Goal: Task Accomplishment & Management: Complete application form

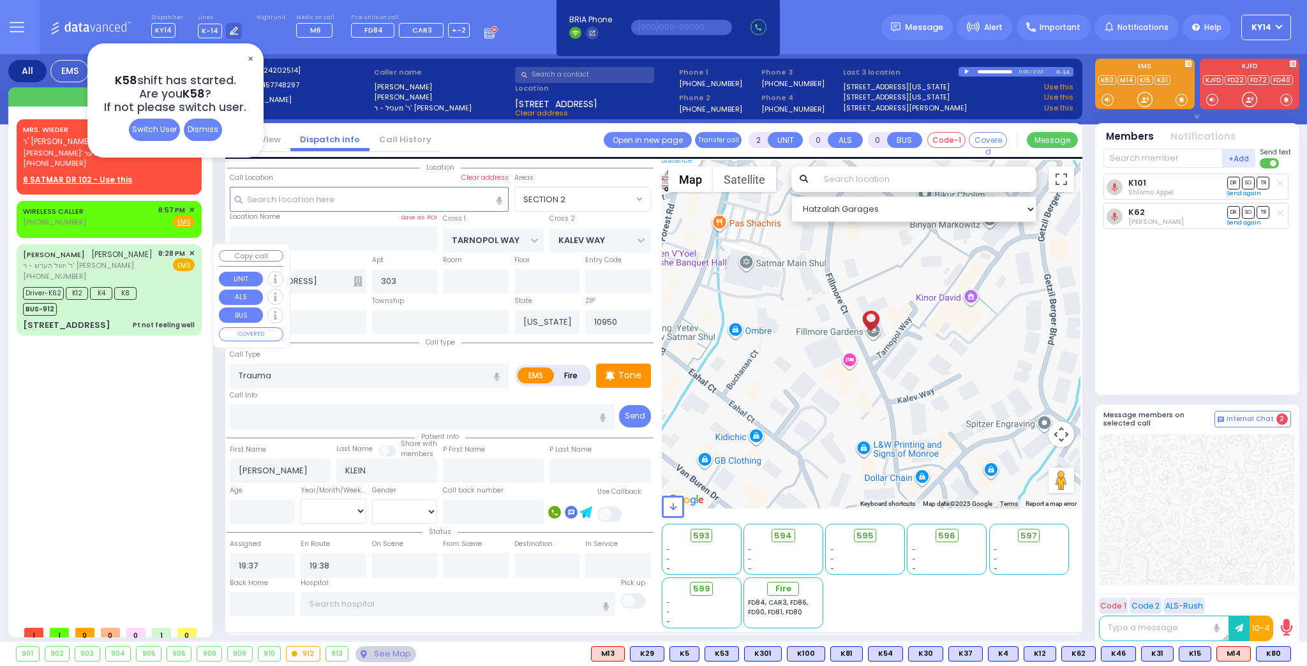
select select "SECTION 2"
select select
click at [69, 152] on span "[PERSON_NAME]' ווידער" at bounding box center [89, 153] width 133 height 11
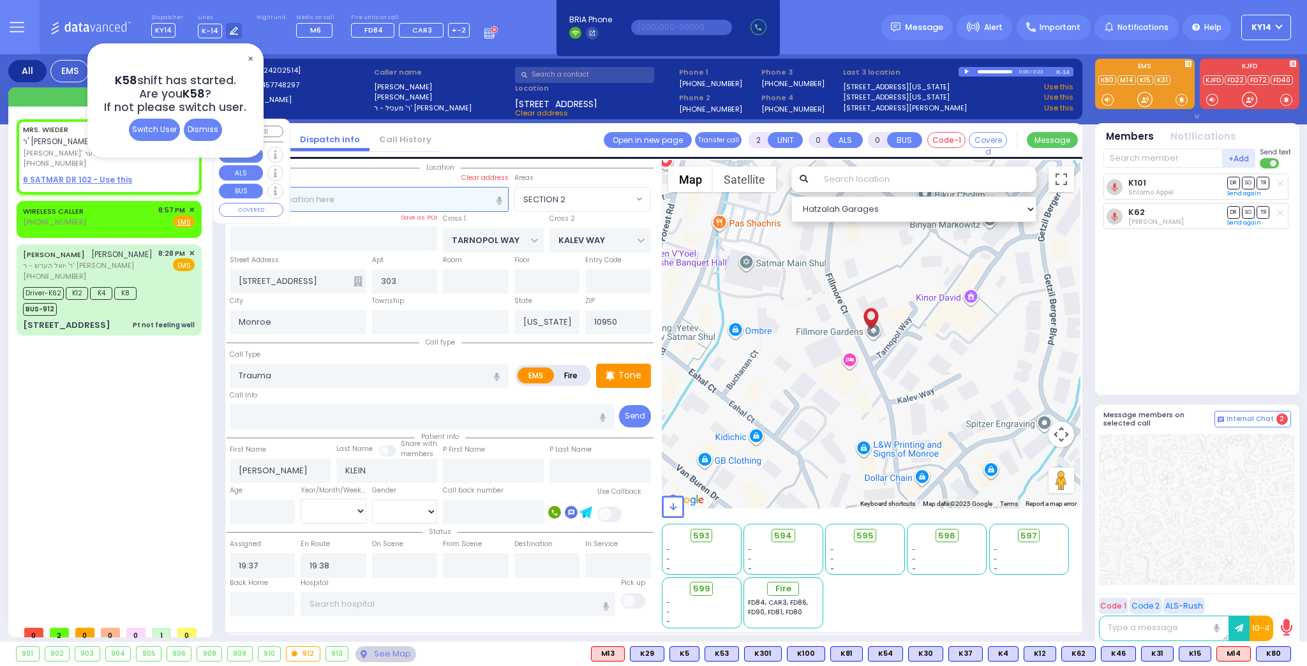
type input "1"
select select
radio input "true"
type input "MRS."
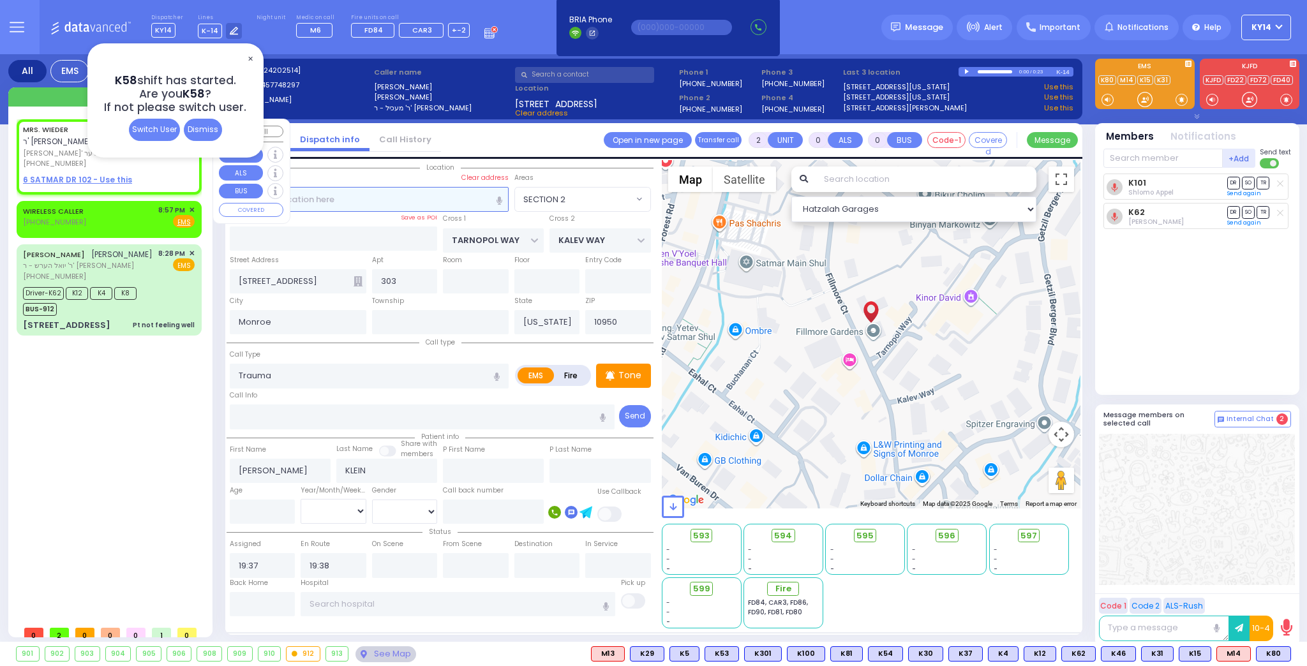
type input "WIEDER"
select select
type input "21:13"
select select "Hatzalah Garages"
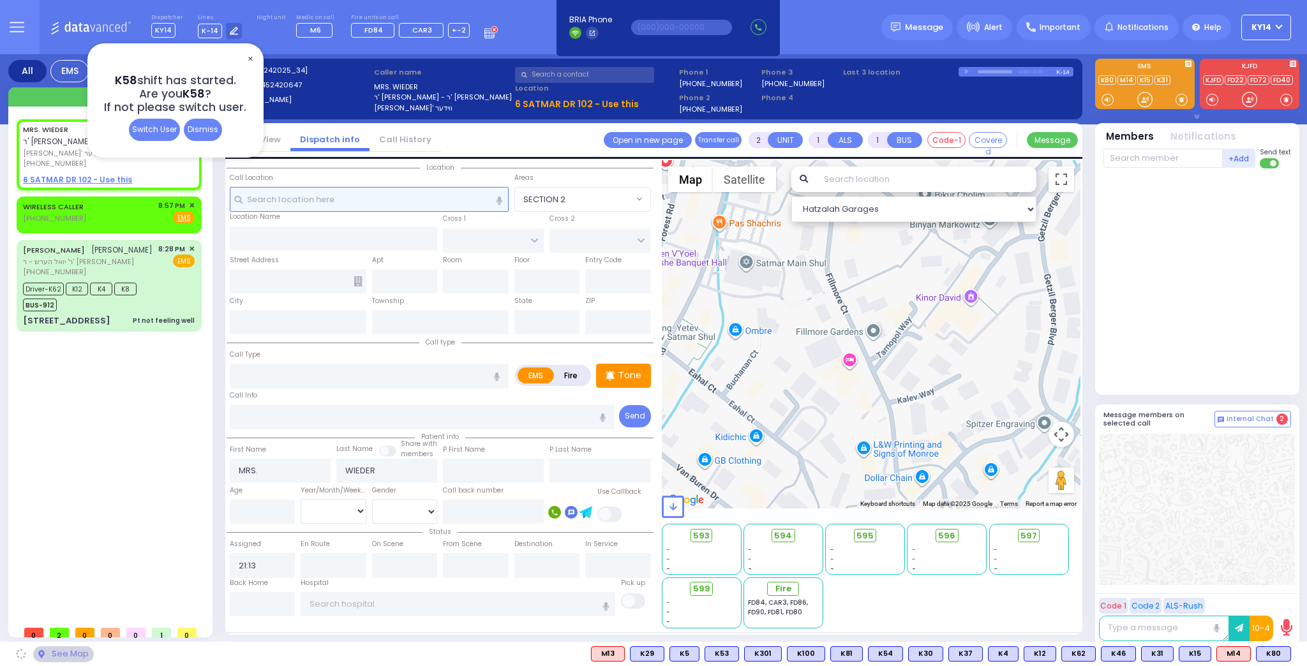
select select
radio input "true"
select select
select select "Hatzalah Garages"
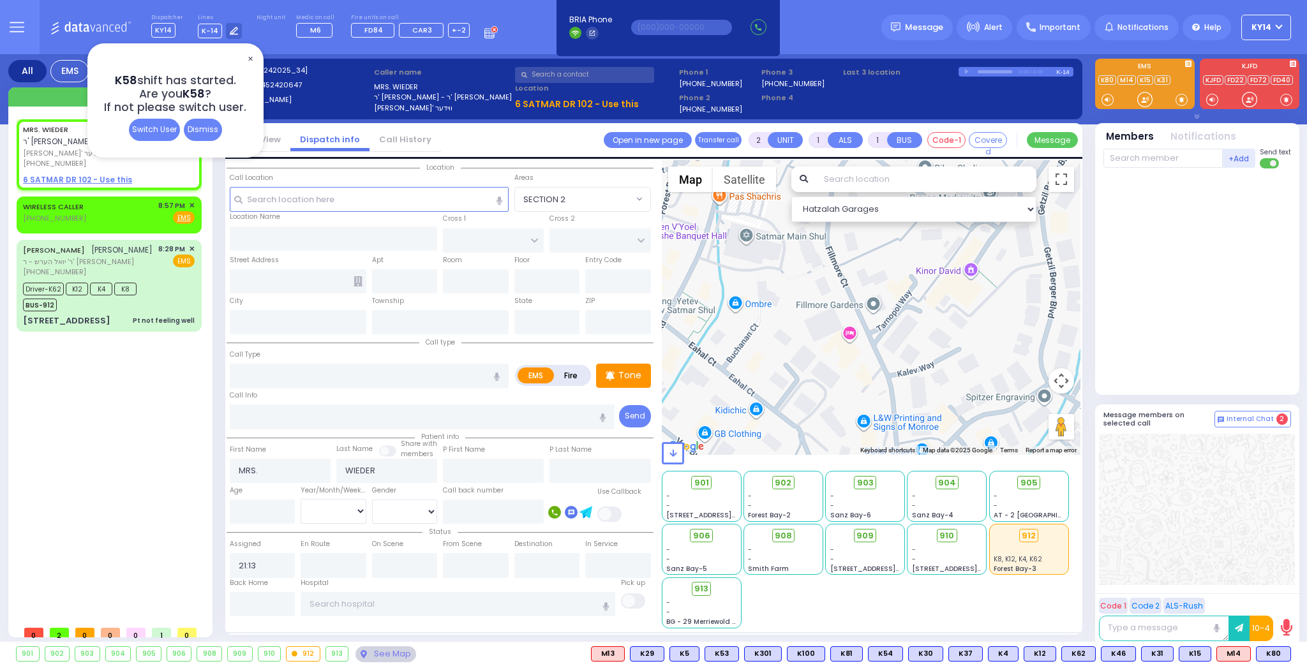
click at [249, 55] on span "✕" at bounding box center [250, 59] width 10 height 15
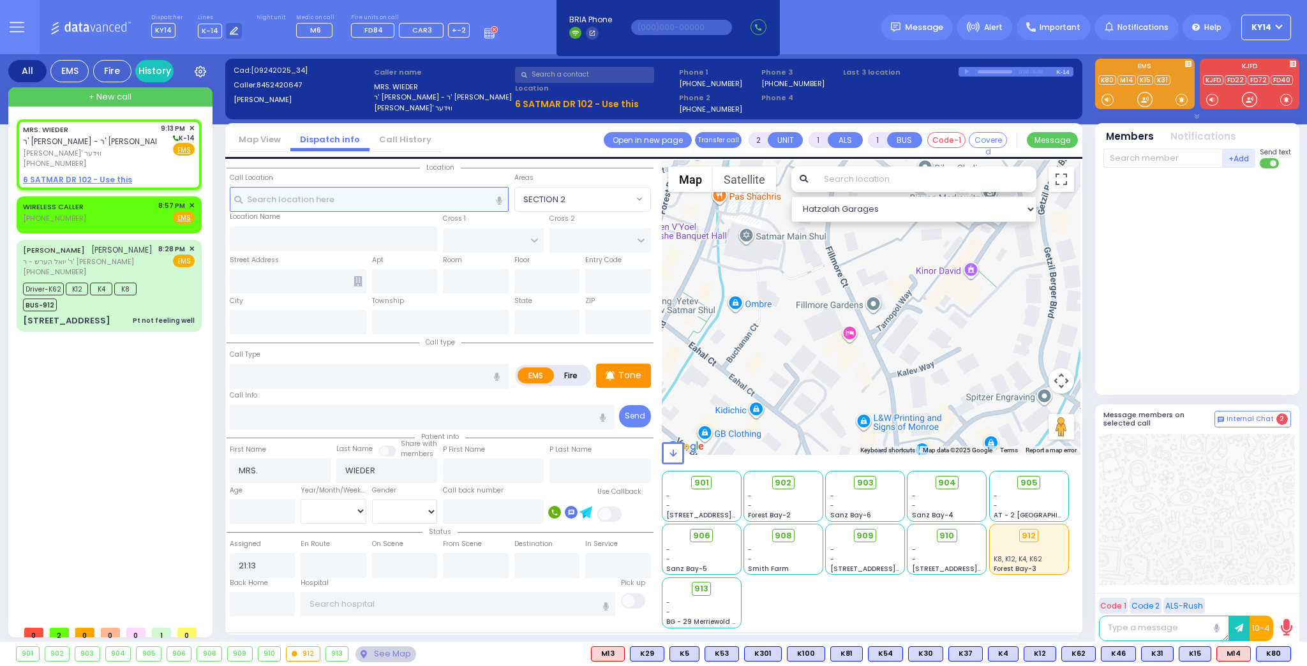
click at [285, 202] on input "text" at bounding box center [369, 199] width 279 height 24
click at [68, 180] on u "6 SATMAR DR 102 - Use this" at bounding box center [77, 179] width 109 height 11
select select
radio input "true"
select select
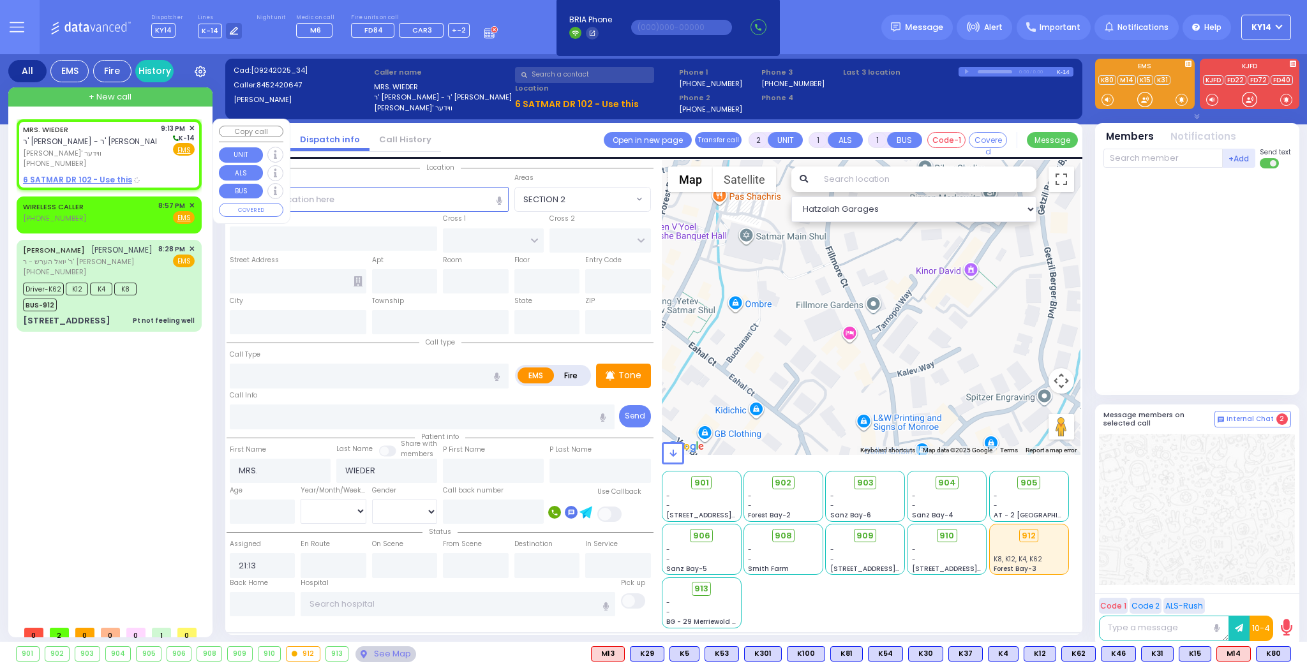
select select "Hatzalah Garages"
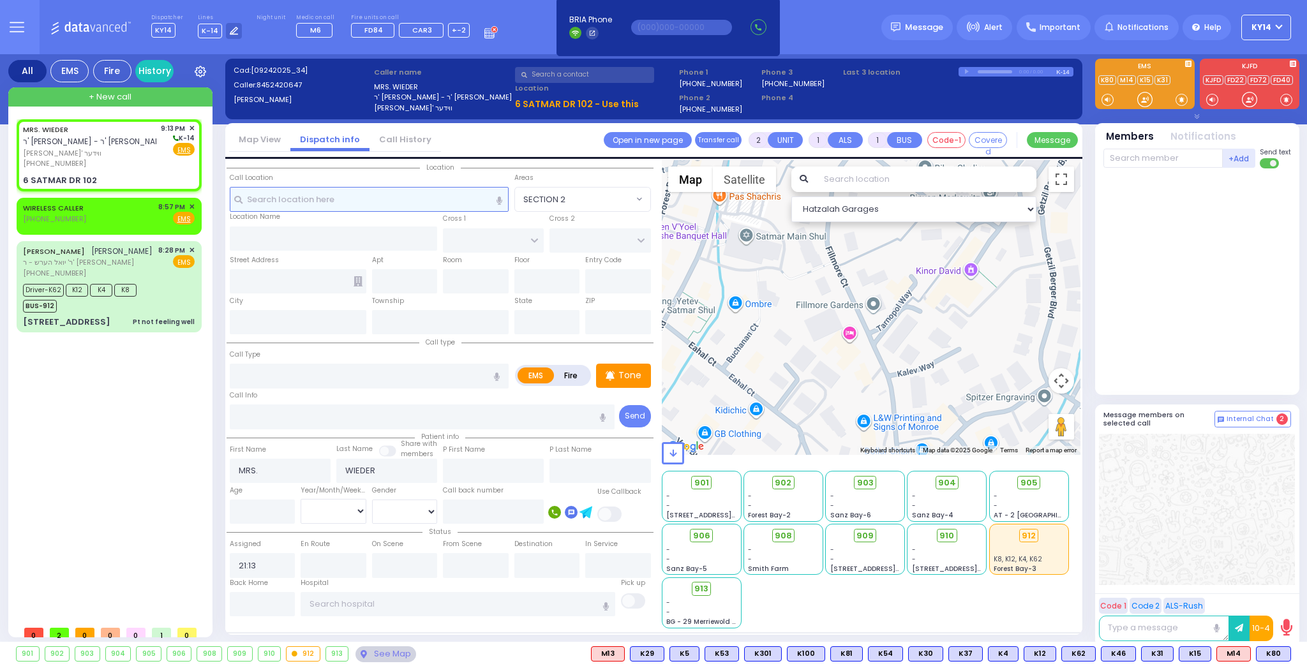
click at [332, 203] on input "text" at bounding box center [369, 199] width 279 height 24
select select
radio input "true"
select select
type input "SIGET COURT"
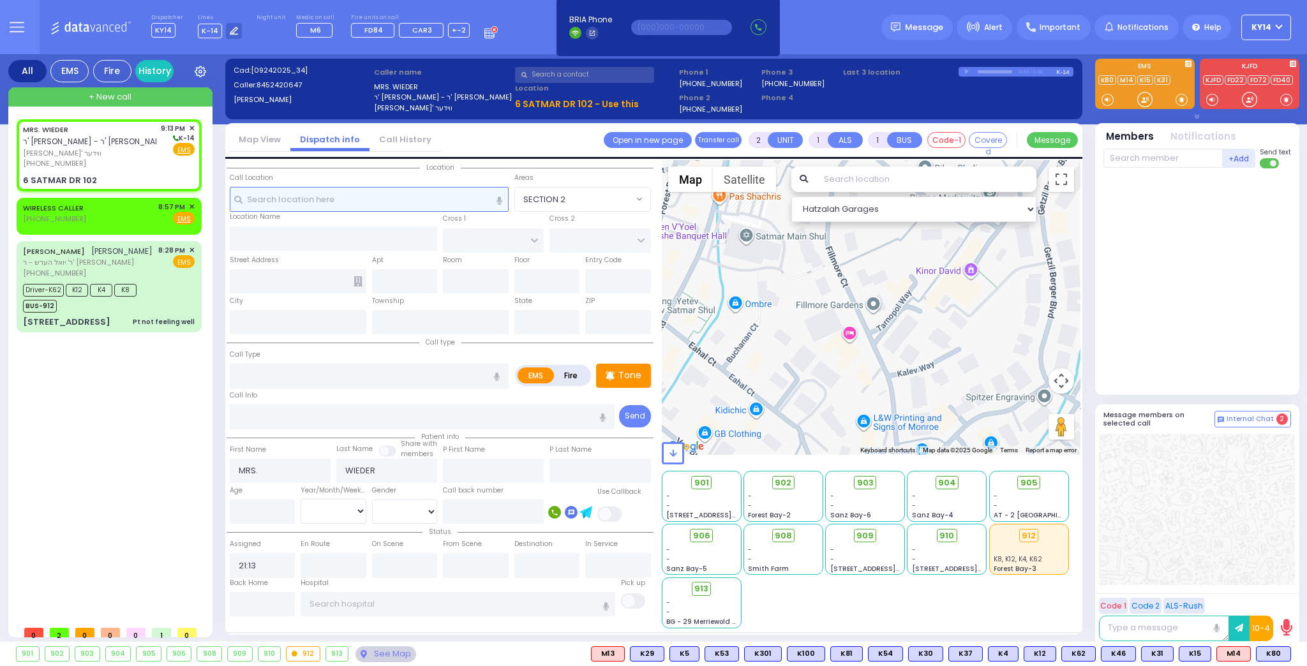
type input "ACRES RD"
type input "6 SATMAR DR"
type input "102"
type input "Monroe"
type input "[US_STATE]"
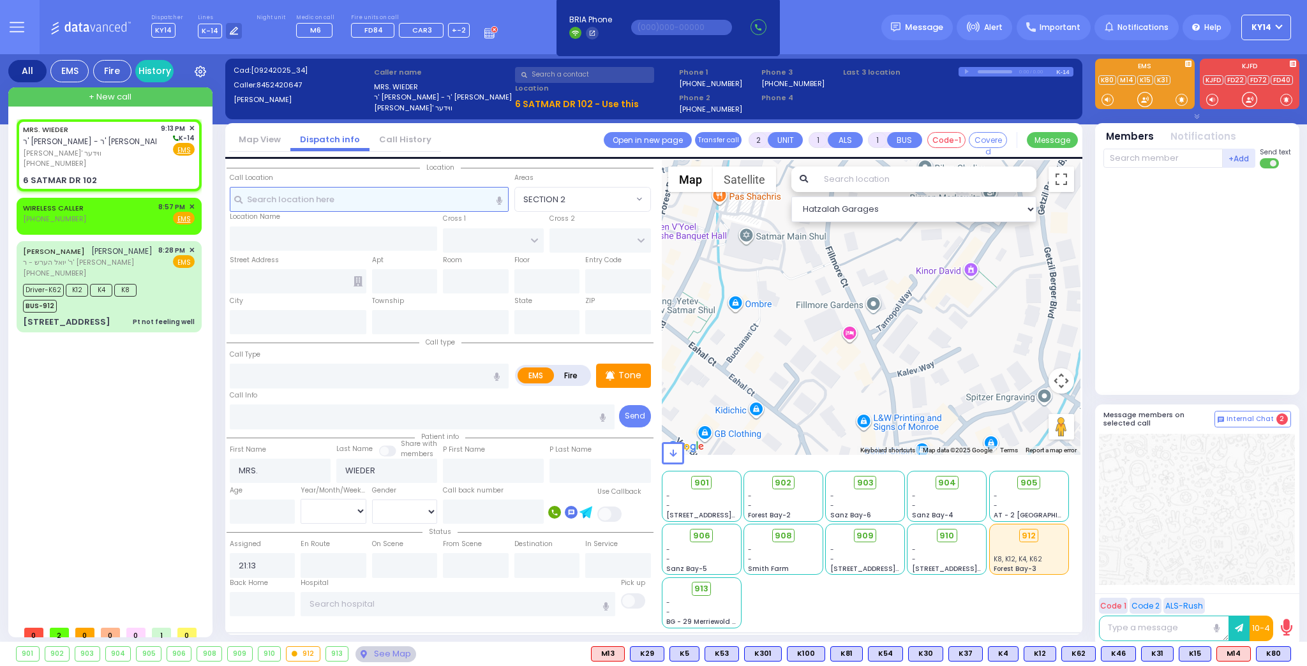
type input "10950"
select select "Hatzalah Garages"
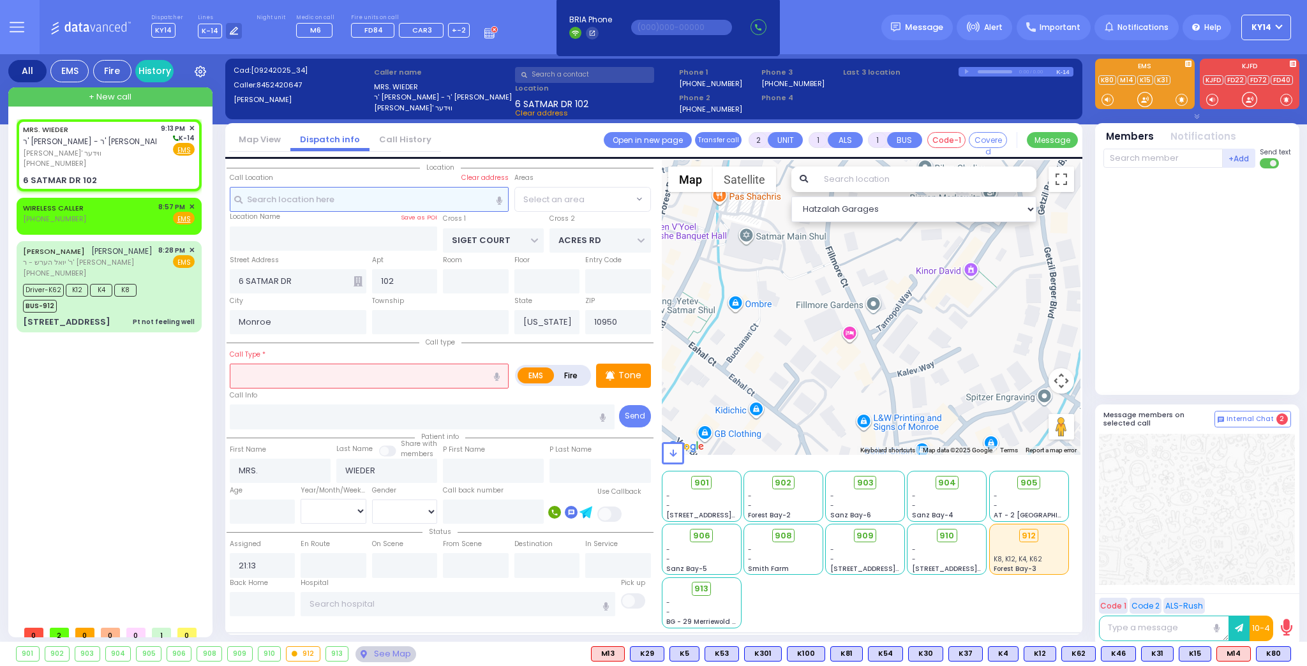
select select "SECTION 3"
click at [579, 373] on label "Fire" at bounding box center [571, 376] width 36 height 16
radio input "true"
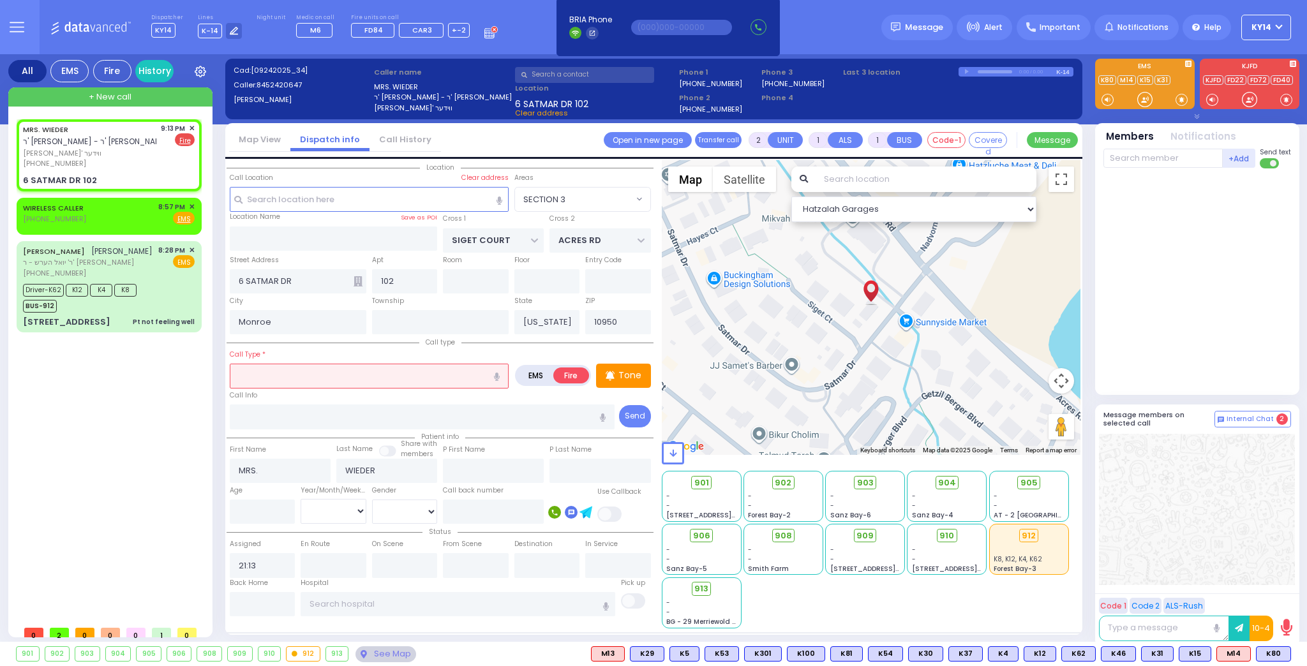
select select
radio input "true"
select select
click at [366, 370] on input "text" at bounding box center [369, 376] width 279 height 24
select select "Hatzalah Garages"
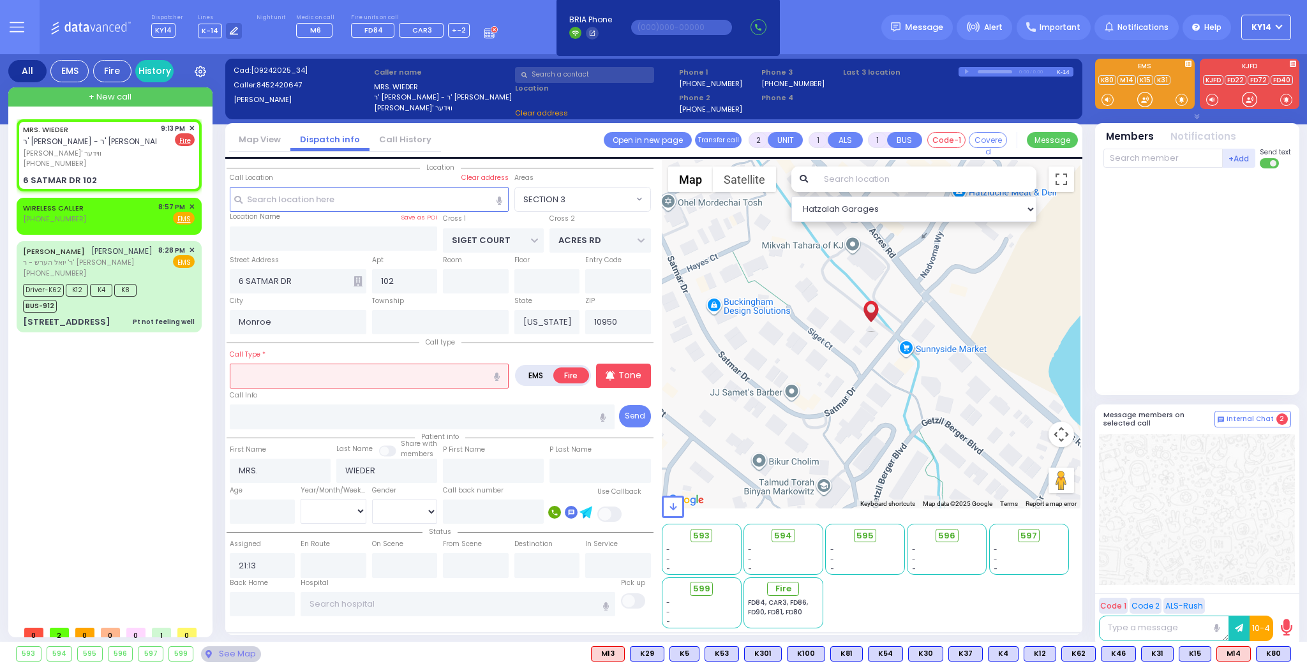
select select "SECTION 3"
type input "c"
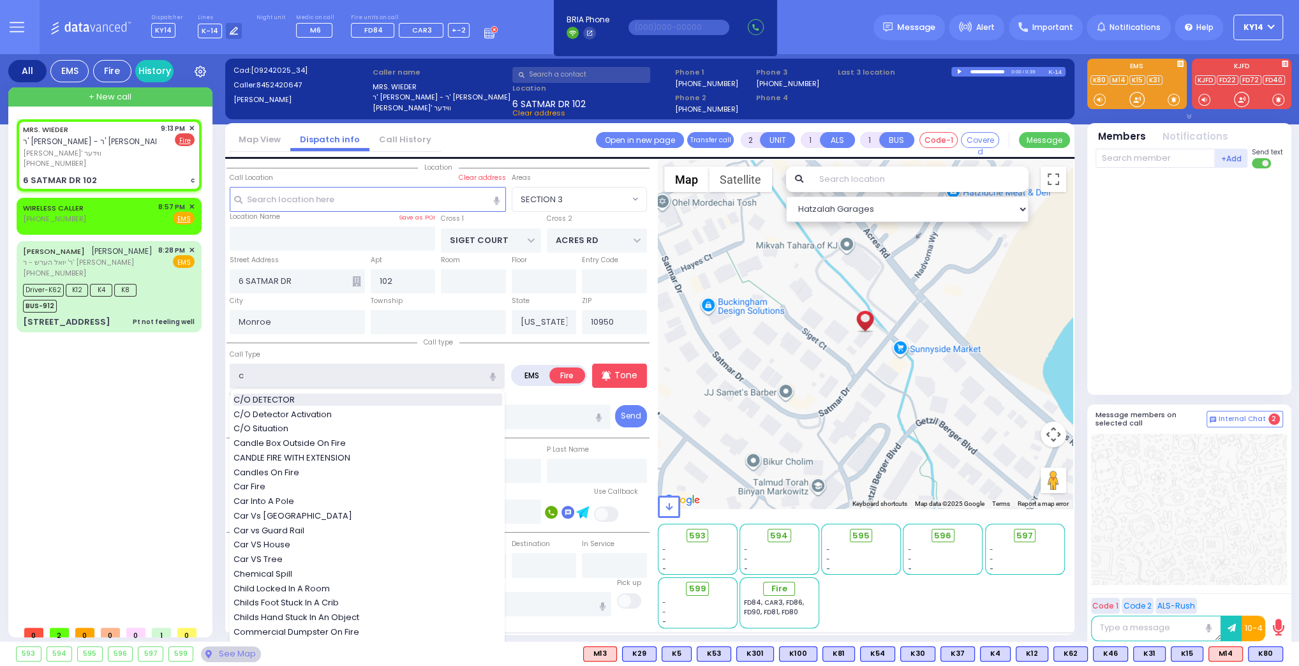
select select
radio input "true"
select select
click at [359, 394] on div "C/O DETECTOR" at bounding box center [368, 400] width 269 height 13
type input "C/O DETECTOR"
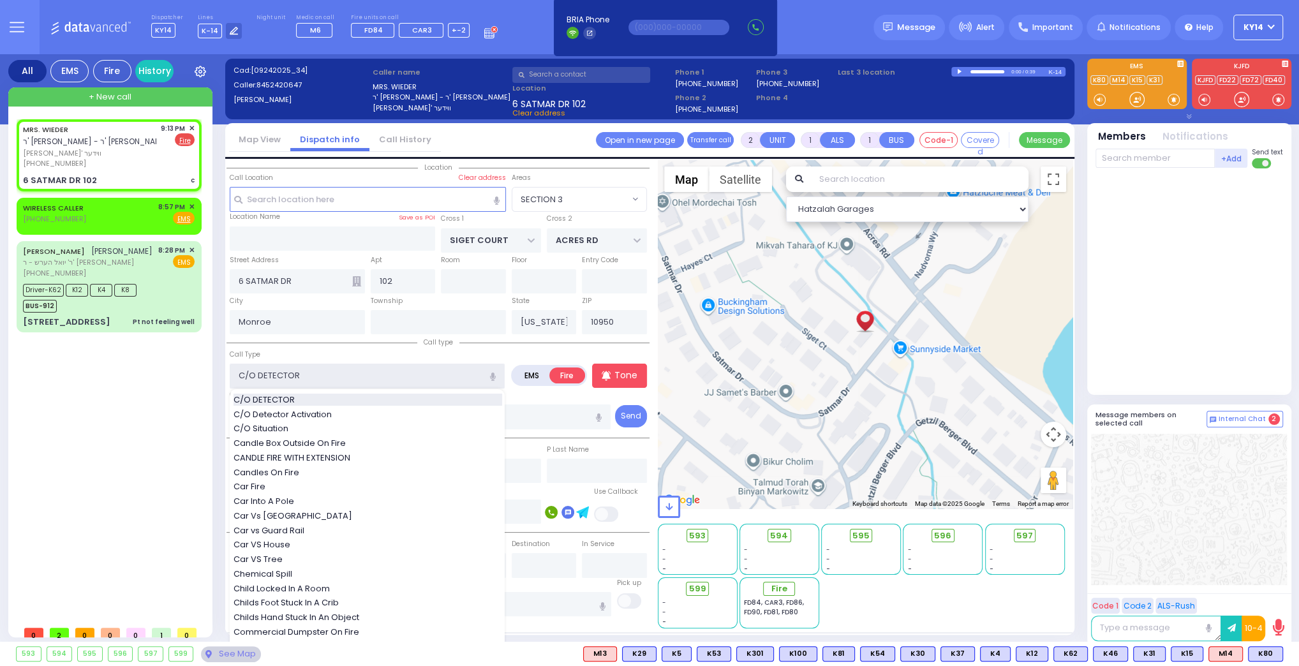
select select "Hatzalah Garages"
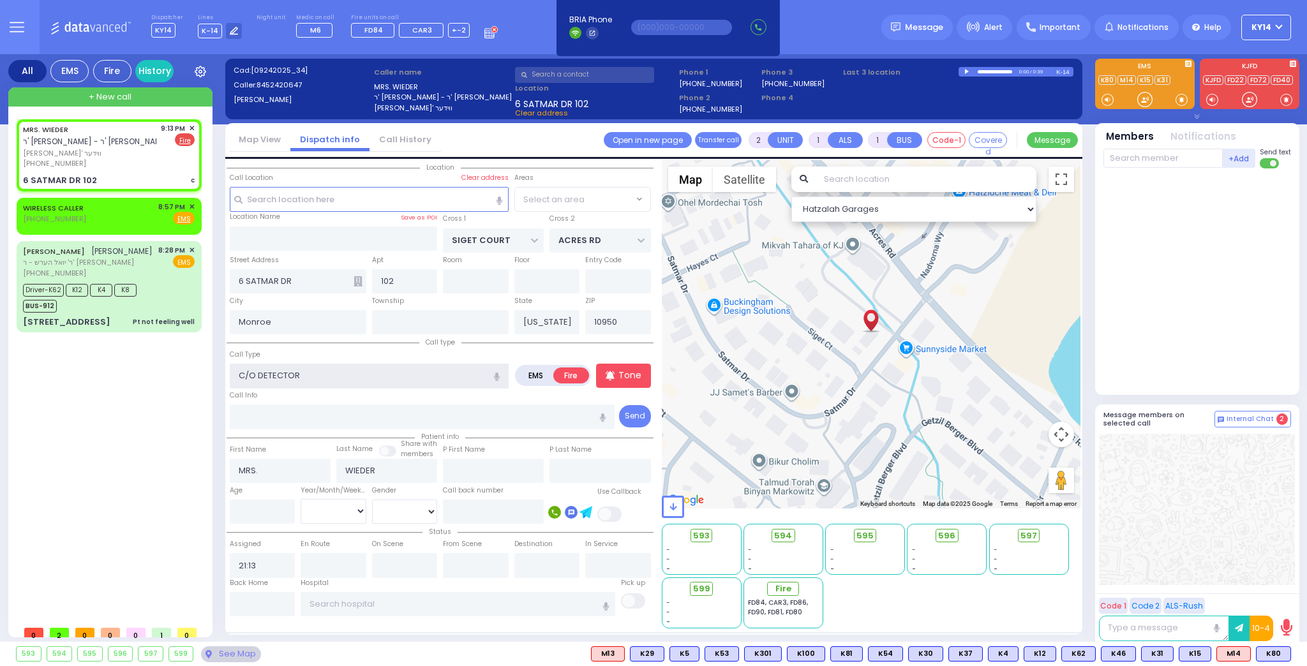
select select "SECTION 3"
select select
radio input "true"
select select
select select "Hatzalah Garages"
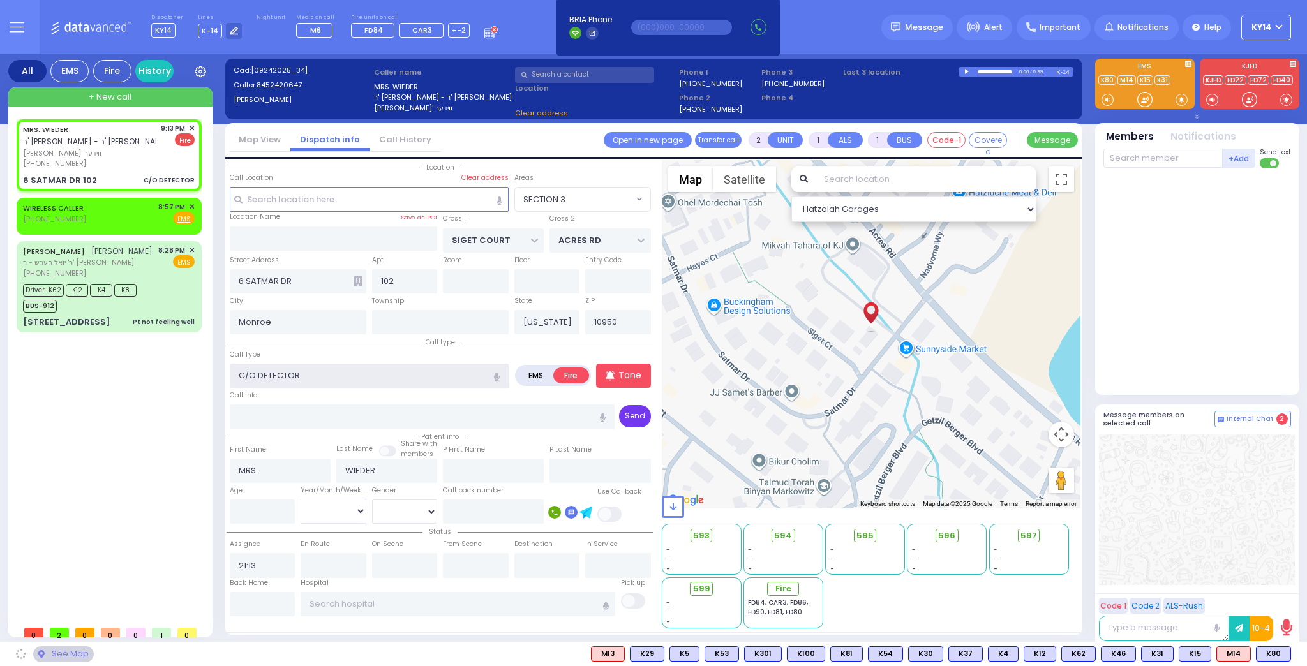
select select "SECTION 3"
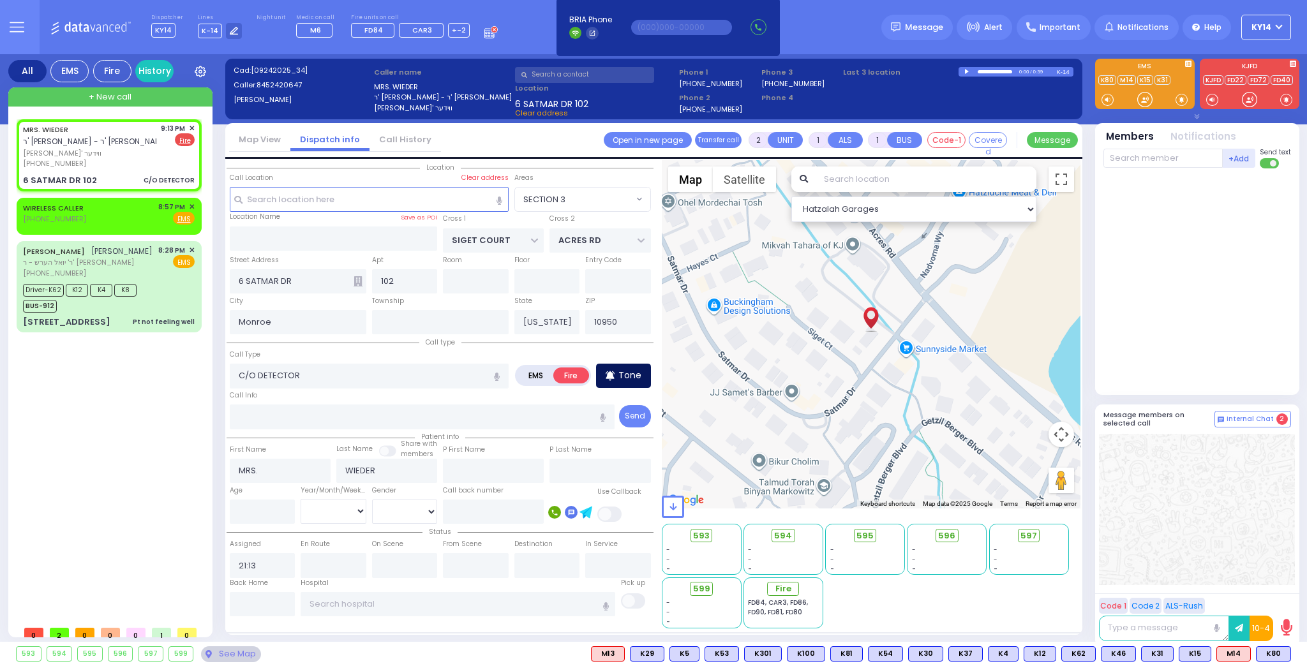
click at [633, 378] on p "Tone" at bounding box center [629, 375] width 23 height 13
select select
radio input "true"
select select
select select "Hatzalah Garages"
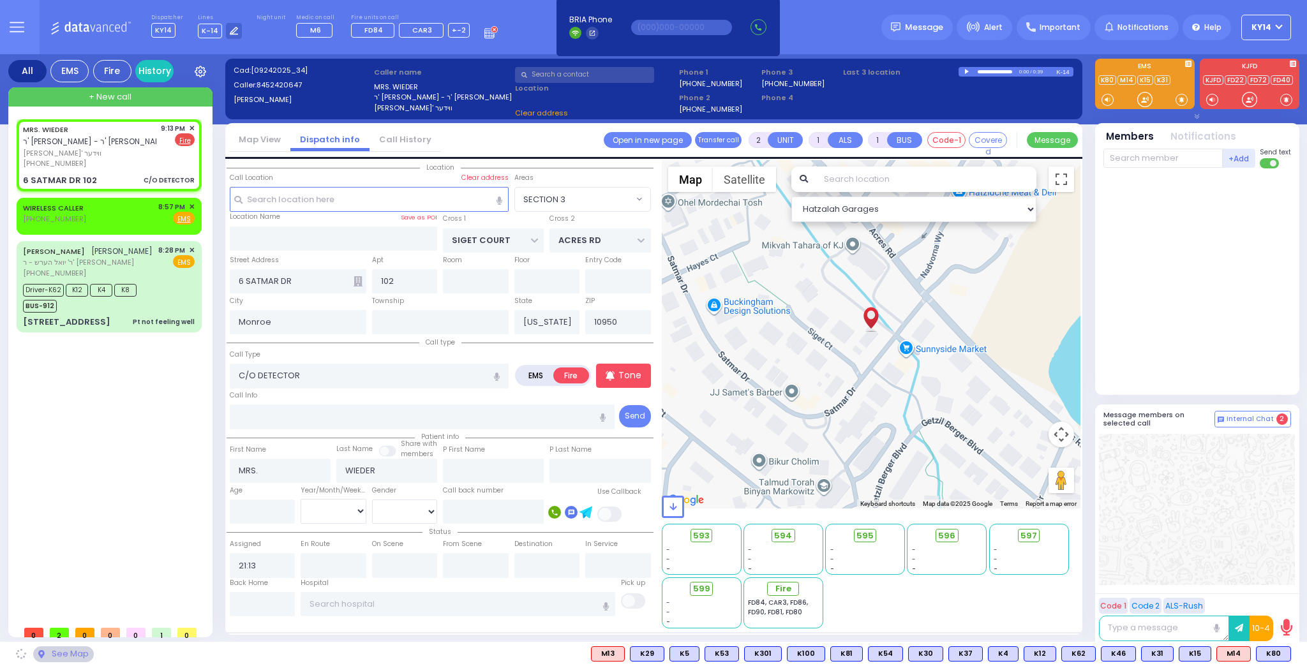
select select "SECTION 3"
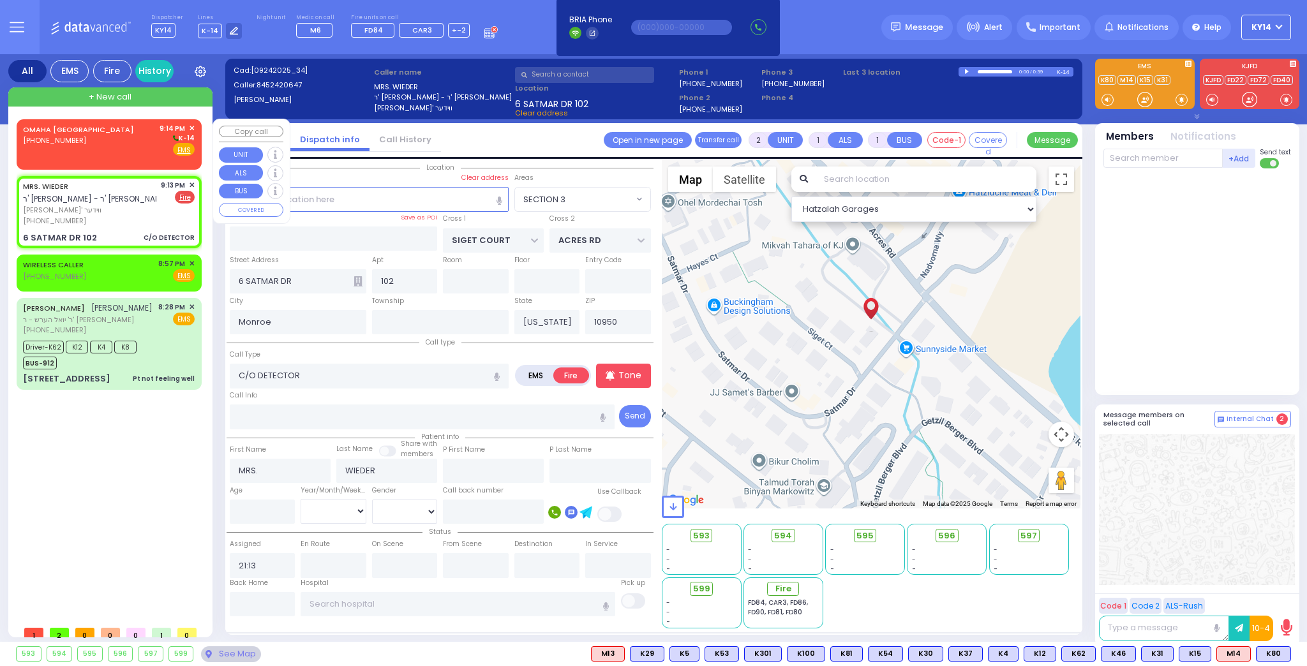
click at [106, 137] on div "OMAHA NE (402) 952-1777 9:14 PM ✕ K-14" at bounding box center [109, 139] width 172 height 33
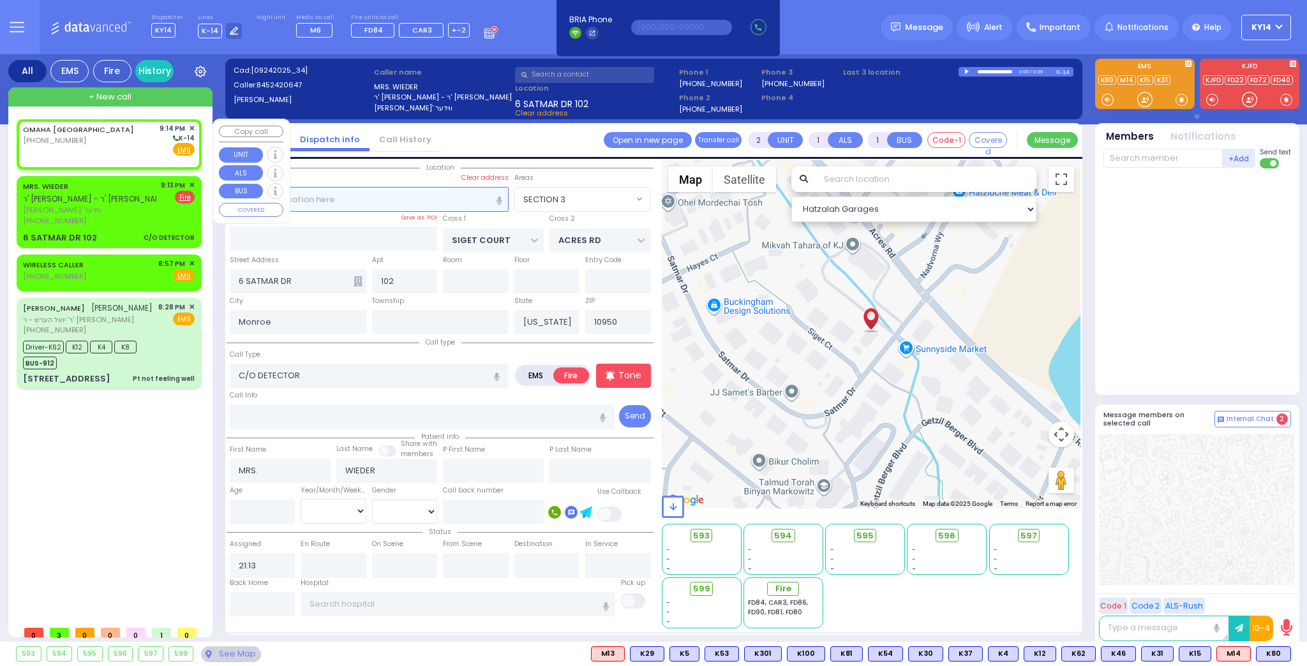
select select
radio input "true"
select select
type input "21:14"
select select "Hatzalah Garages"
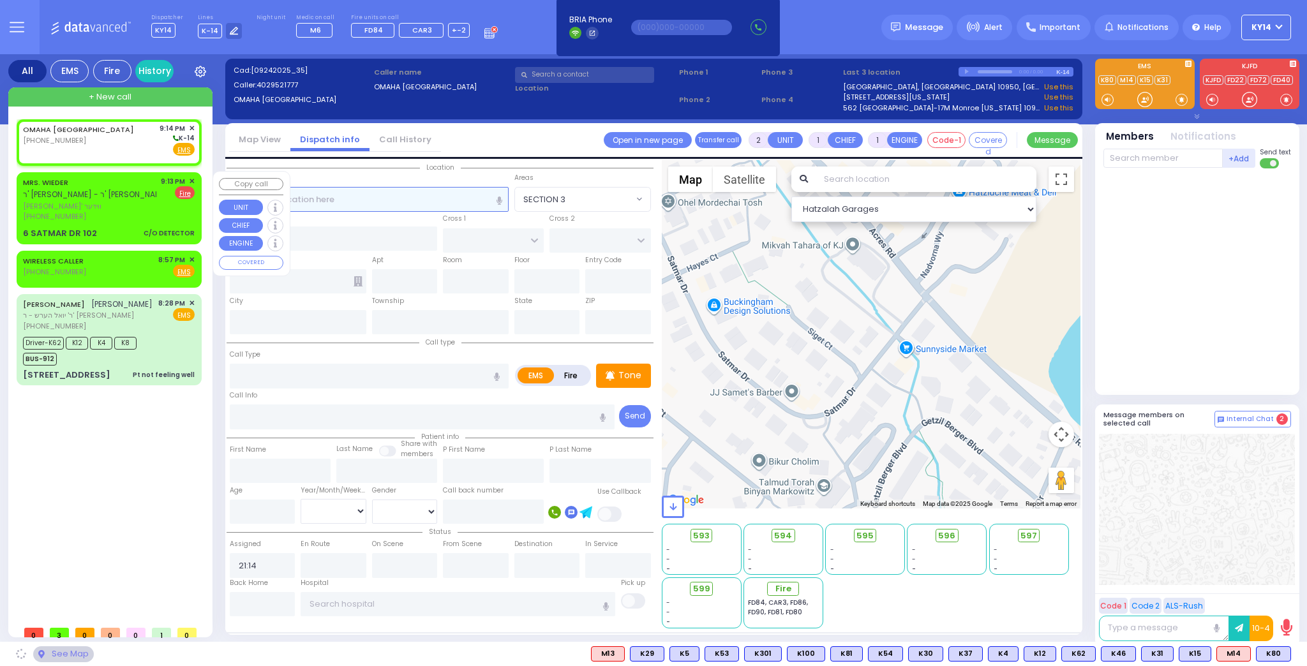
select select
radio input "true"
select select
select select "Hatzalah Garages"
click at [136, 198] on span "ר' [PERSON_NAME] - ר' [PERSON_NAME]" at bounding box center [96, 194] width 146 height 11
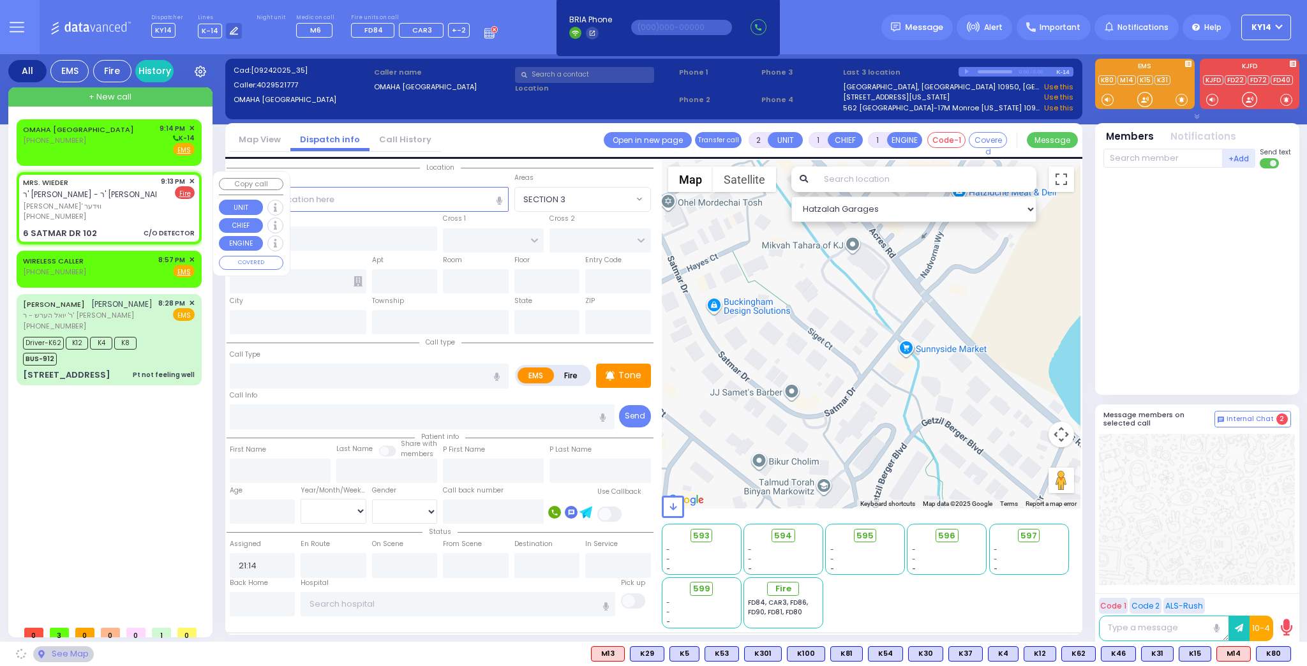
select select
type input "C/O DETECTOR"
radio input "false"
radio input "true"
type input "MRS."
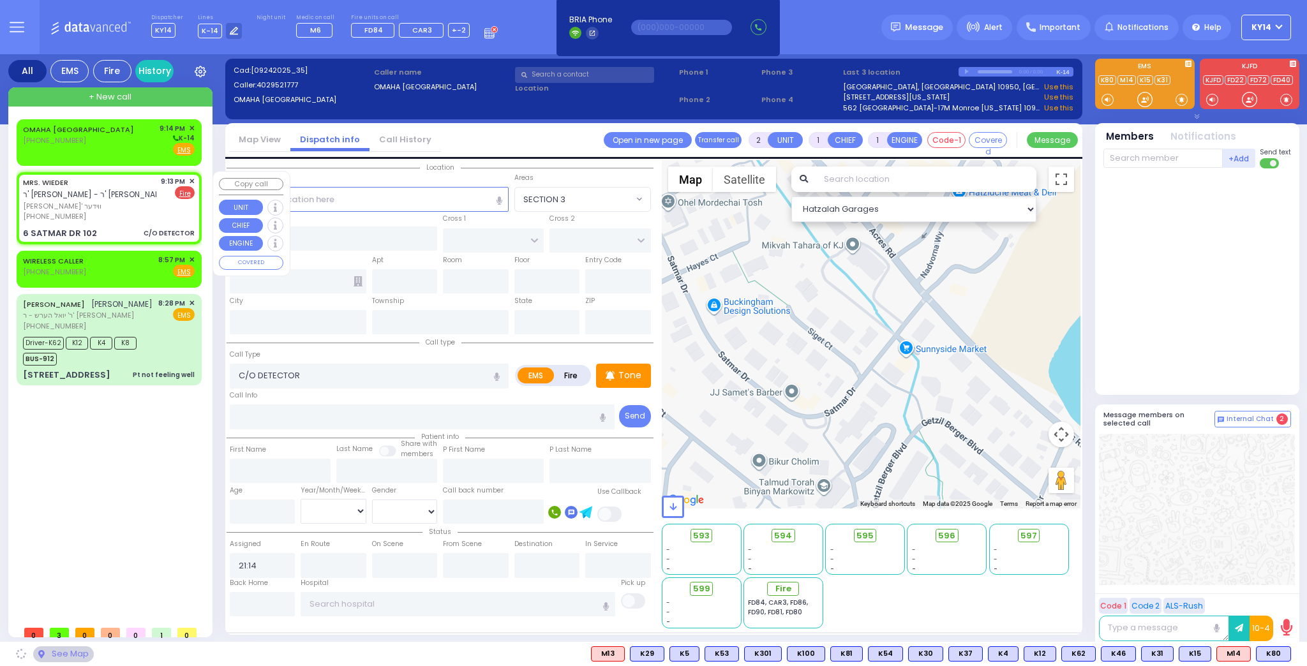
type input "WIEDER"
select select
type input "21:13"
select select "Hatzalah Garages"
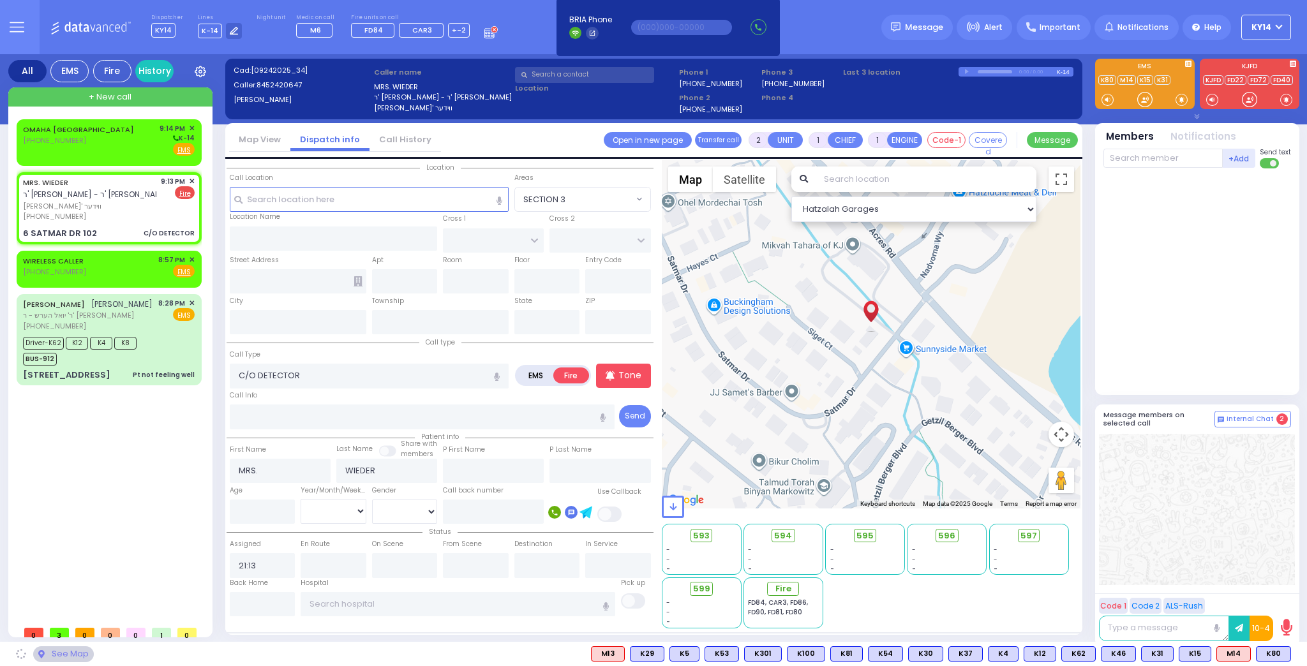
type input "SIGET COURT"
type input "ACRES RD"
type input "6 SATMAR DR"
type input "102"
type input "Monroe"
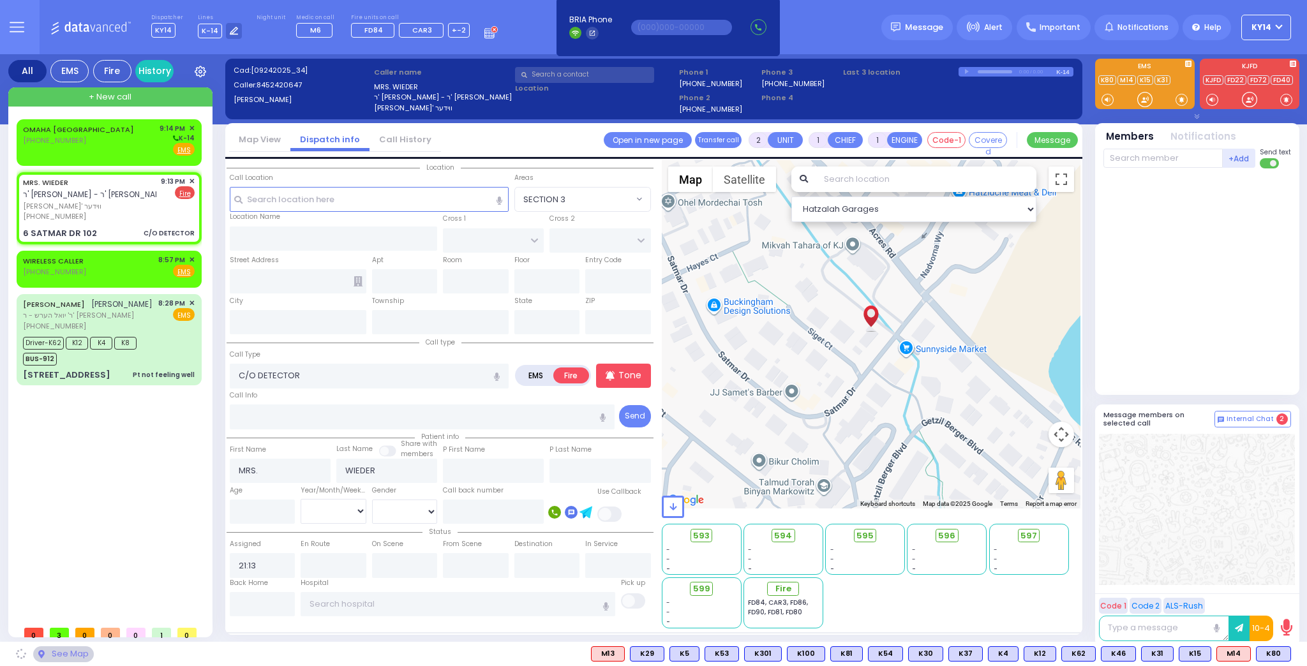
type input "[US_STATE]"
type input "10950"
select select "SECTION 3"
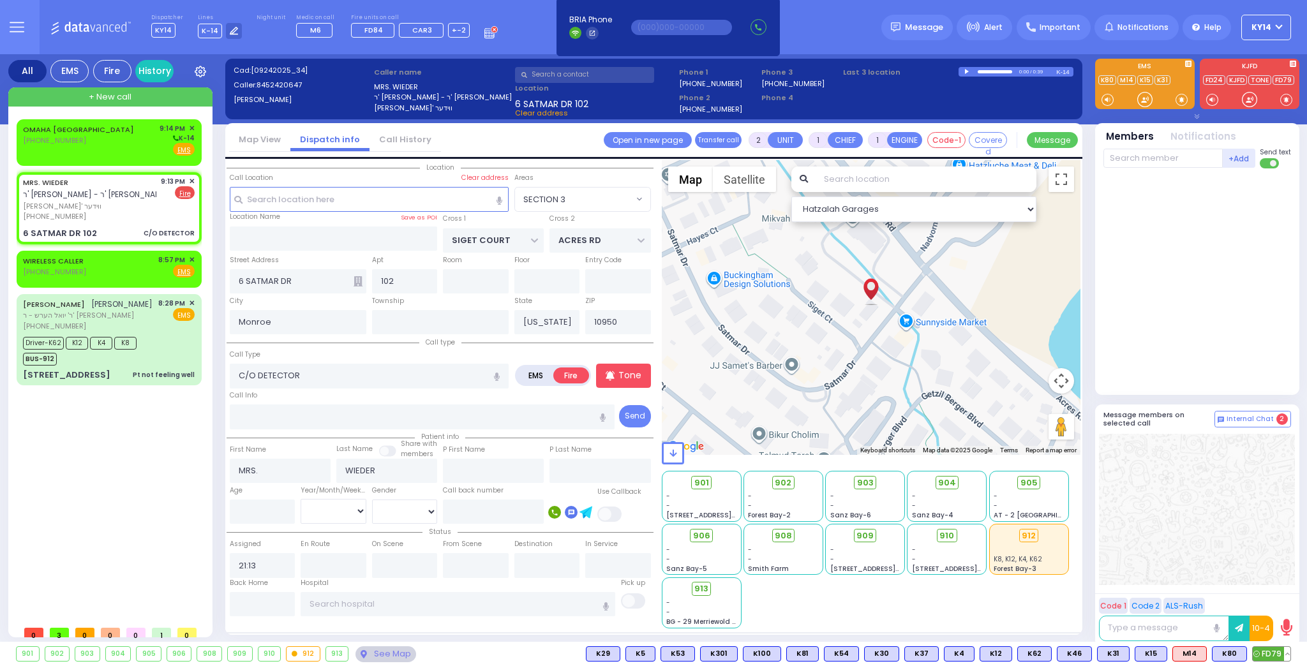
click at [1275, 653] on span "FD79" at bounding box center [1272, 654] width 38 height 14
click at [1275, 655] on span "FD55" at bounding box center [1272, 654] width 38 height 14
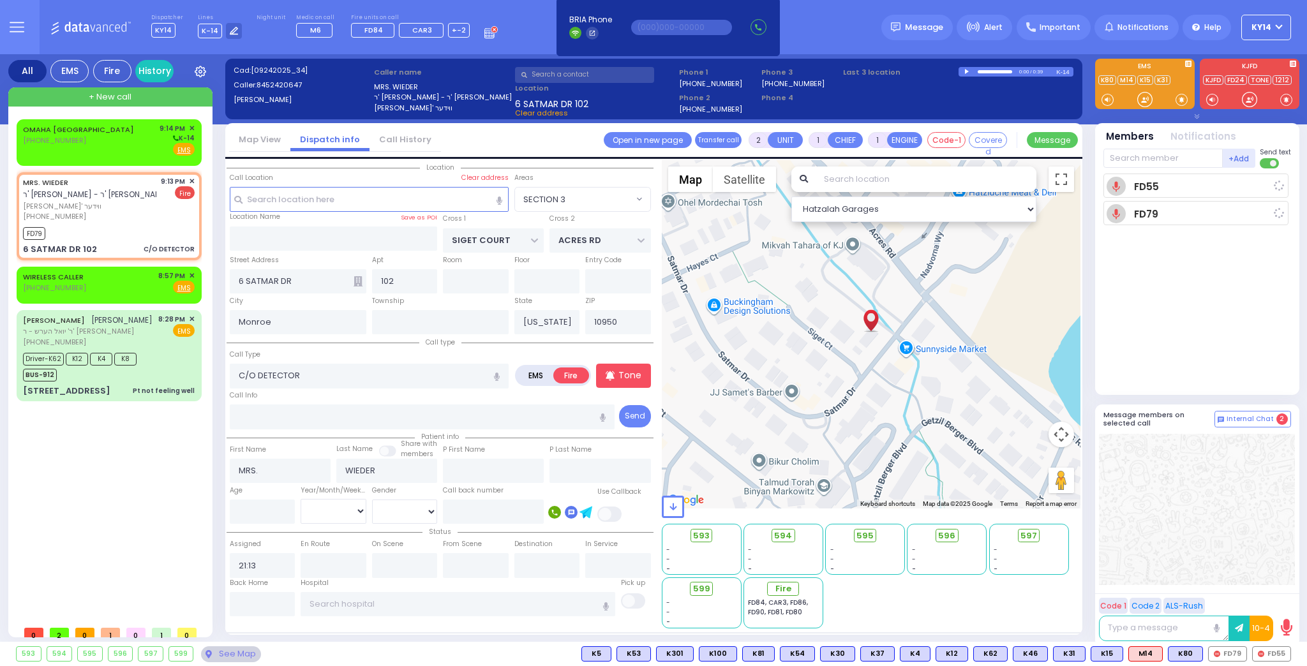
select select
radio input "true"
select select
type input "21:14"
select select "SECTION 3"
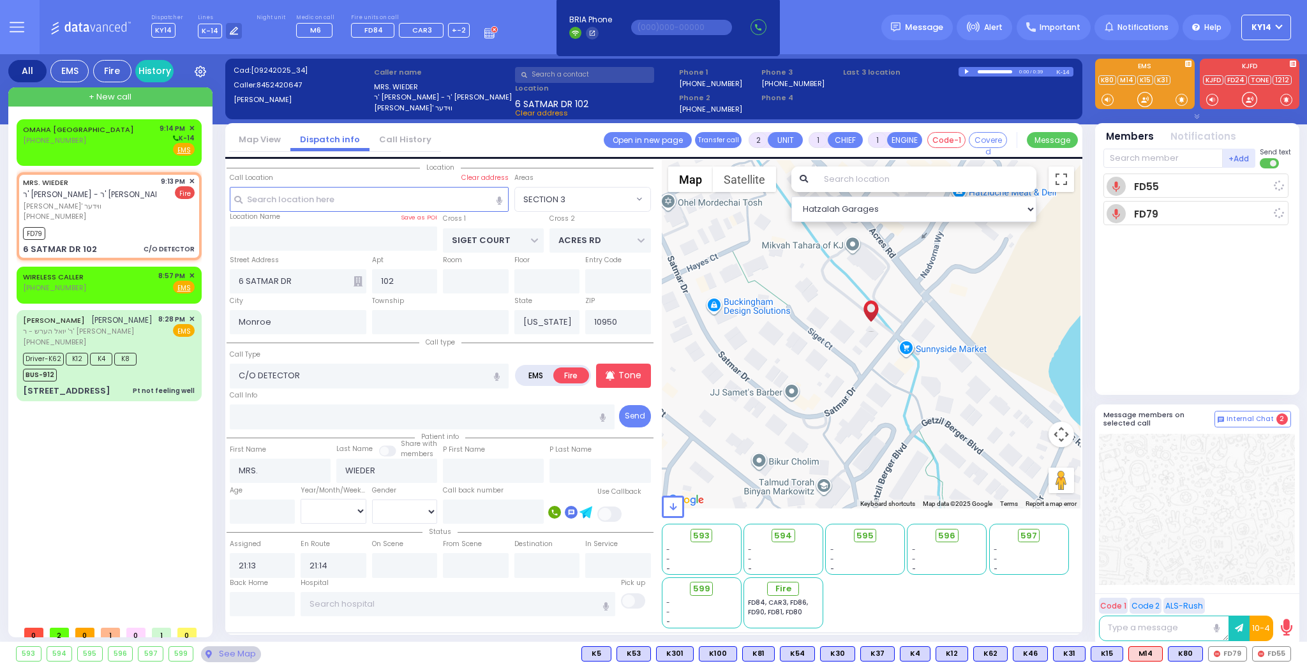
select select "Hatzalah Garages"
select select
radio input "true"
select select
select select "Hatzalah Garages"
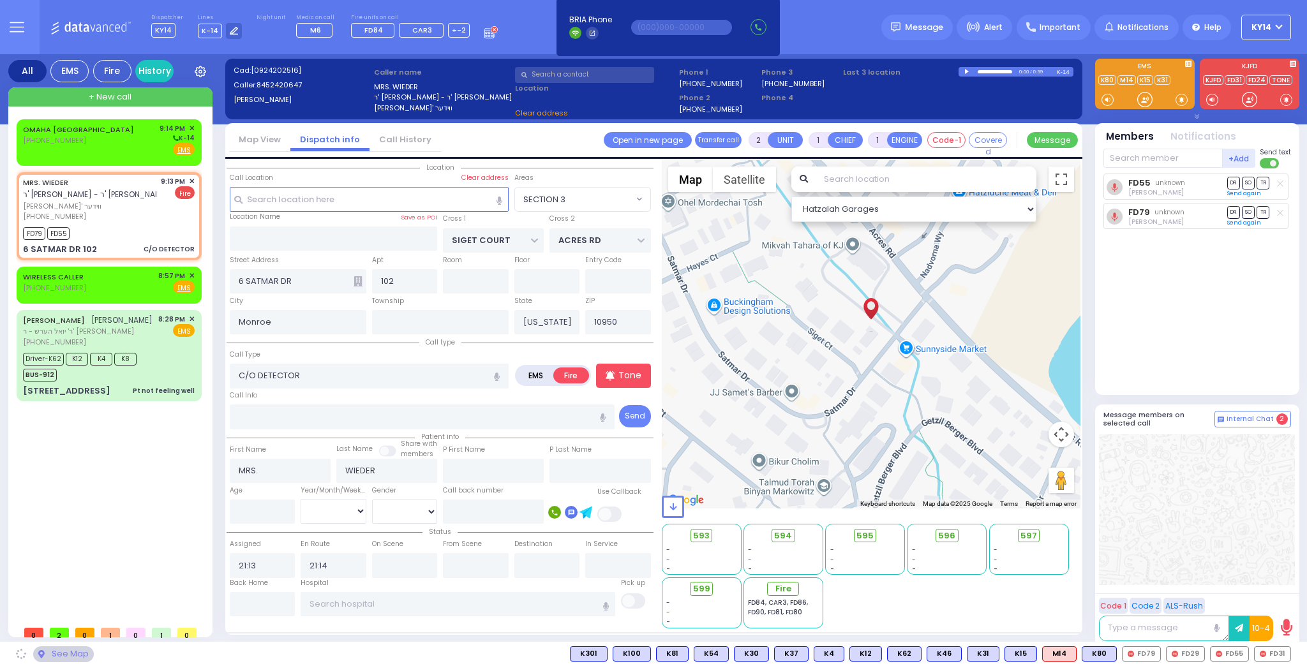
select select "SECTION 3"
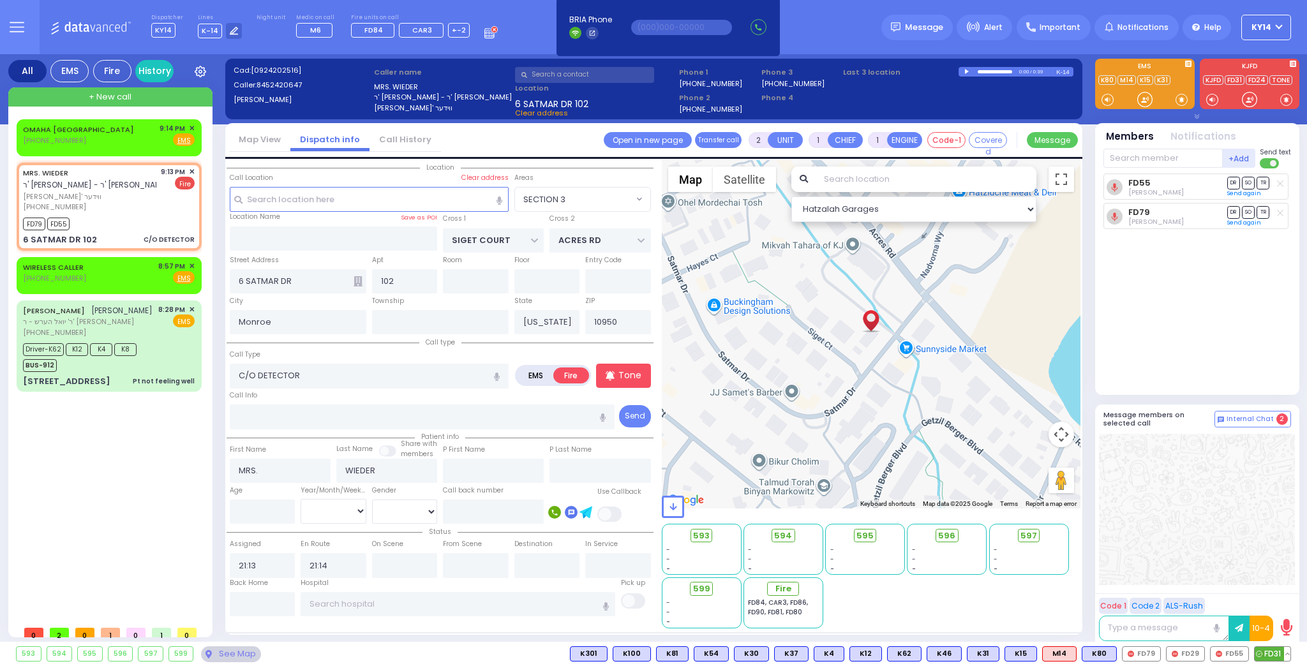
click at [1281, 655] on span "FD31" at bounding box center [1273, 654] width 36 height 14
select select
radio input "true"
select select
select select "Hatzalah Garages"
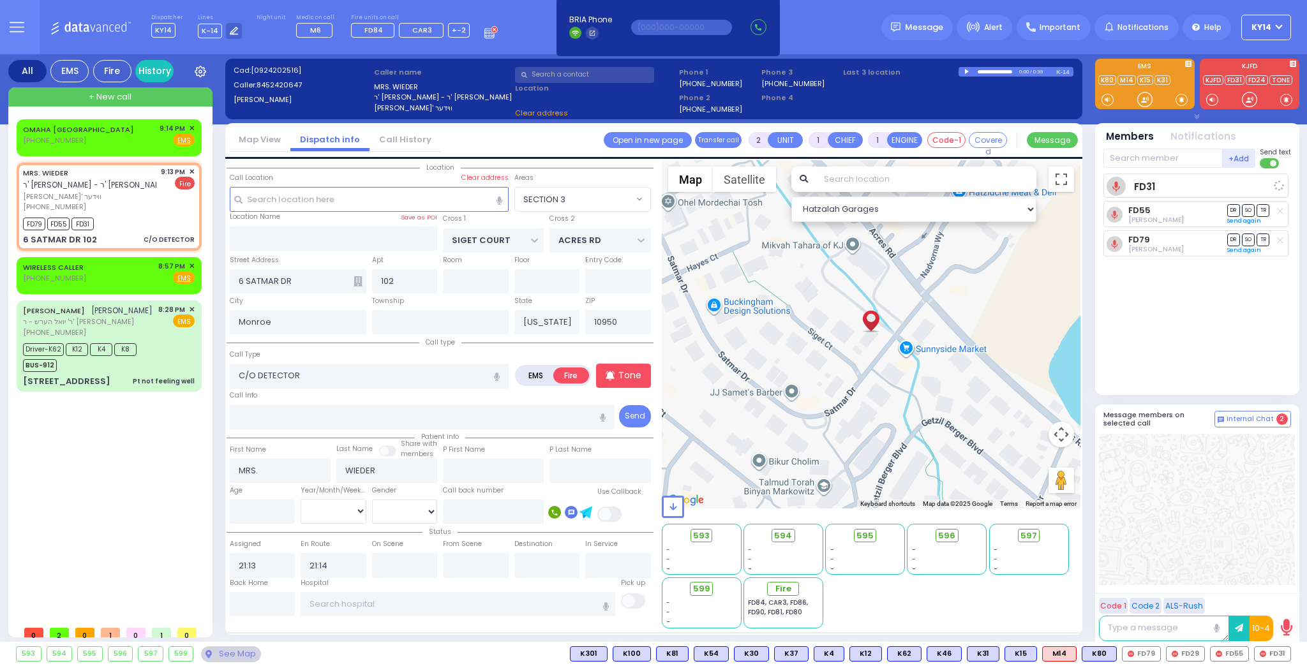
select select "SECTION 3"
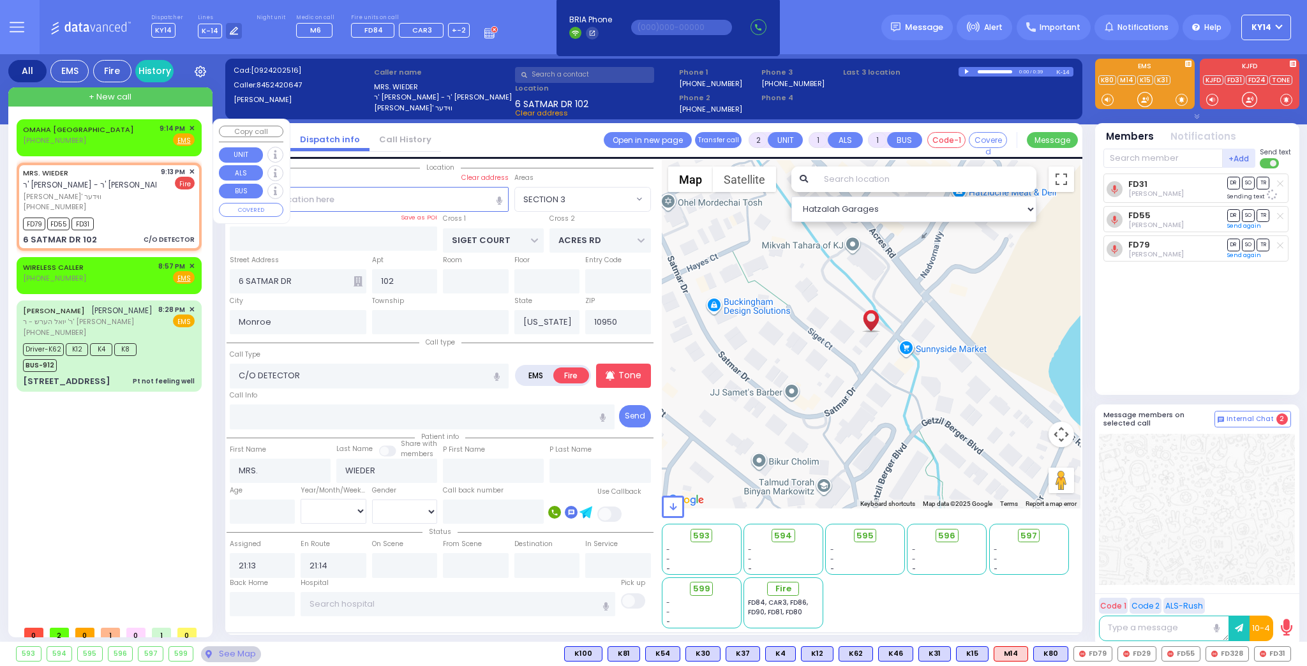
click at [192, 126] on span "✕" at bounding box center [192, 128] width 6 height 11
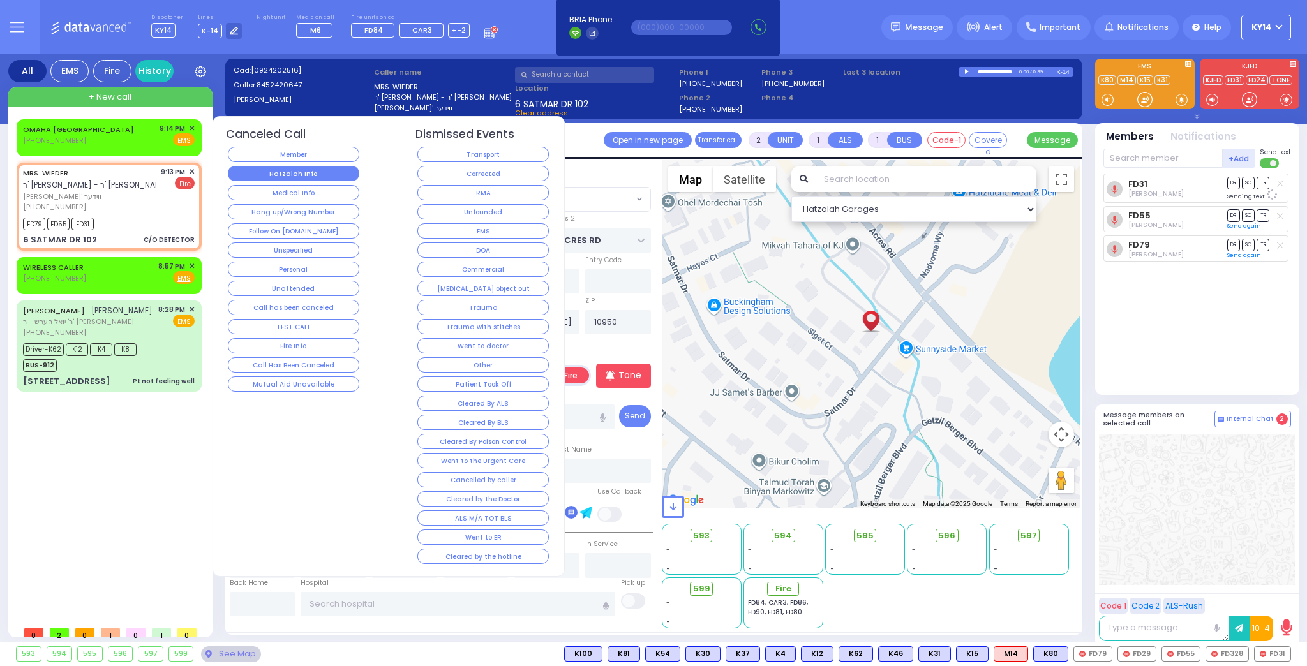
click at [306, 173] on button "Hatzalah Info" at bounding box center [293, 173] width 131 height 15
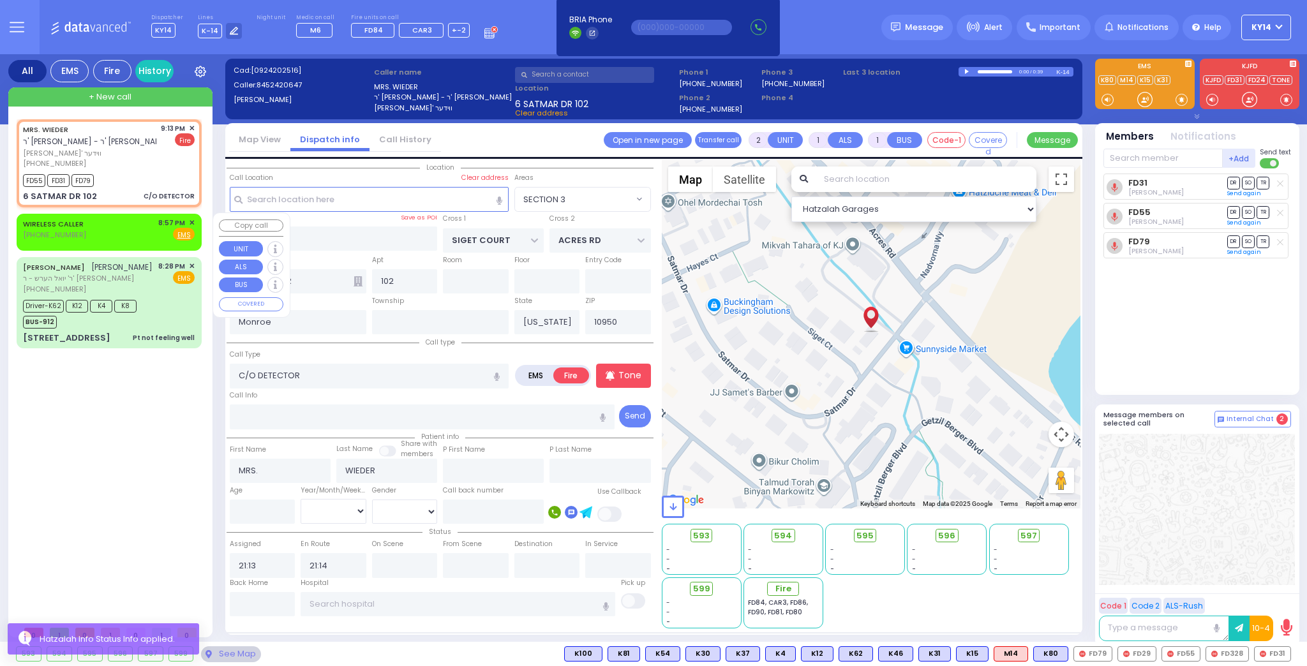
click at [194, 221] on span "✕" at bounding box center [192, 223] width 6 height 11
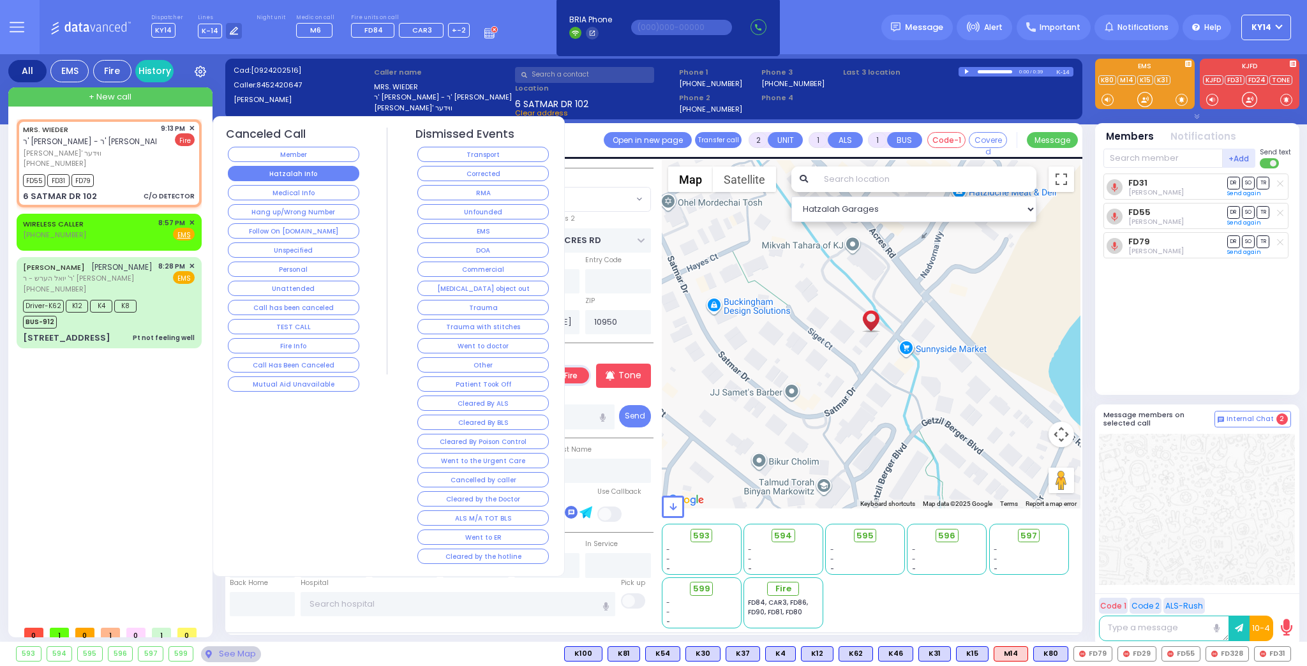
click at [274, 175] on button "Hatzalah Info" at bounding box center [293, 173] width 131 height 15
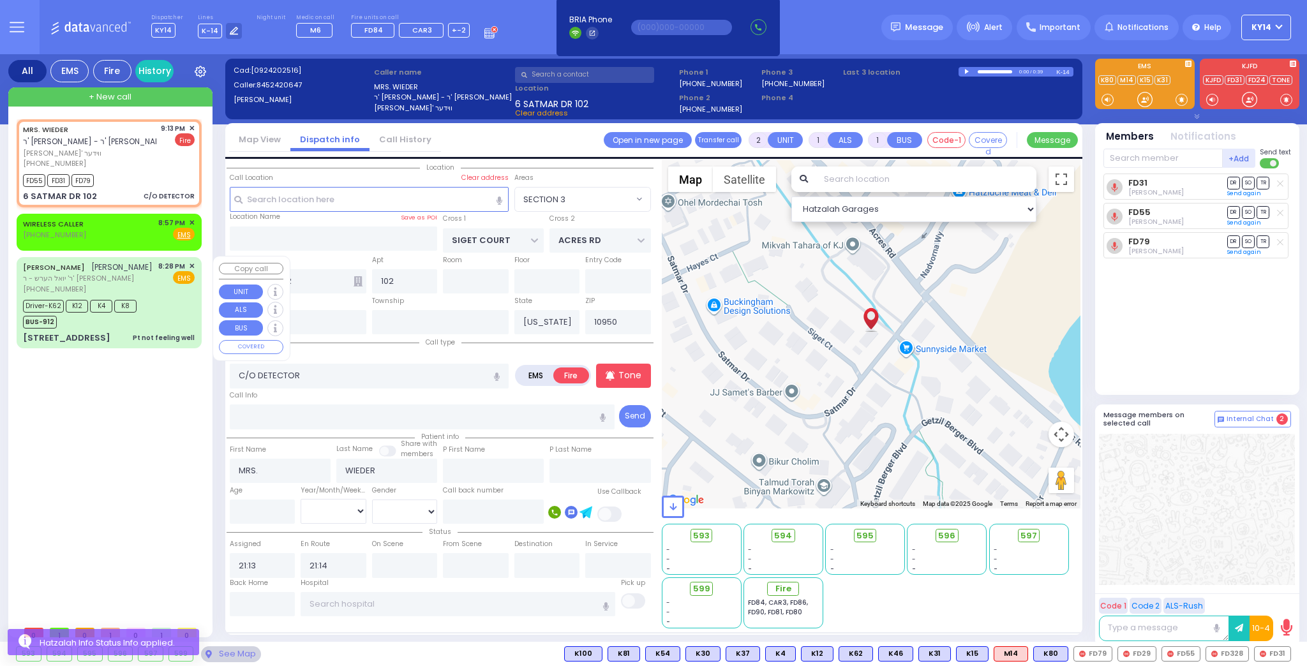
click at [181, 272] on span "EMS" at bounding box center [184, 277] width 22 height 13
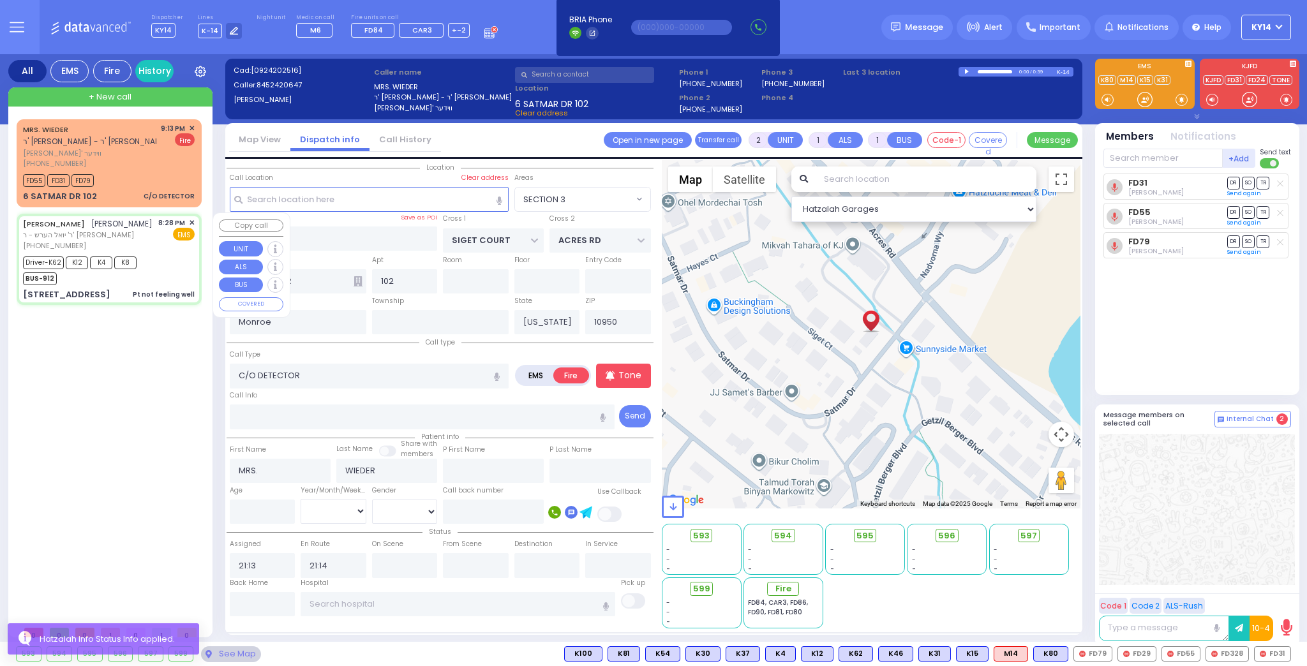
type input "6"
select select
type input "Pt not feeling well"
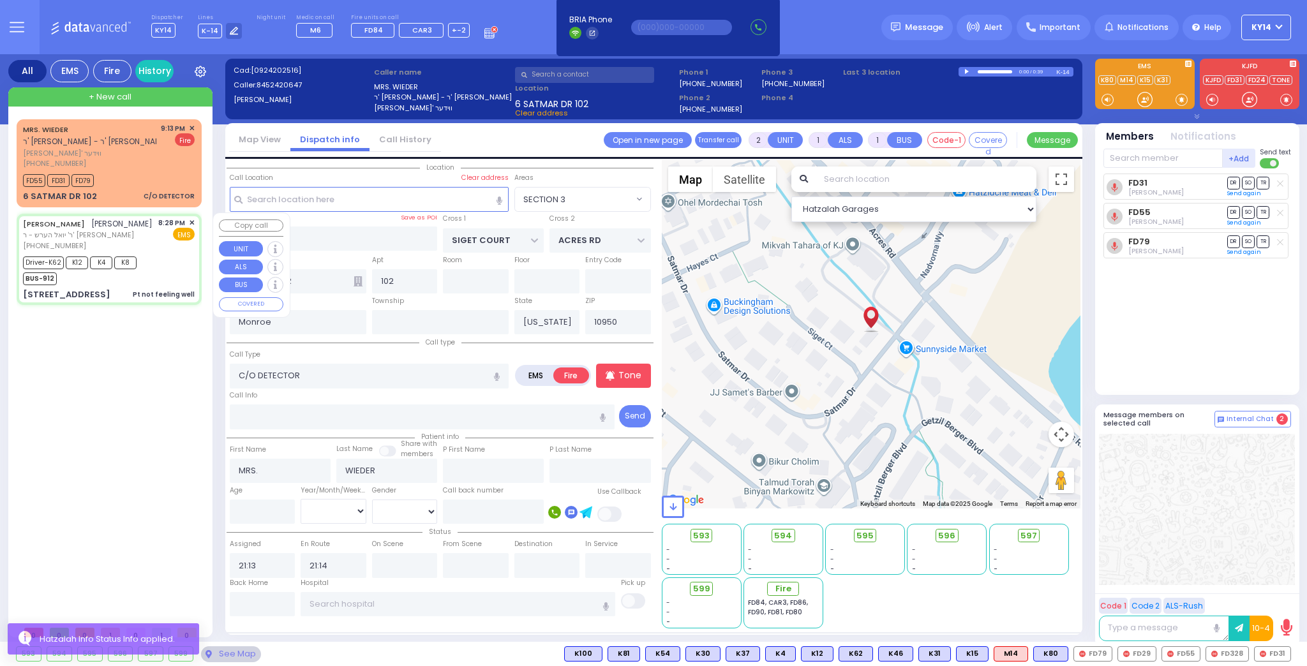
radio input "true"
type input "SHLOME"
type input "MOSHKOWITZ"
type input "[PERSON_NAME]"
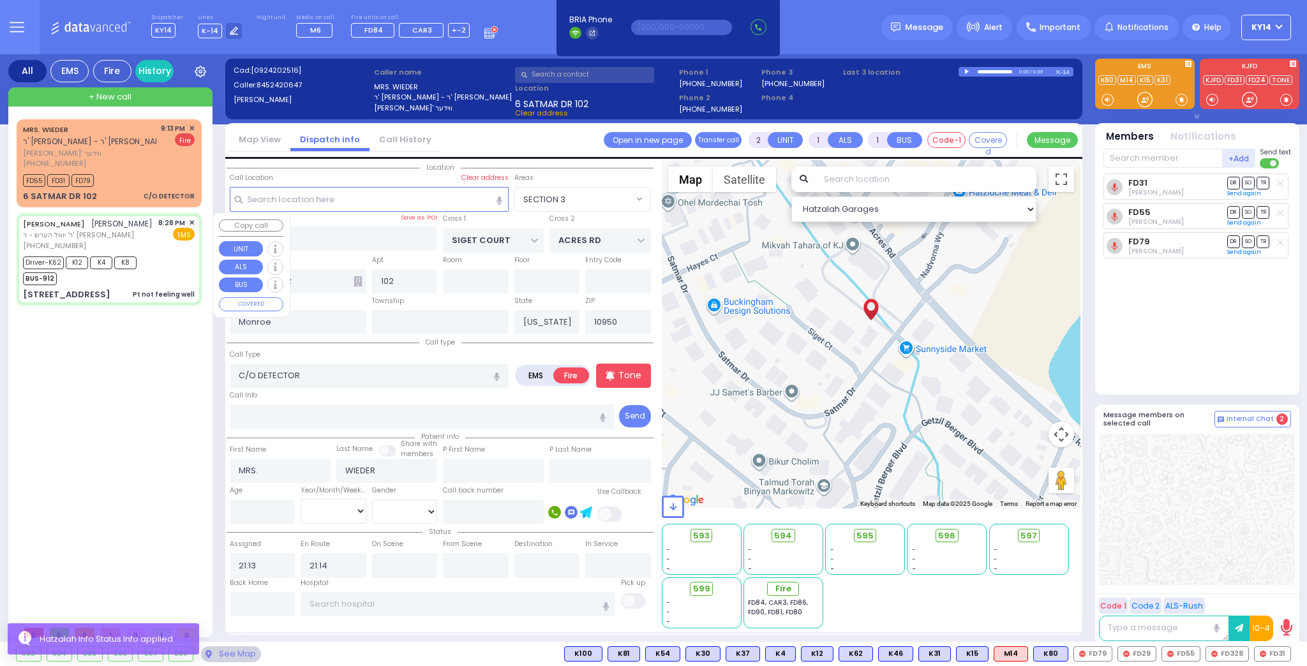
type input "1"
select select "Year"
select select "[DEMOGRAPHIC_DATA]"
type input "20:28"
type input "20:31"
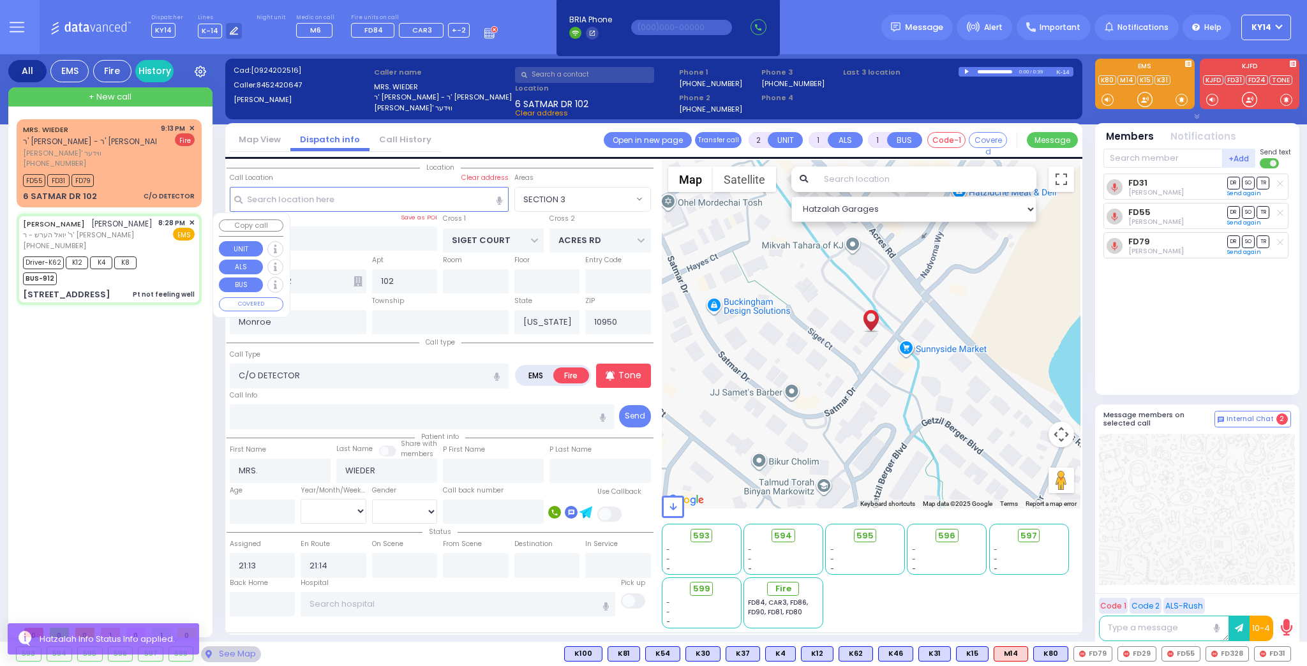
type input "20:34"
type input "20:55"
type input "[US_STATE][GEOGRAPHIC_DATA]- [GEOGRAPHIC_DATA] [STREET_ADDRESS][US_STATE]"
select select "Hatzalah Garages"
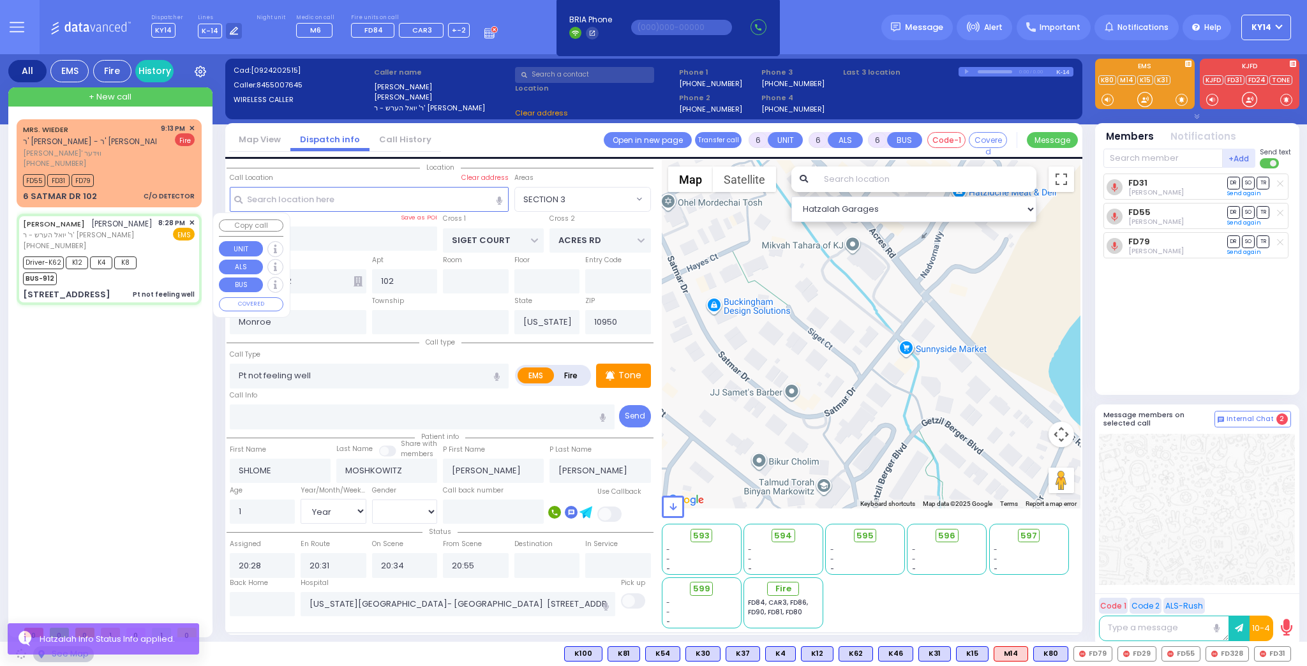
type input "PAKSH PL"
type input "[GEOGRAPHIC_DATA]"
type input "[STREET_ADDRESS]"
type input "101"
type input "[PERSON_NAME]"
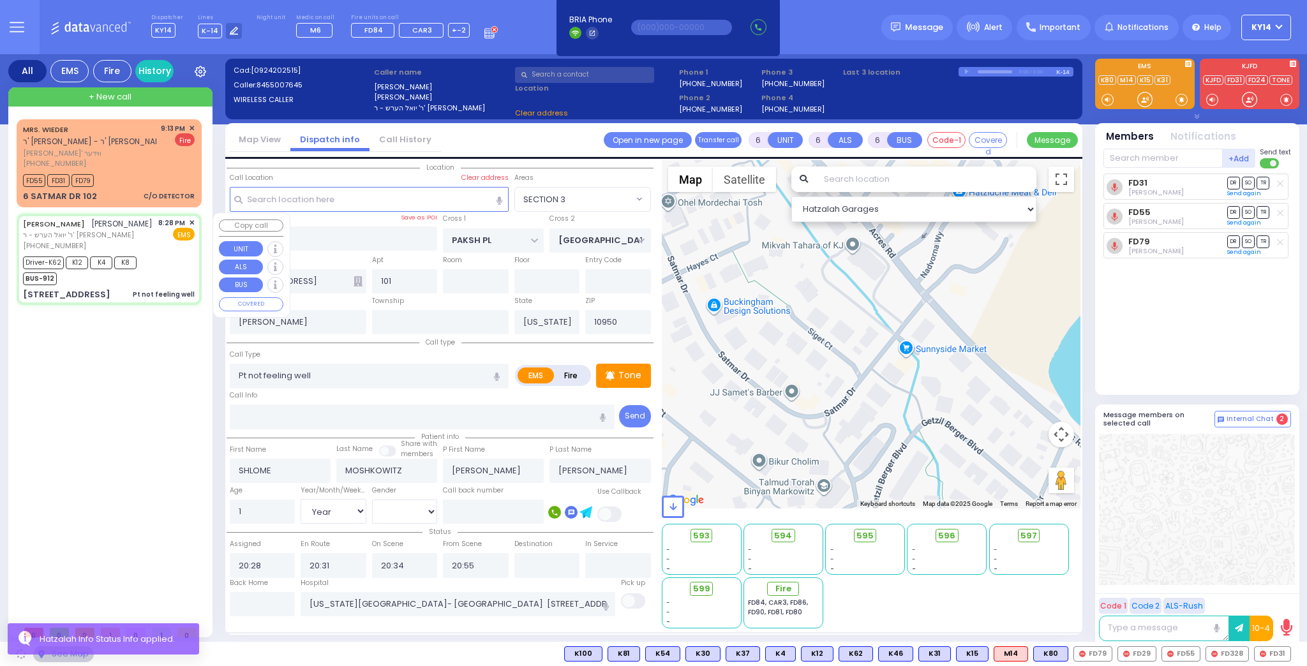
select select "ATZEI TAMURIM"
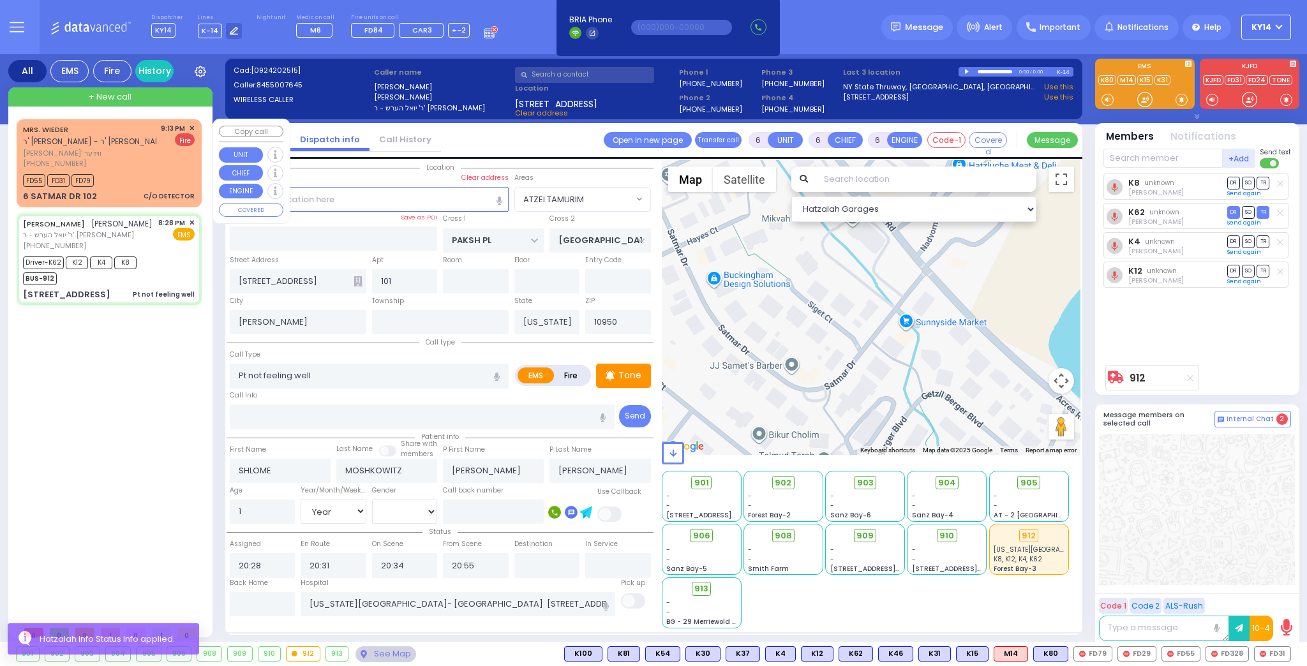
click at [158, 168] on div "MRS. WIEDER ר' משה חיים - ר' ישראל ברוך הערשקאוויטש צבי ארי' ווידער (845) 242-0…" at bounding box center [109, 146] width 172 height 46
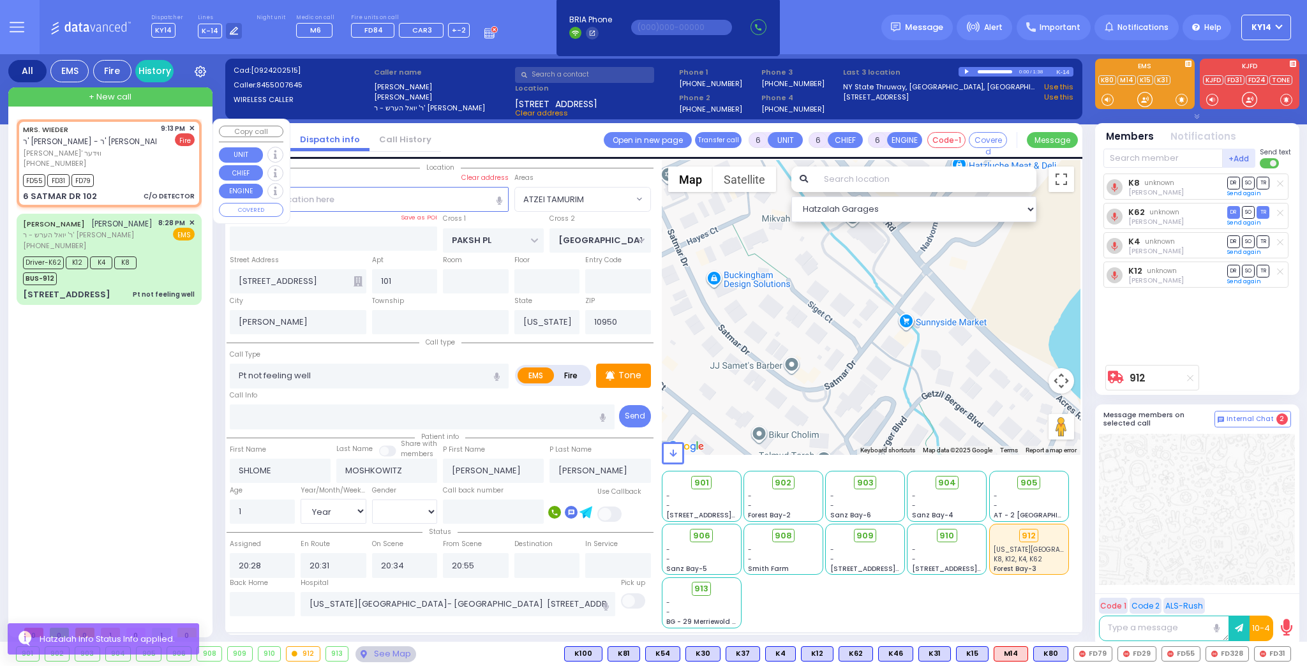
type input "2"
type input "1"
select select
type input "C/O DETECTOR"
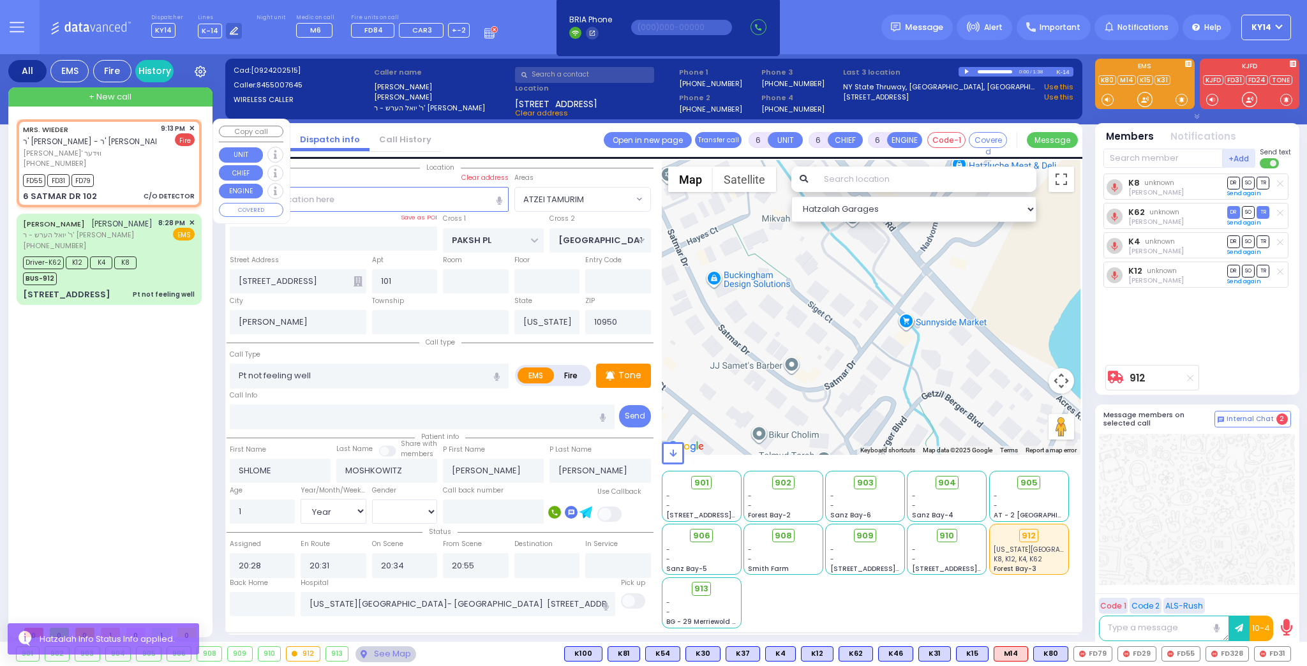
radio input "false"
radio input "true"
type input "MRS."
type input "WIEDER"
select select
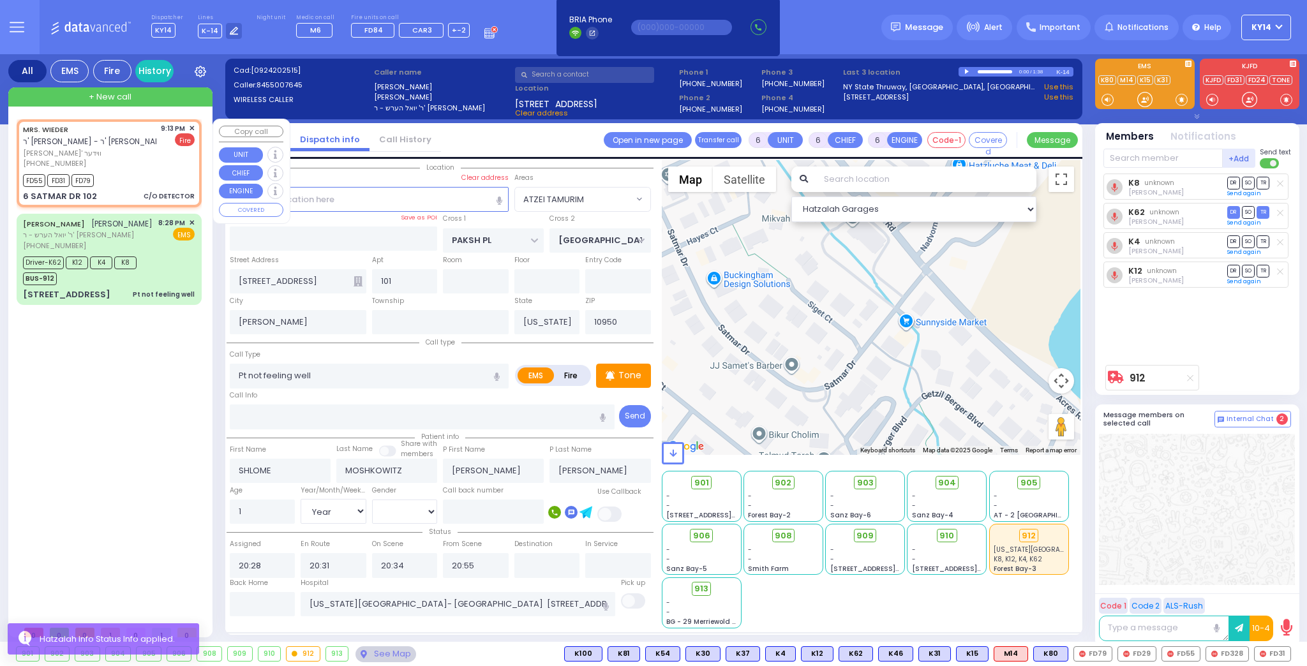
select select
type input "21:13"
type input "21:14"
select select "Hatzalah Garages"
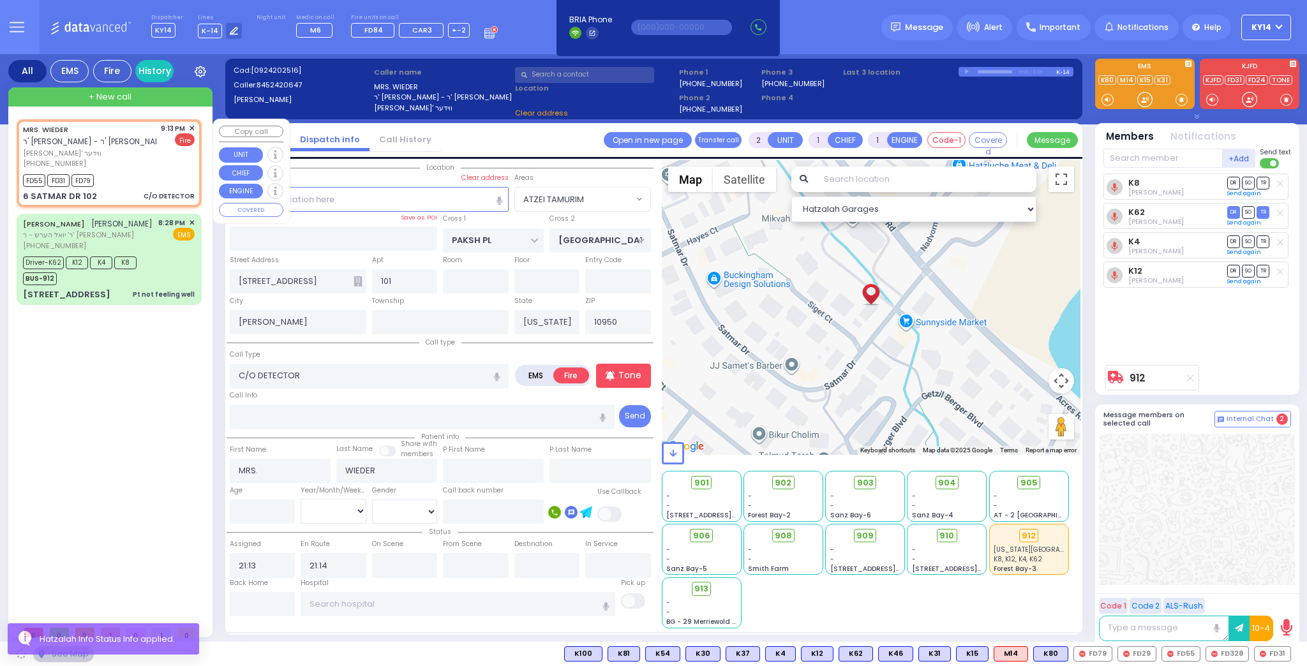
type input "SIGET COURT"
type input "ACRES RD"
type input "6 SATMAR DR"
type input "102"
type input "Monroe"
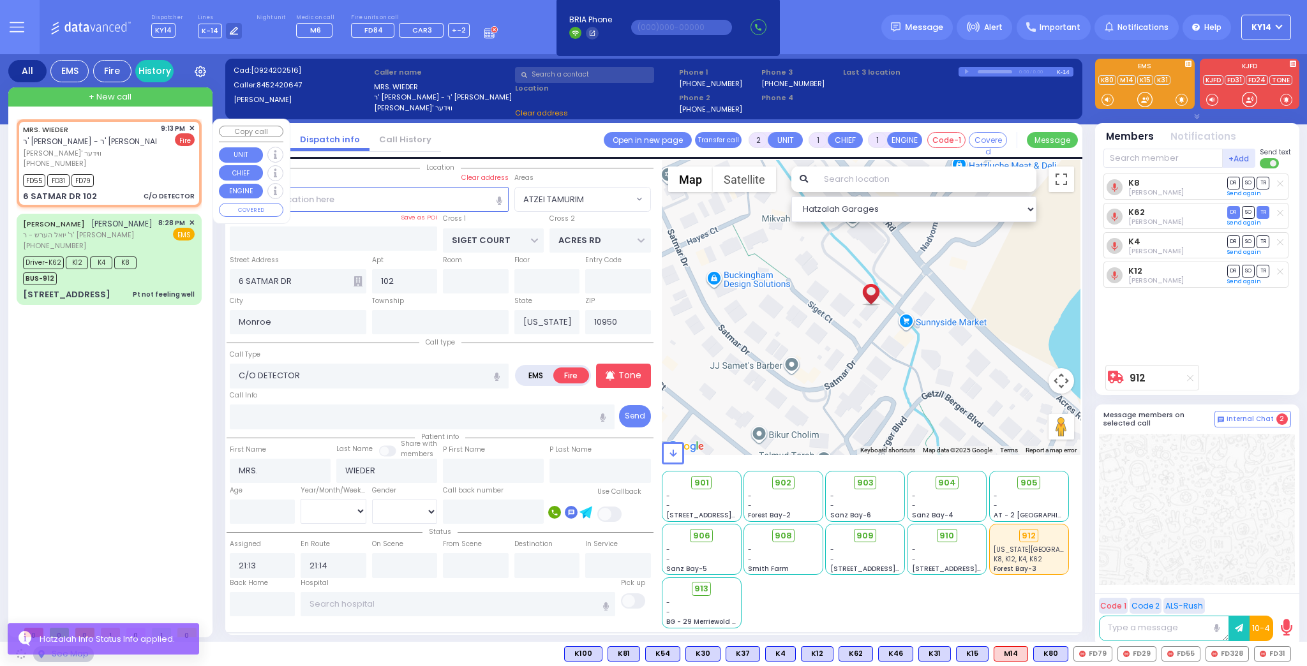
select select "SECTION 3"
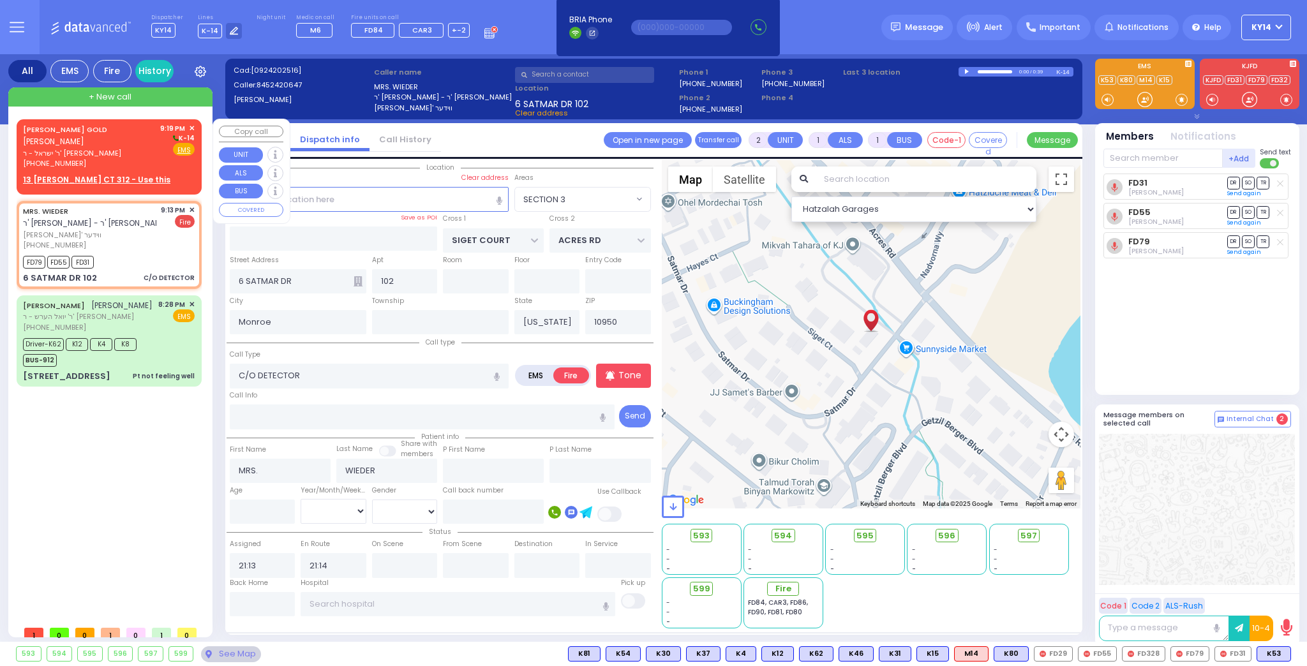
click at [98, 148] on span "ר' ישראל - ר' [PERSON_NAME]" at bounding box center [89, 153] width 133 height 11
select select
radio input "true"
type input "[PERSON_NAME]"
type input "GOLD"
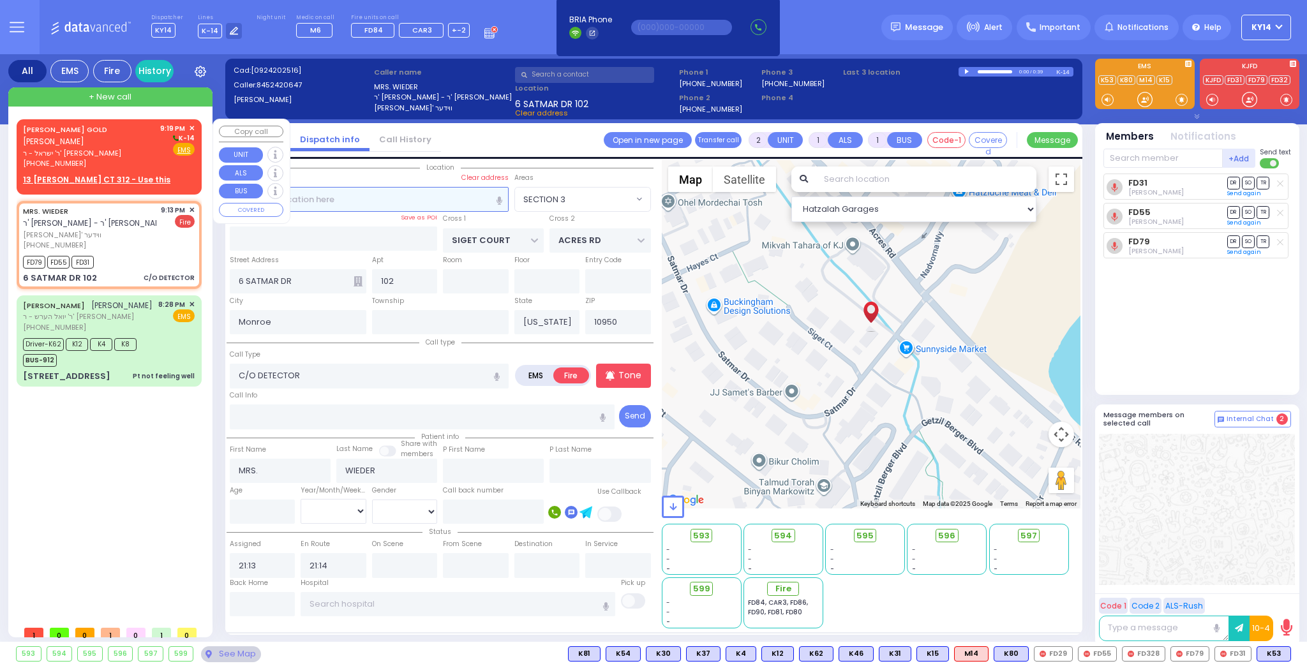
select select
type input "21:19"
select select "Hatzalah Garages"
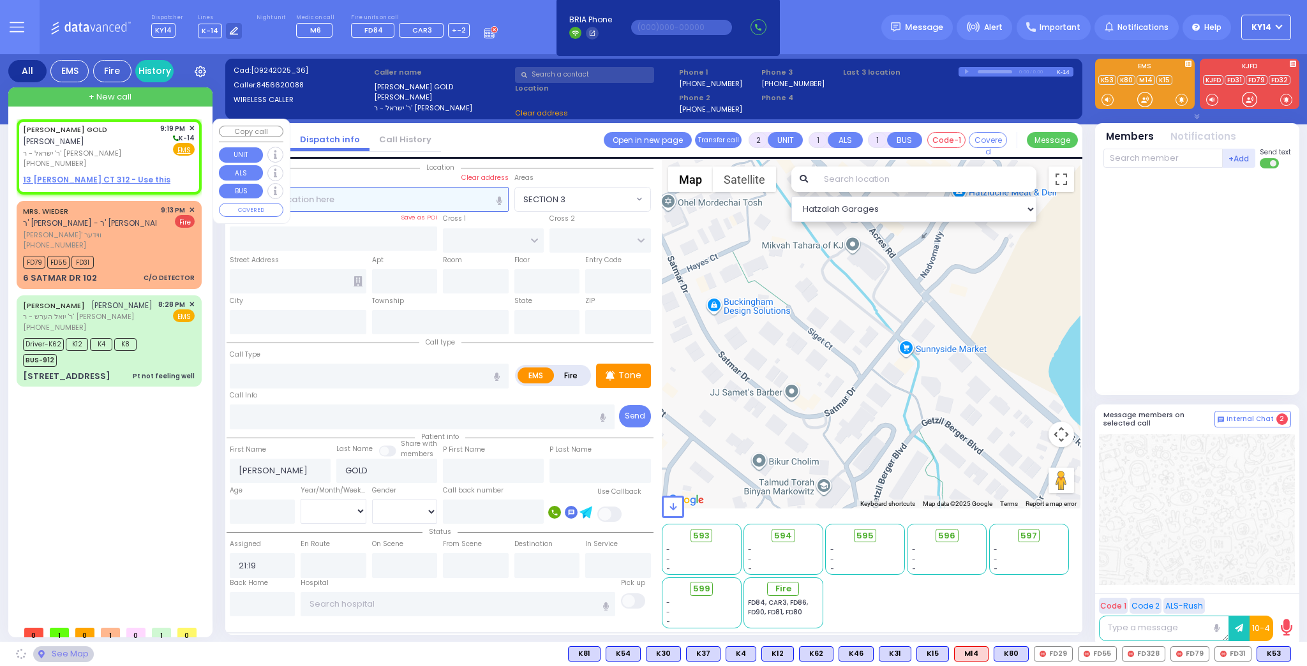
select select
radio input "true"
select select
select select "Hatzalah Garages"
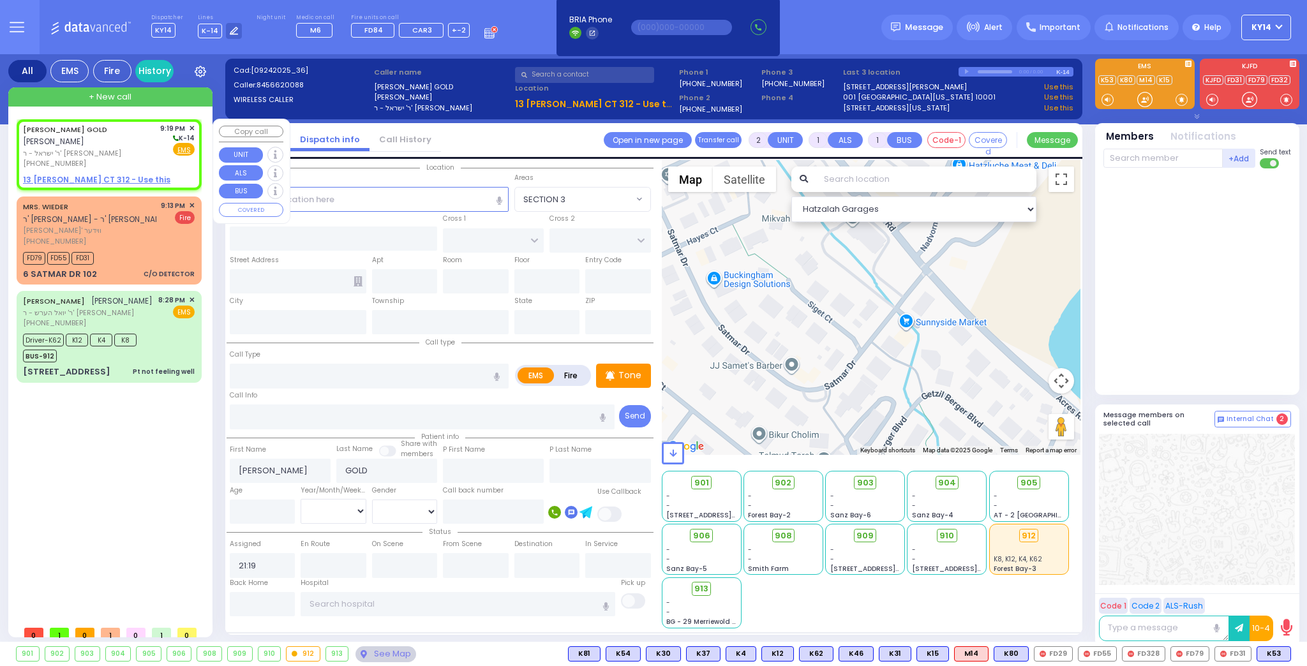
click at [78, 174] on u "13 HAYES CT 312 - Use this" at bounding box center [96, 179] width 147 height 11
select select
radio input "true"
select select
select select "Hatzalah Garages"
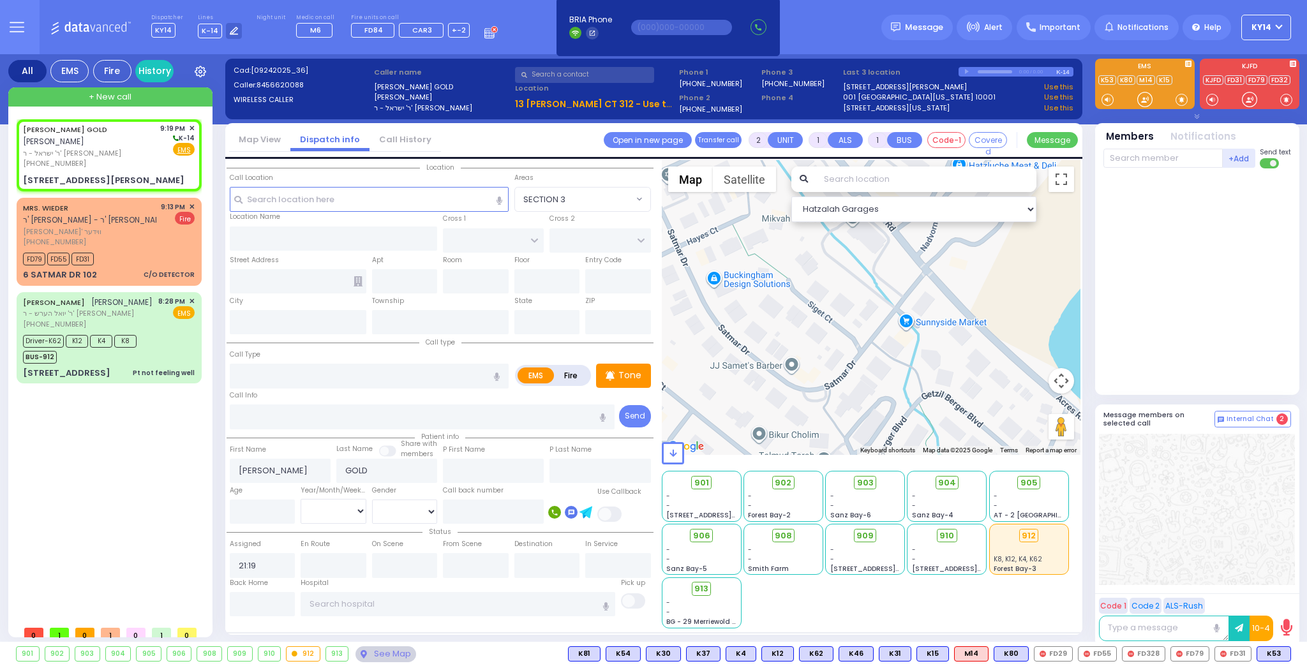
select select
radio input "true"
select select
select select "Hatzalah Garages"
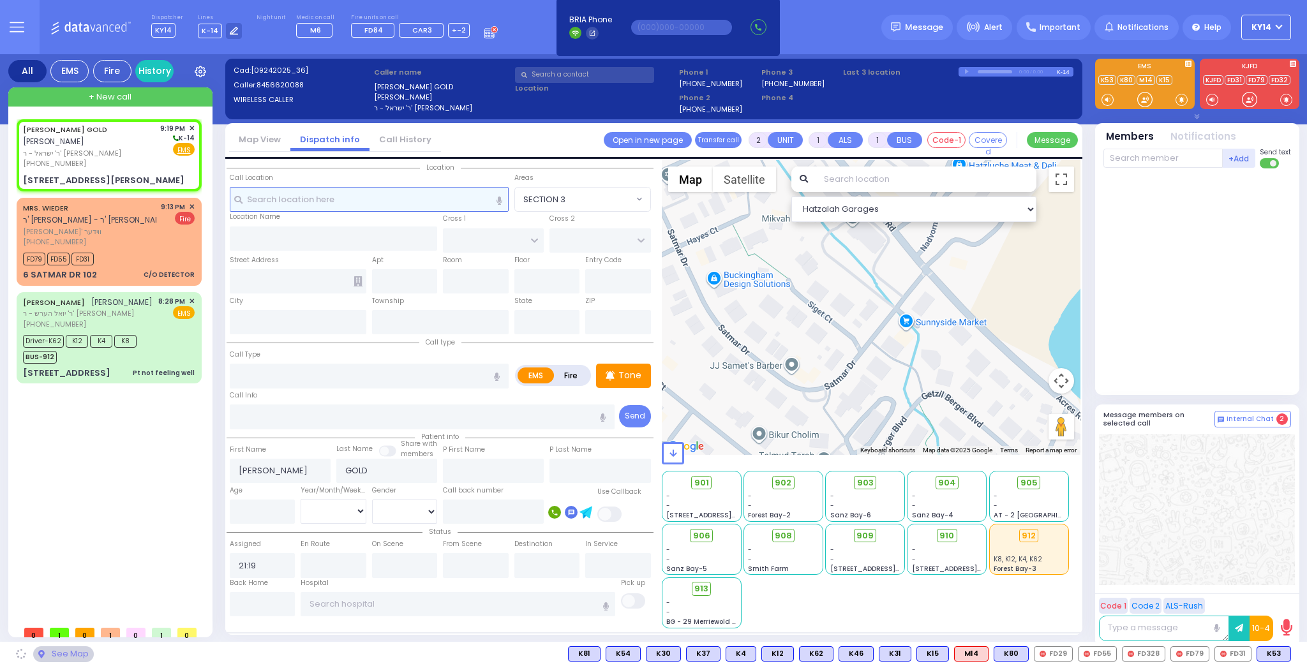
click at [316, 204] on input "text" at bounding box center [369, 199] width 279 height 24
type input "SATMAR DR"
type input "TAYLOR COURT"
type input "13 HAYES CT"
type input "312"
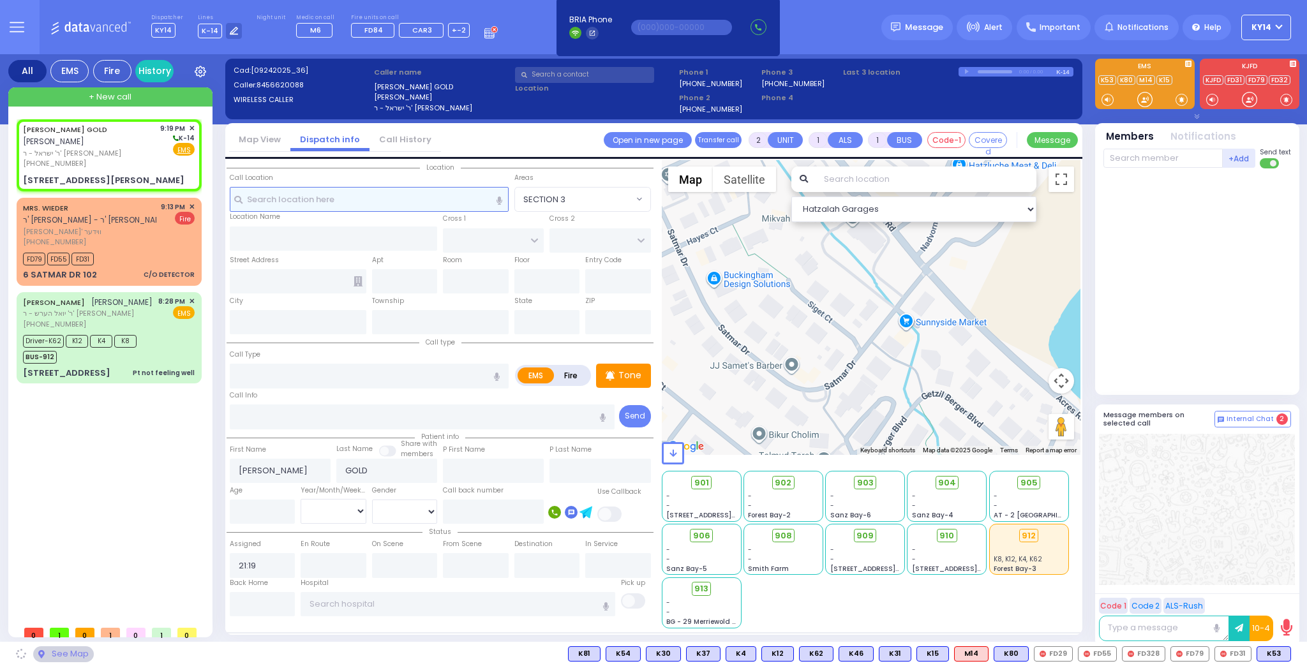
type input "Monroe"
type input "[US_STATE]"
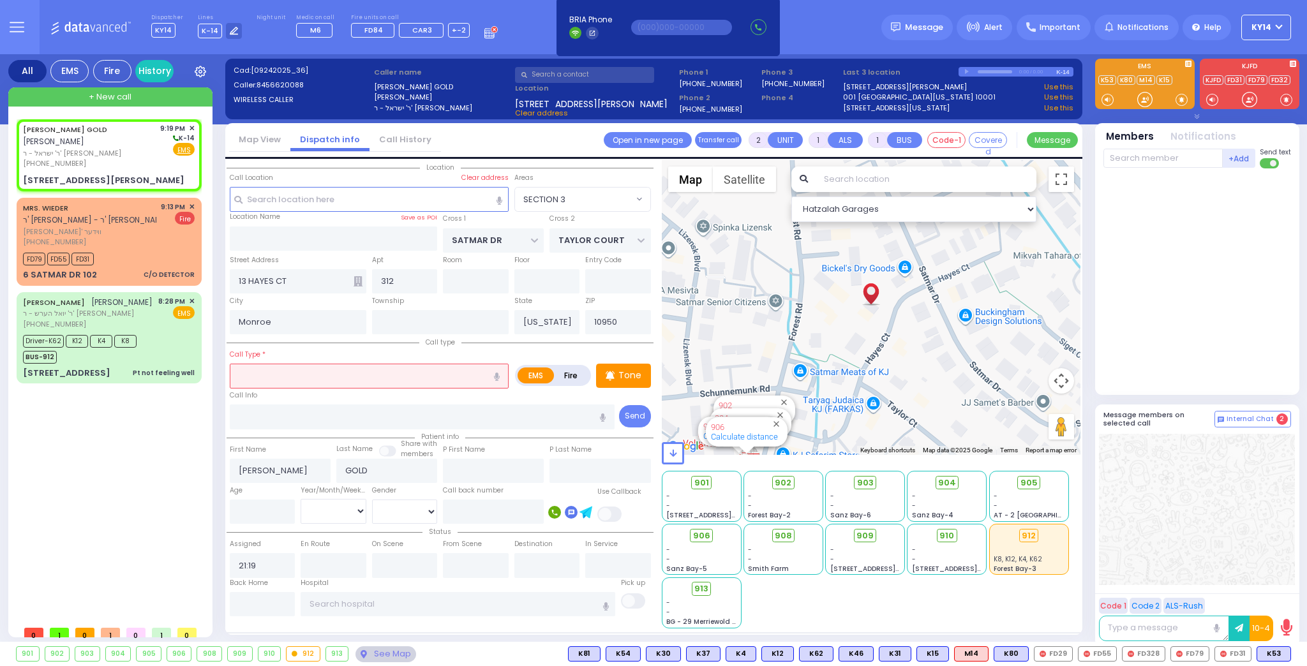
click at [290, 382] on input "text" at bounding box center [369, 376] width 279 height 24
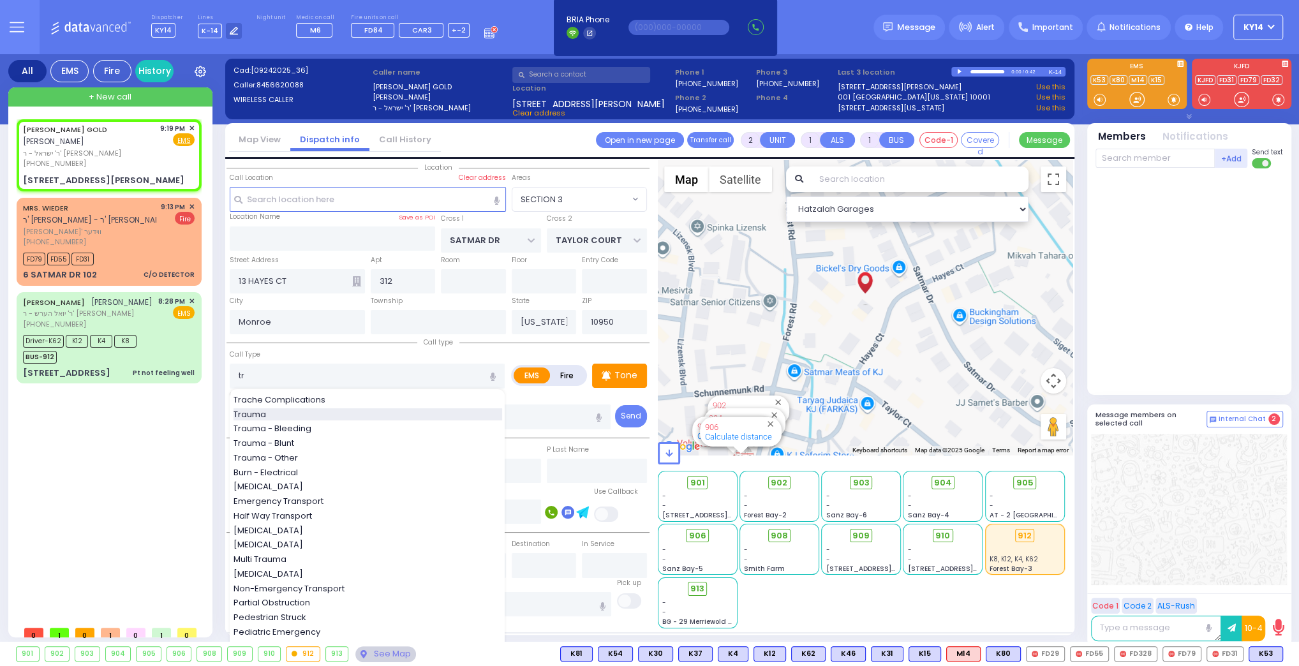
click at [281, 412] on div "Trauma" at bounding box center [368, 414] width 269 height 13
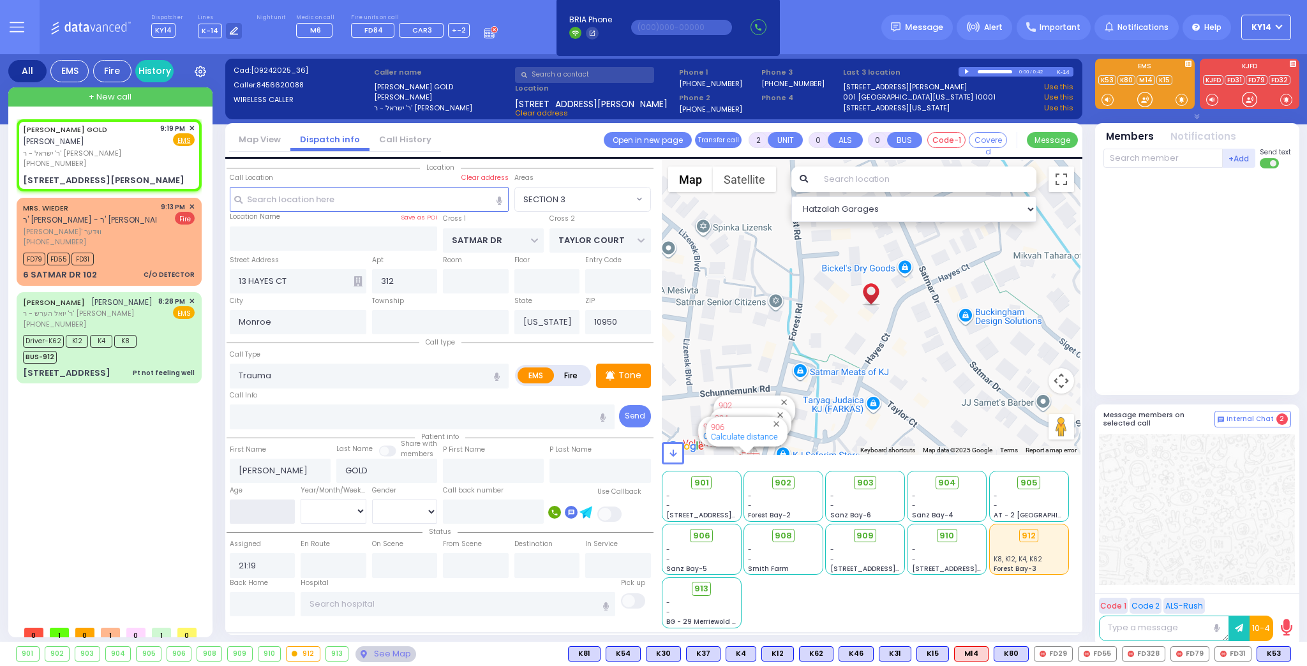
click at [255, 509] on input "number" at bounding box center [263, 512] width 66 height 24
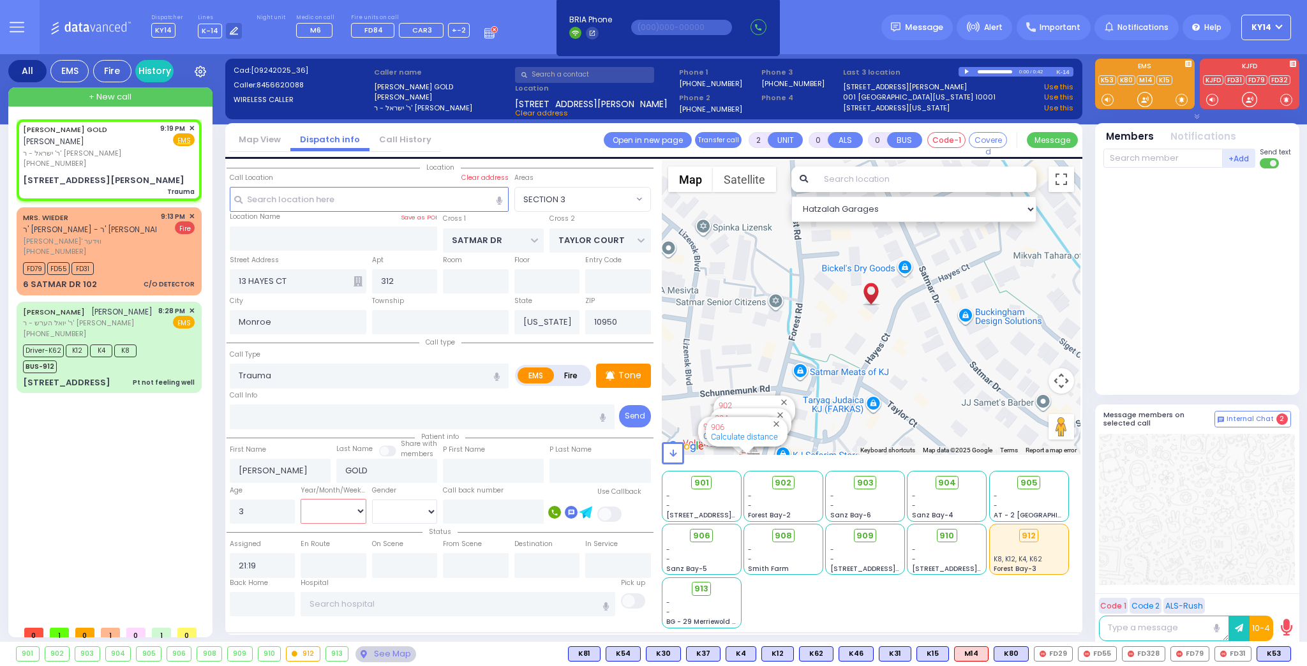
click at [328, 516] on select "Year Month Week Day" at bounding box center [334, 511] width 66 height 24
click at [301, 499] on select "Year Month Week Day" at bounding box center [334, 511] width 66 height 24
click at [628, 376] on p "Tone" at bounding box center [629, 375] width 23 height 13
drag, startPoint x: 1273, startPoint y: 652, endPoint x: 1273, endPoint y: 643, distance: 8.9
click at [0, 0] on span "K69" at bounding box center [0, 0] width 0 height 0
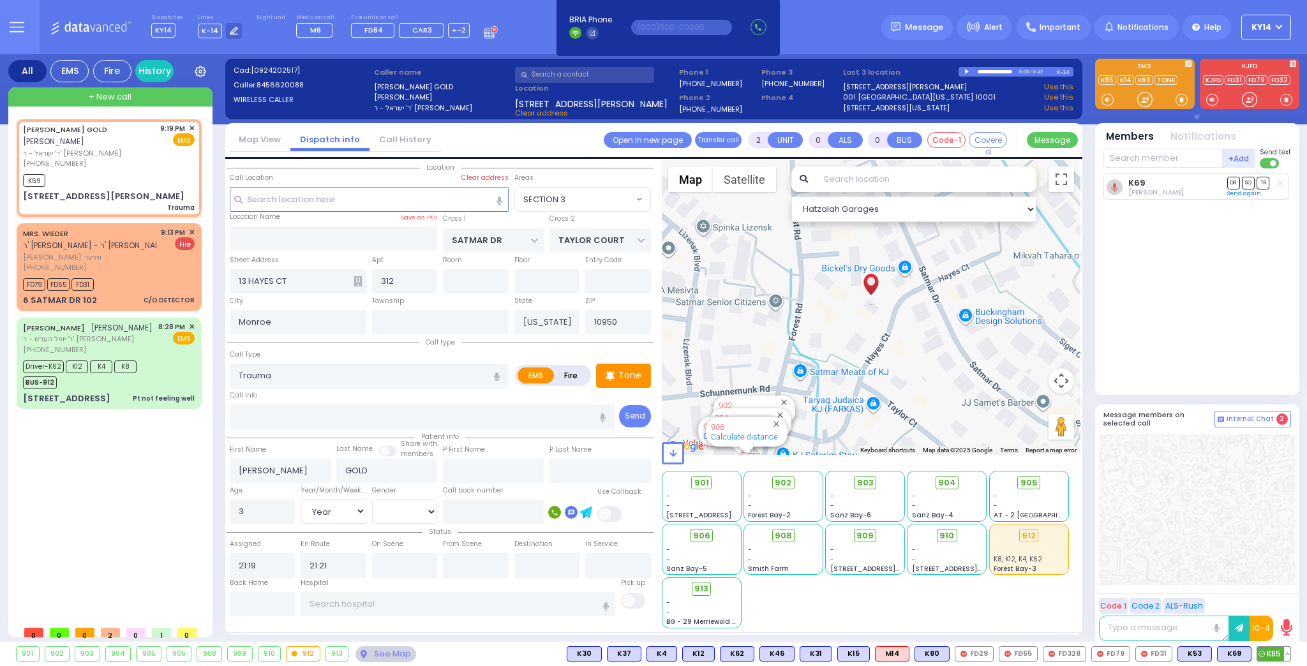
click at [1274, 651] on span "K85" at bounding box center [1273, 654] width 33 height 14
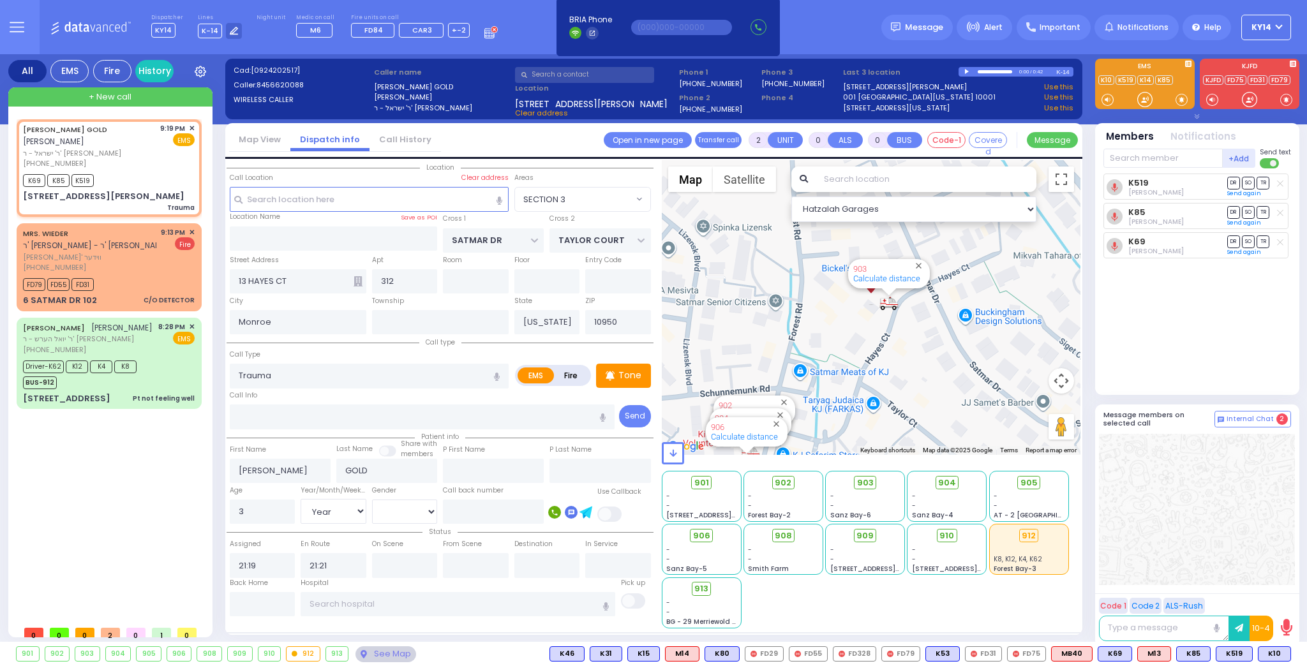
select select "SECTION 3"
select select "Year"
type input "6"
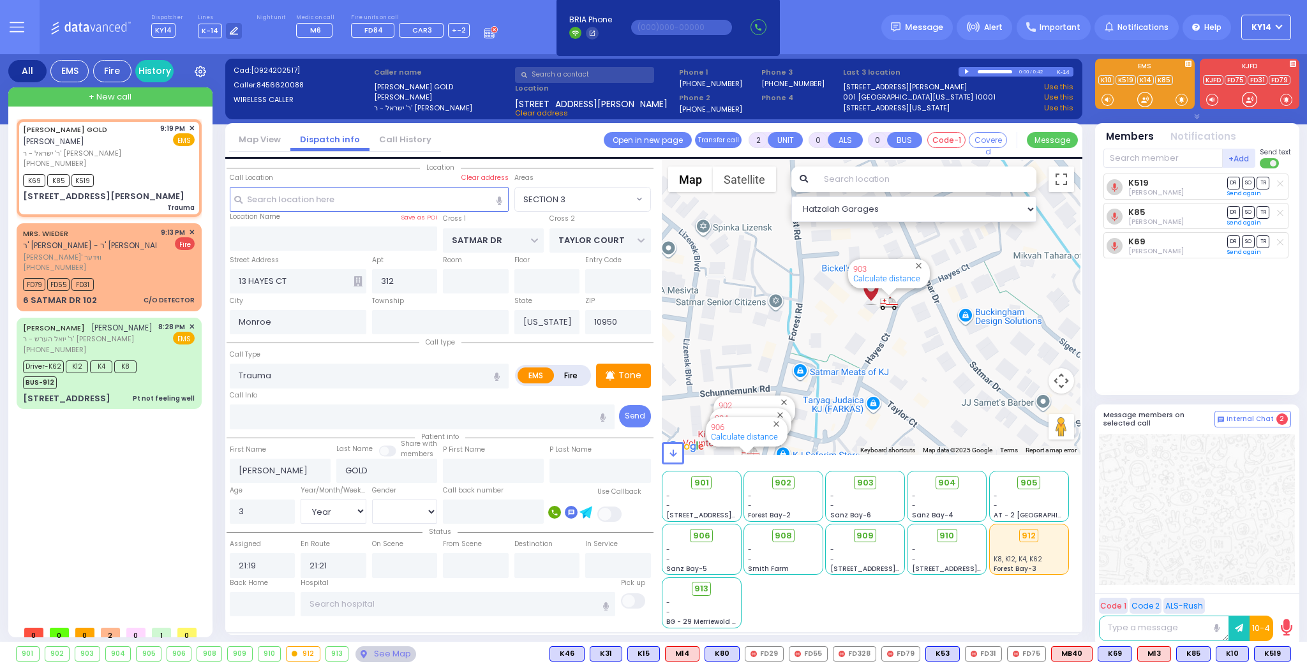
select select
radio input "true"
type input "Unknown"
select select "Year"
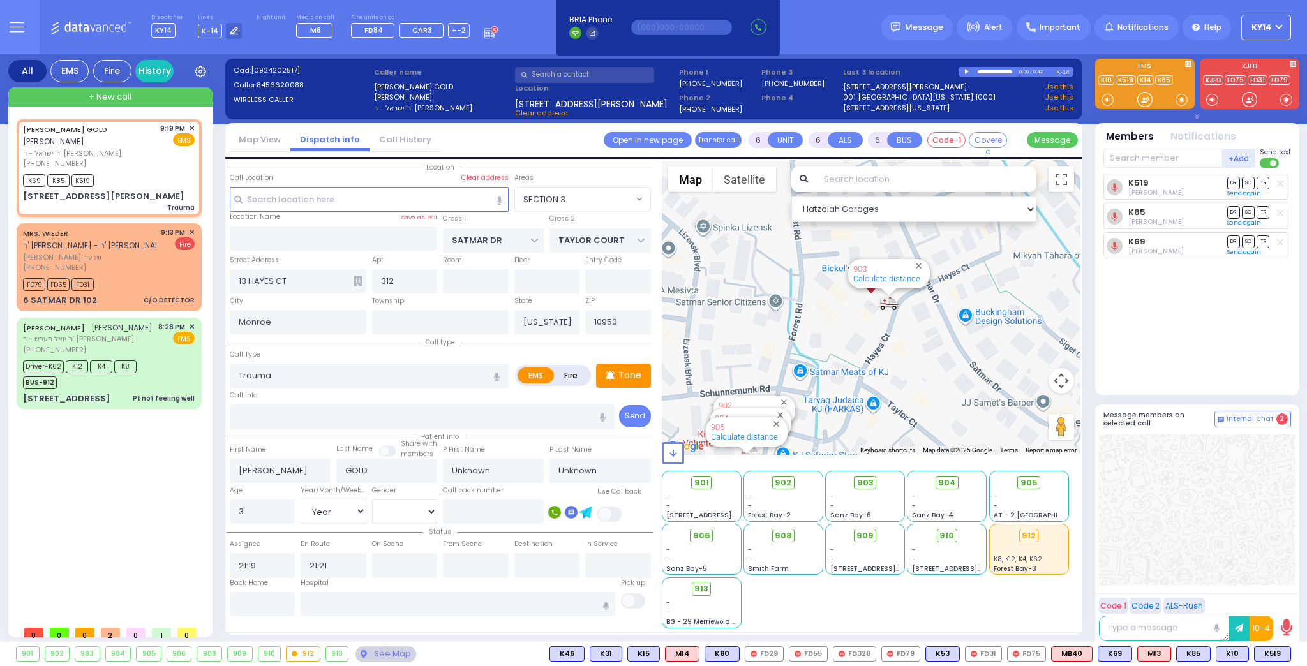
select select "Hatzalah Garages"
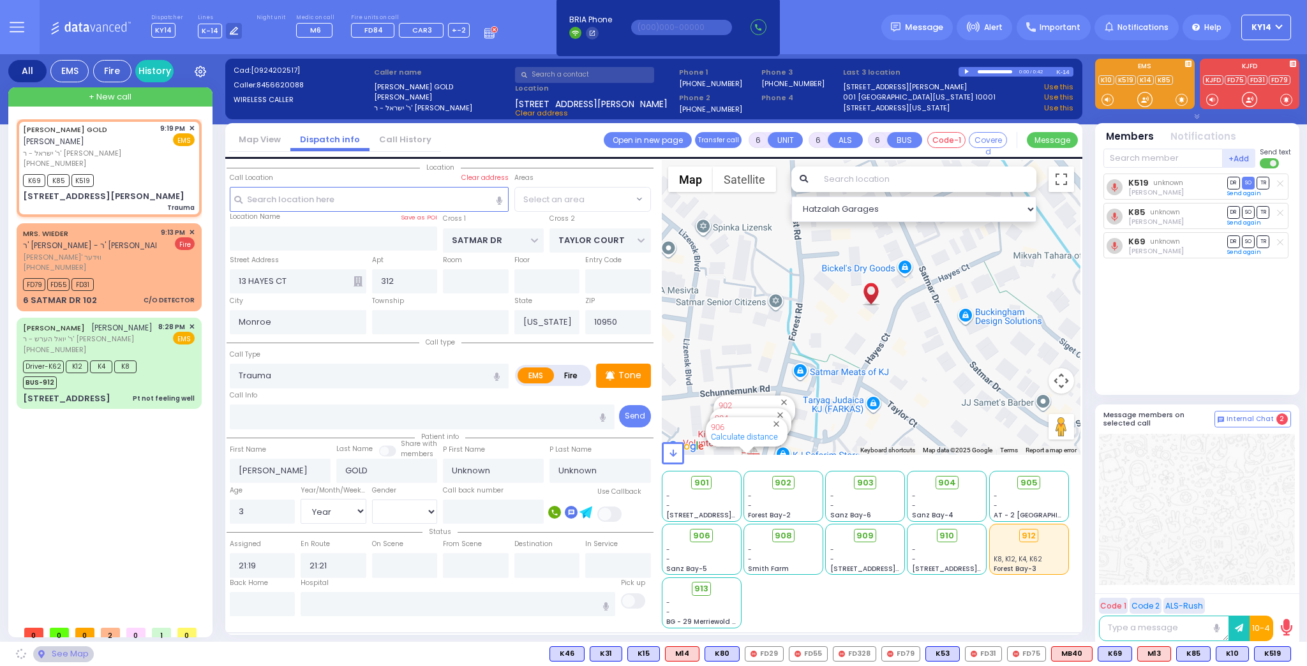
select select "SECTION 3"
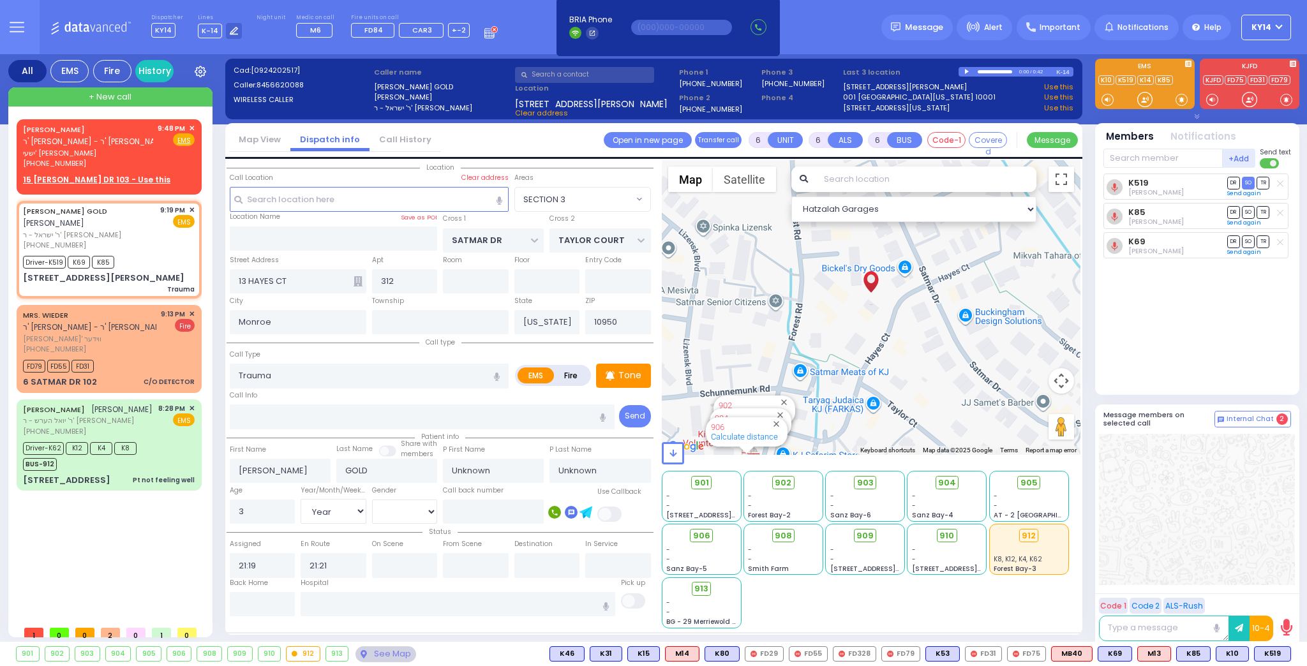
select select
radio input "true"
select select "Year"
type input "21:23"
type input "21:40"
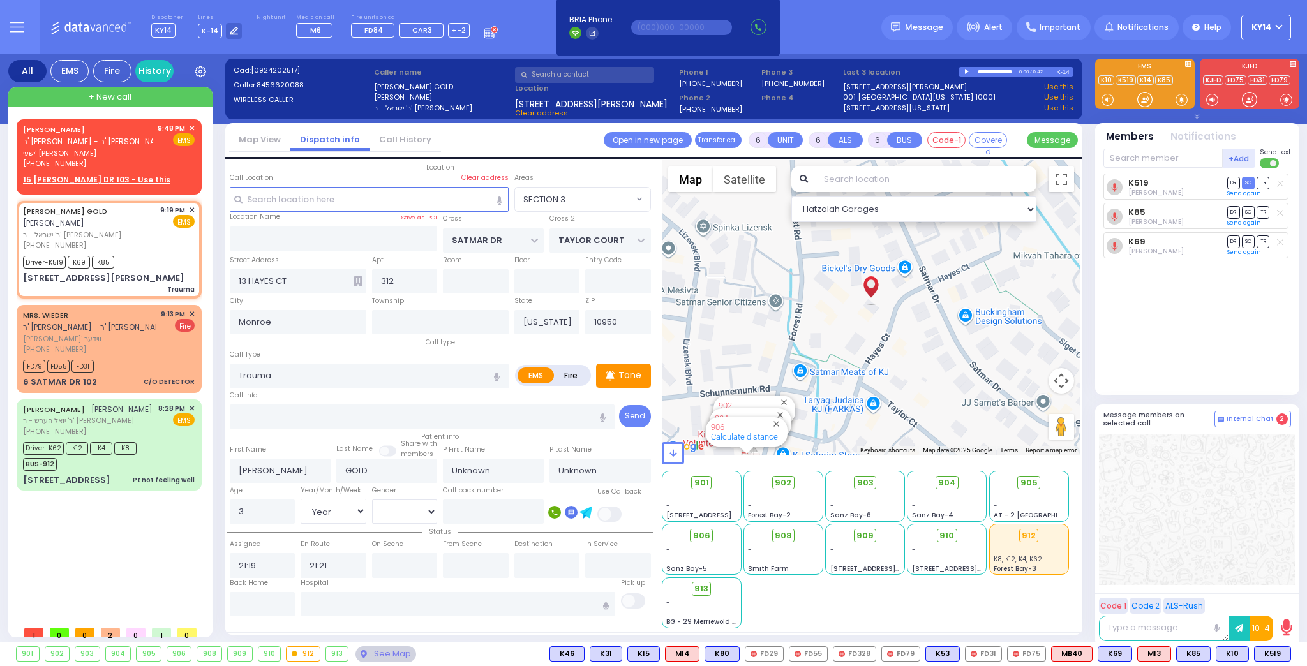
type input "22:10"
type input "22:25"
select select "Hatzalah Garages"
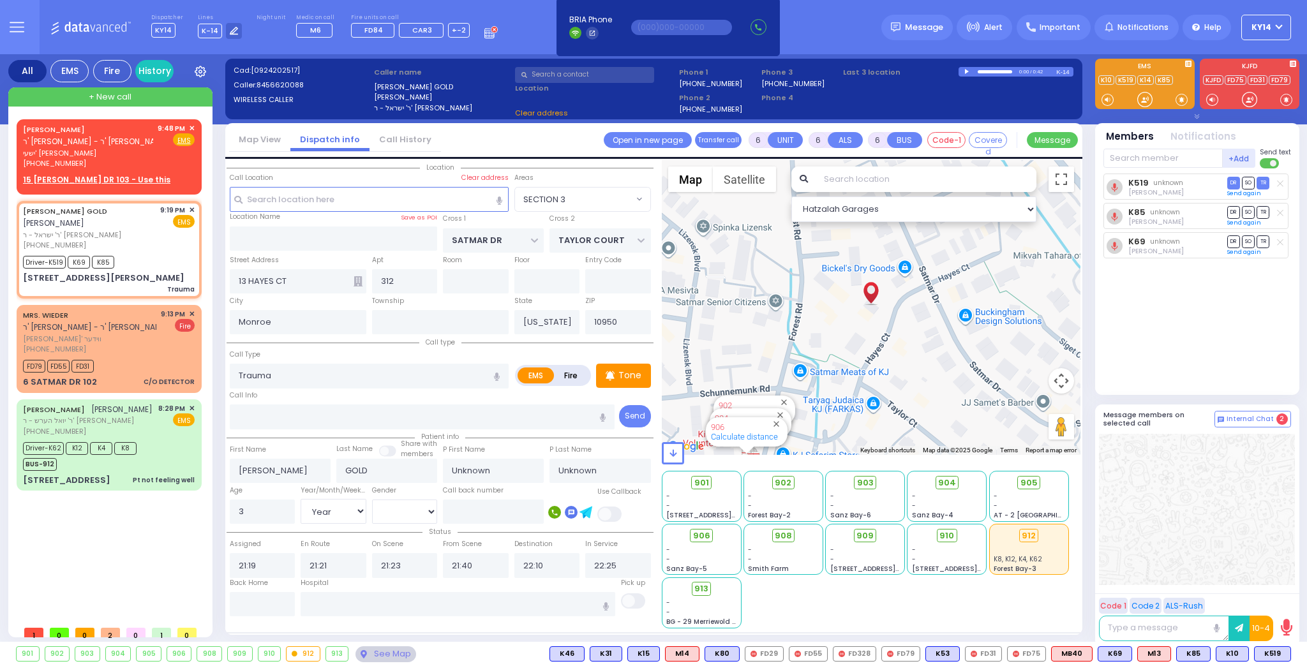
select select "SECTION 3"
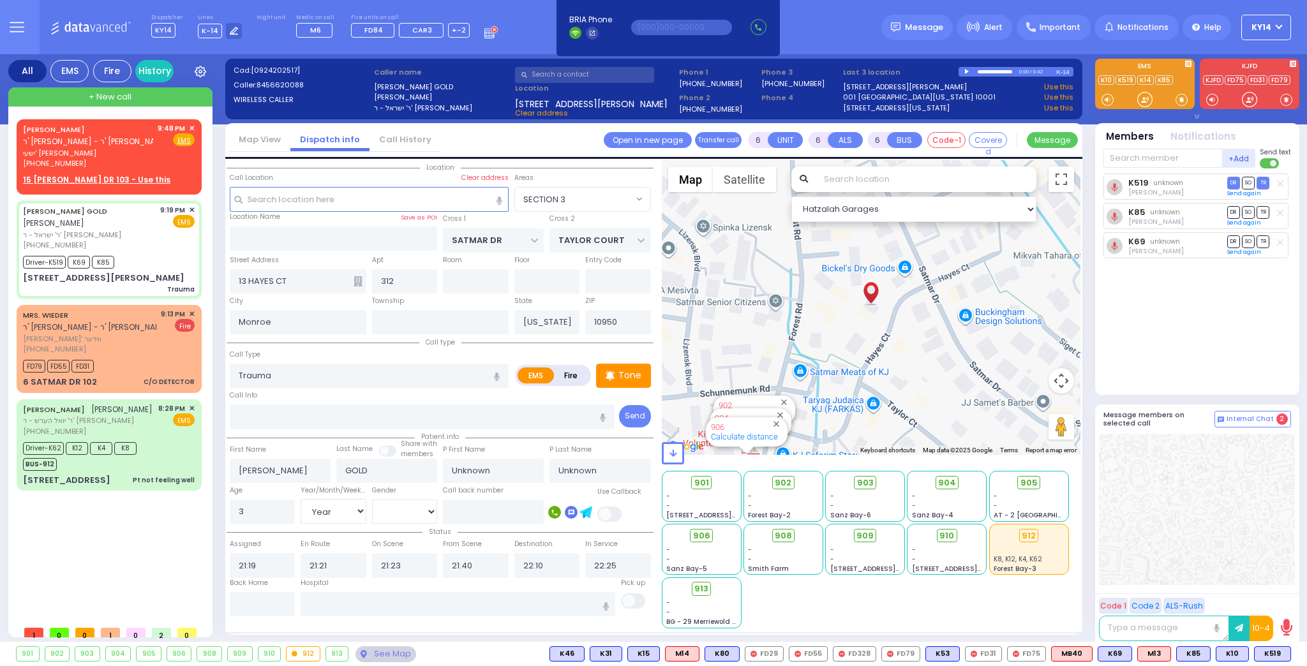
select select
radio input "true"
select select "Year"
select select "Hatzalah Garages"
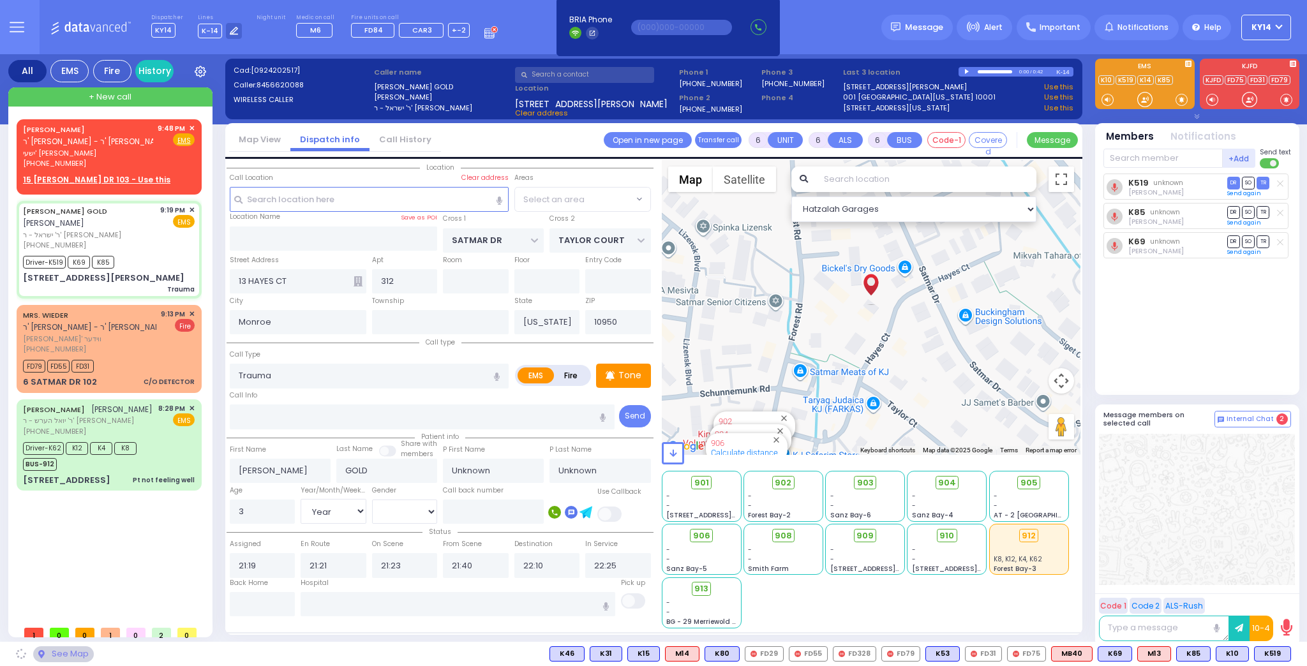
select select "SECTION 3"
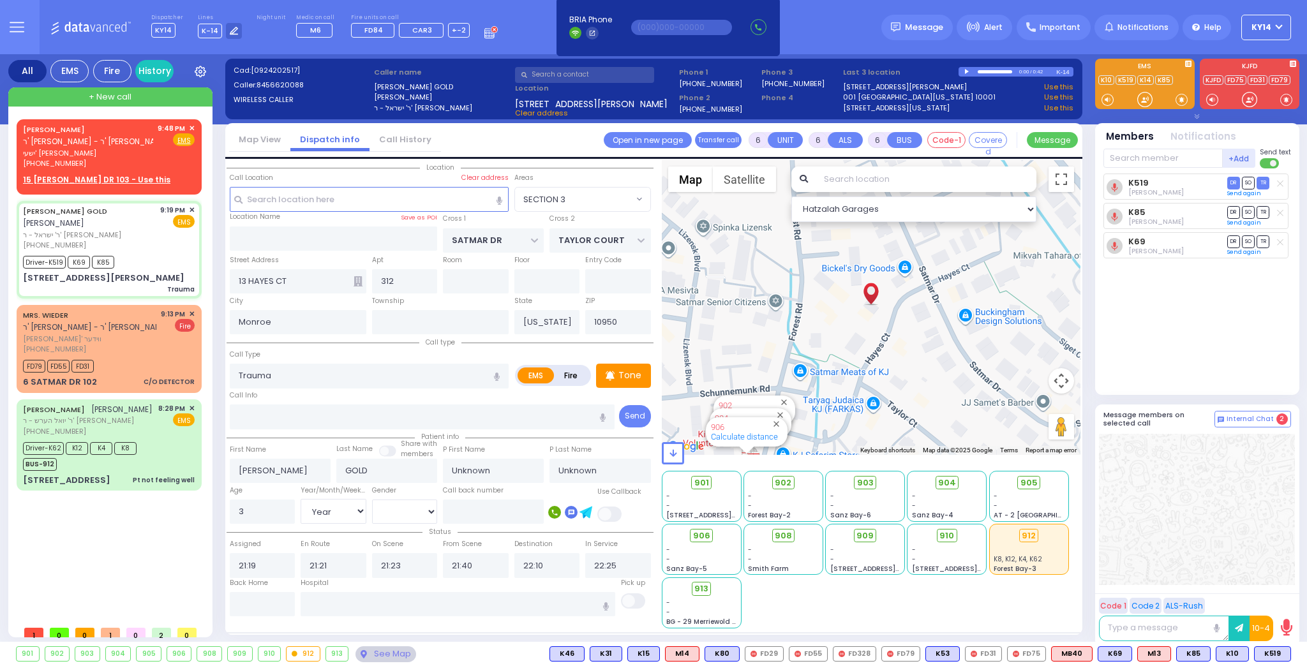
select select
radio input "true"
type input "Burech"
type input "Gold"
select select "Year"
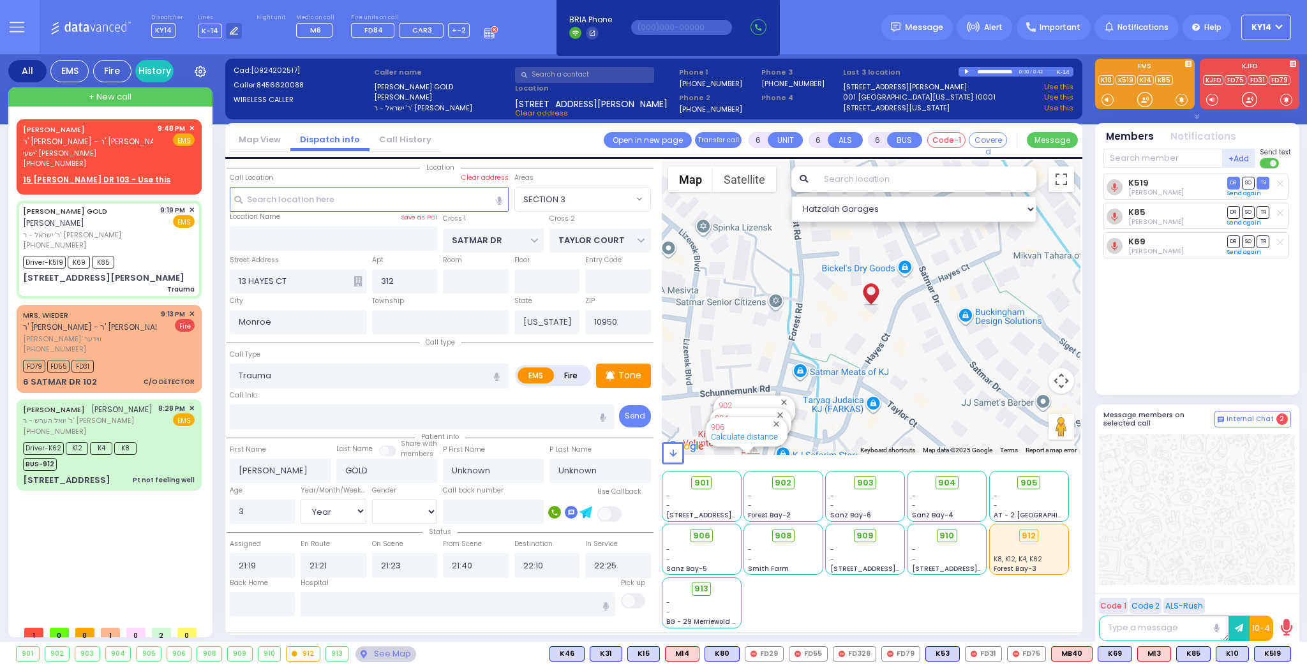
select select "[DEMOGRAPHIC_DATA]"
select select "Hatzalah Garages"
select select "SECTION 3"
select select
radio input "true"
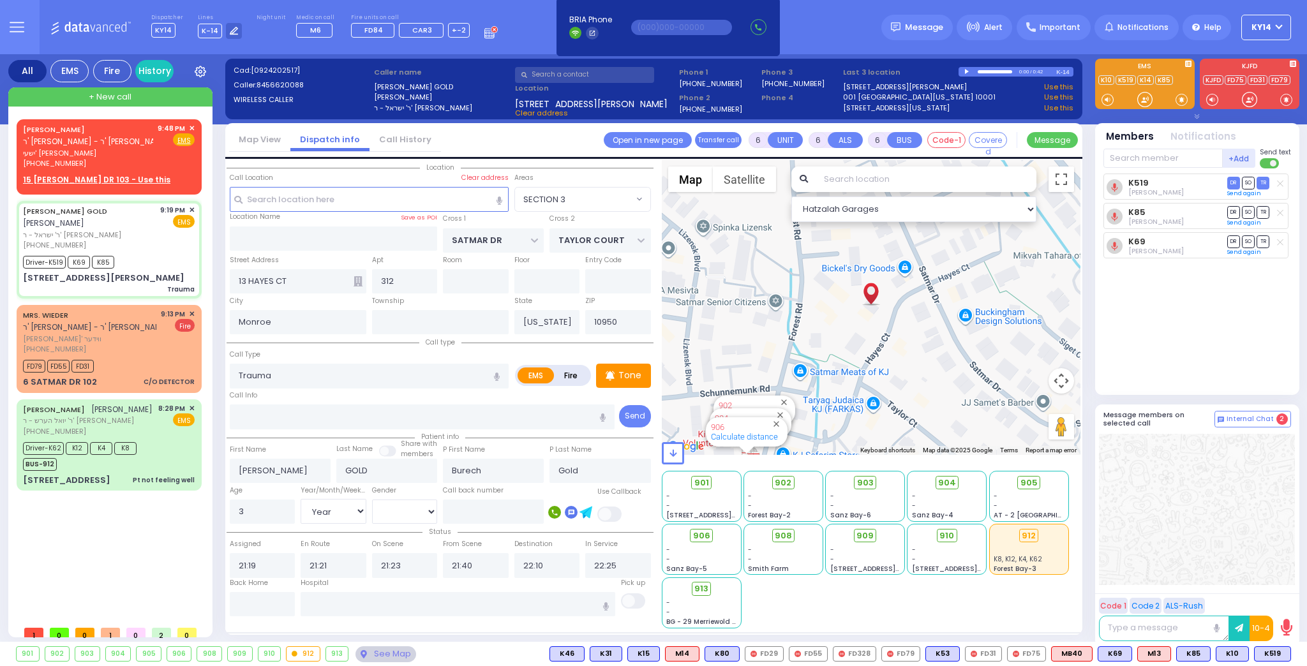
select select "Year"
select select "[DEMOGRAPHIC_DATA]"
select select "Hatzalah Garages"
select select "SECTION 3"
select select
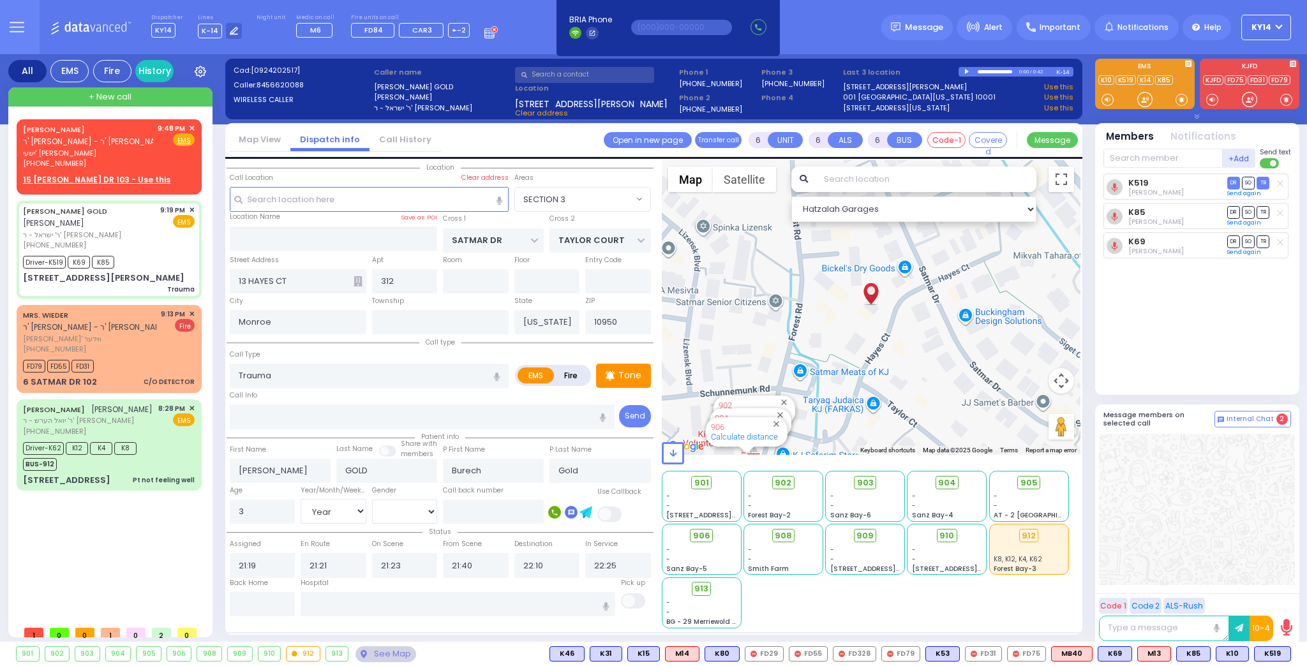
radio input "true"
type input "Burech"
type input "2"
select select "Year"
select select "[DEMOGRAPHIC_DATA]"
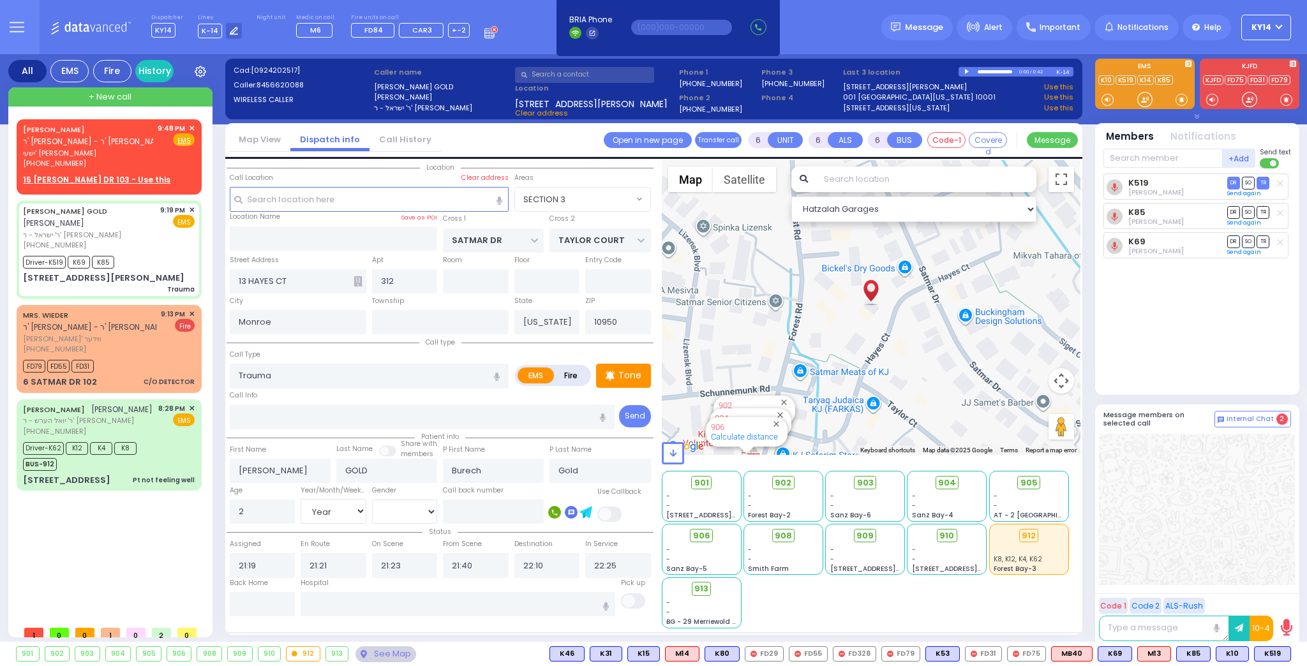
select select "Hatzalah Garages"
select select "SECTION 3"
select select
radio input "true"
select select "Year"
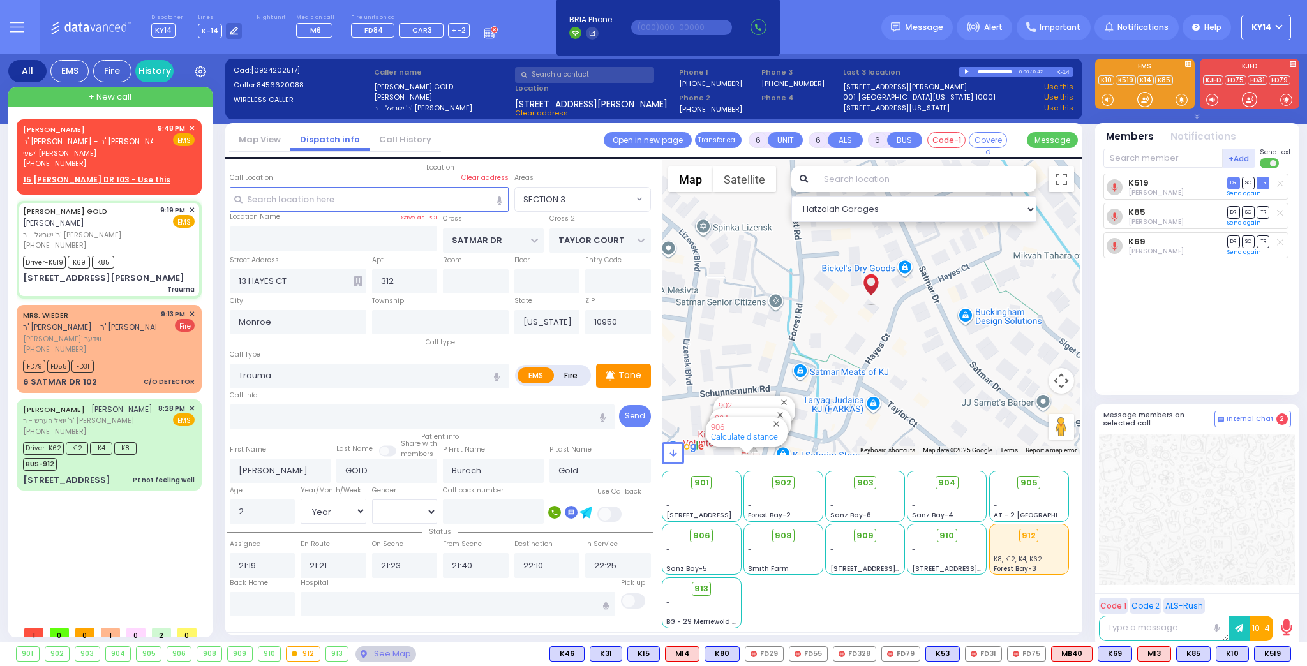
select select "[DEMOGRAPHIC_DATA]"
select select "Hatzalah Garages"
select select "SECTION 3"
select select
radio input "true"
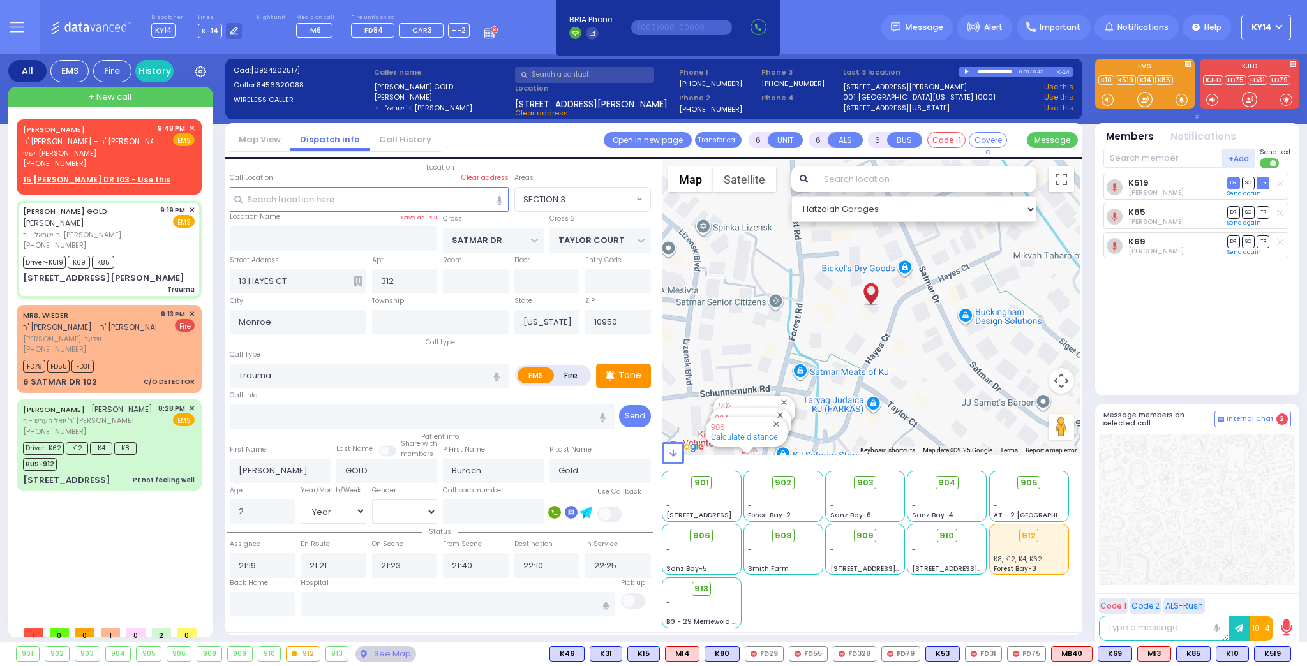
select select "Year"
select select "[DEMOGRAPHIC_DATA]"
select select "Hatzalah Garages"
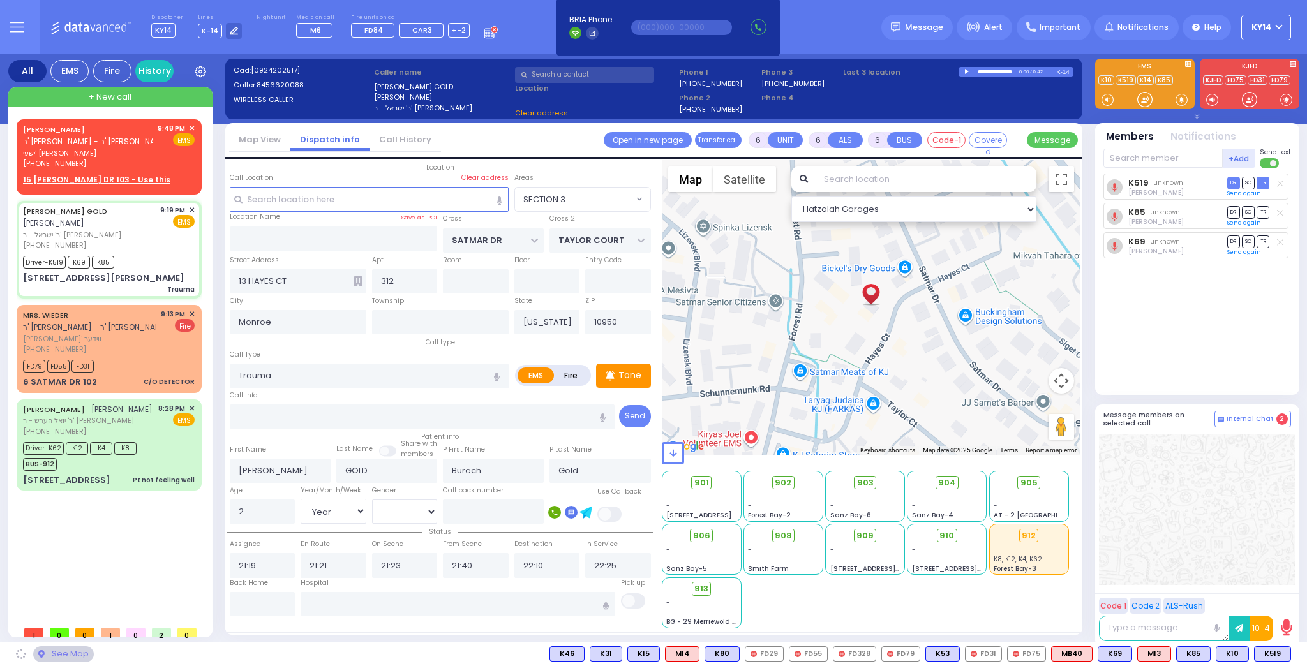
select select "SECTION 3"
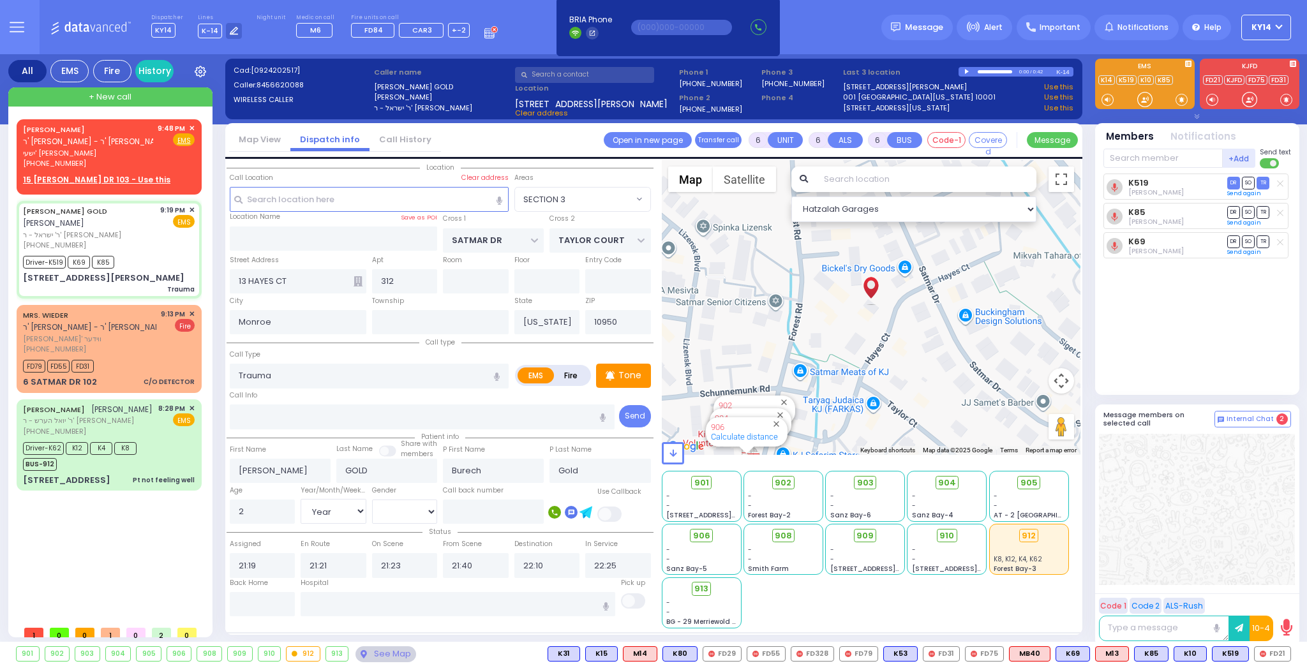
select select
radio input "true"
select select "Year"
select select "[DEMOGRAPHIC_DATA]"
select select "Hatzalah Garages"
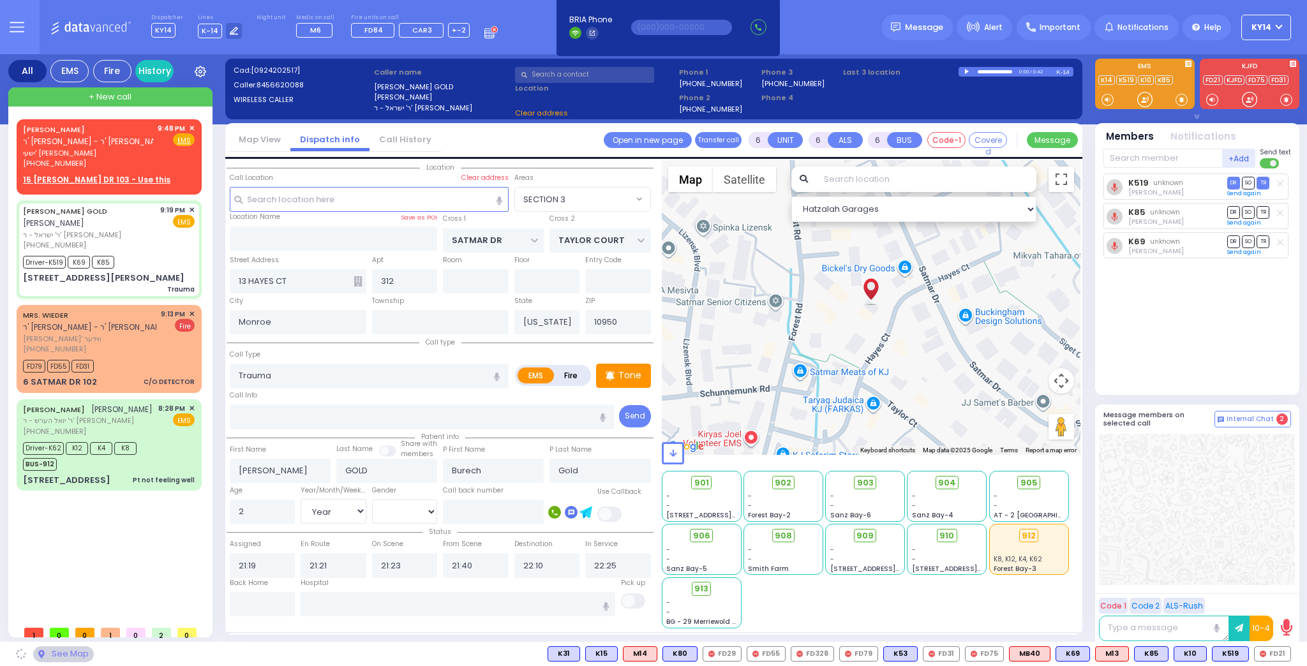
select select "SECTION 3"
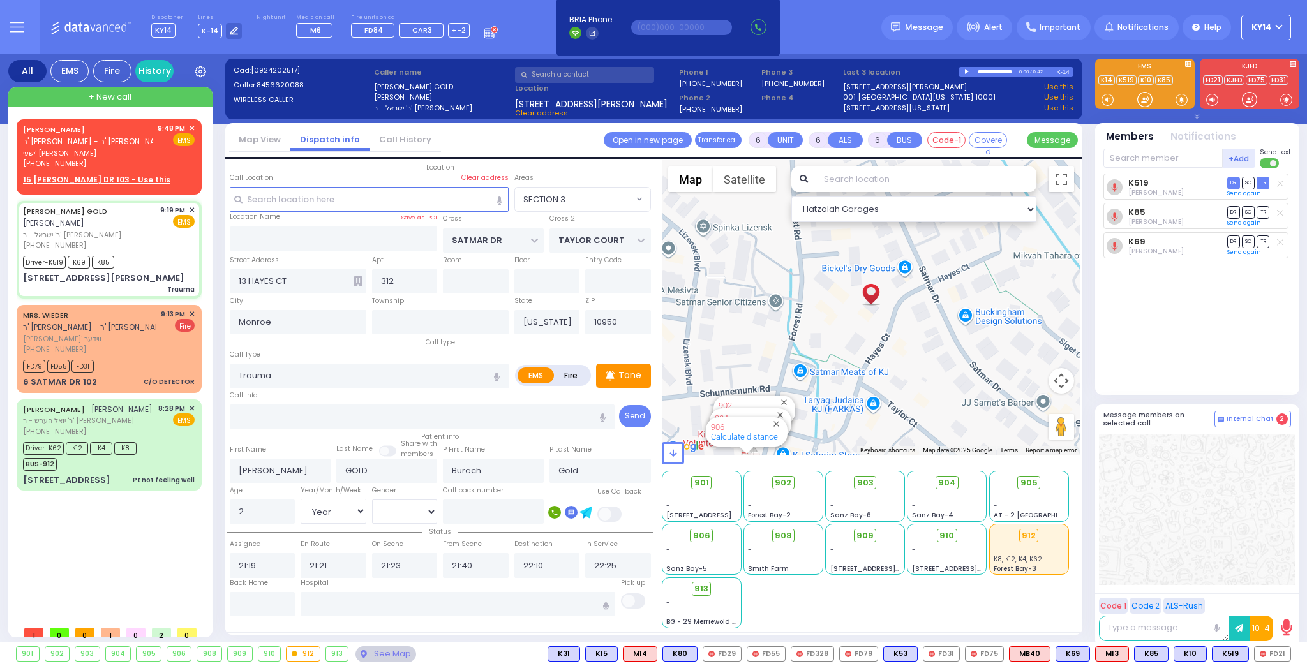
select select
radio input "true"
select select "Year"
select select "[DEMOGRAPHIC_DATA]"
select select "Hatzalah Garages"
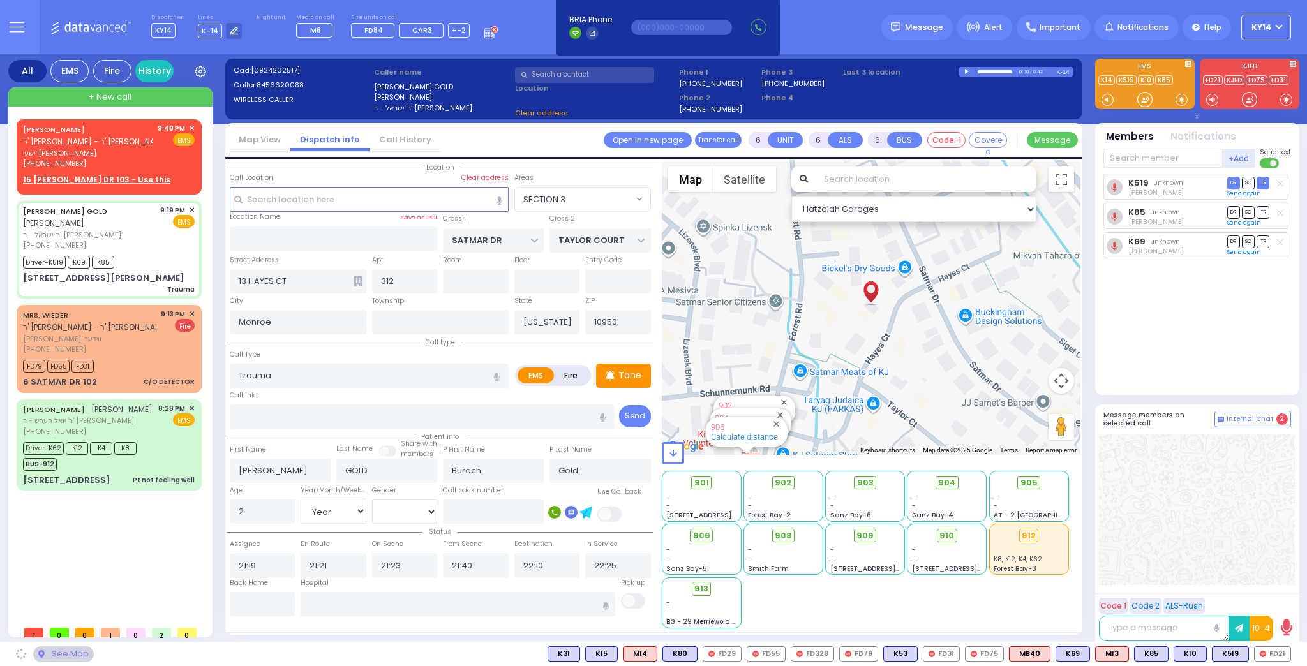
select select "SECTION 3"
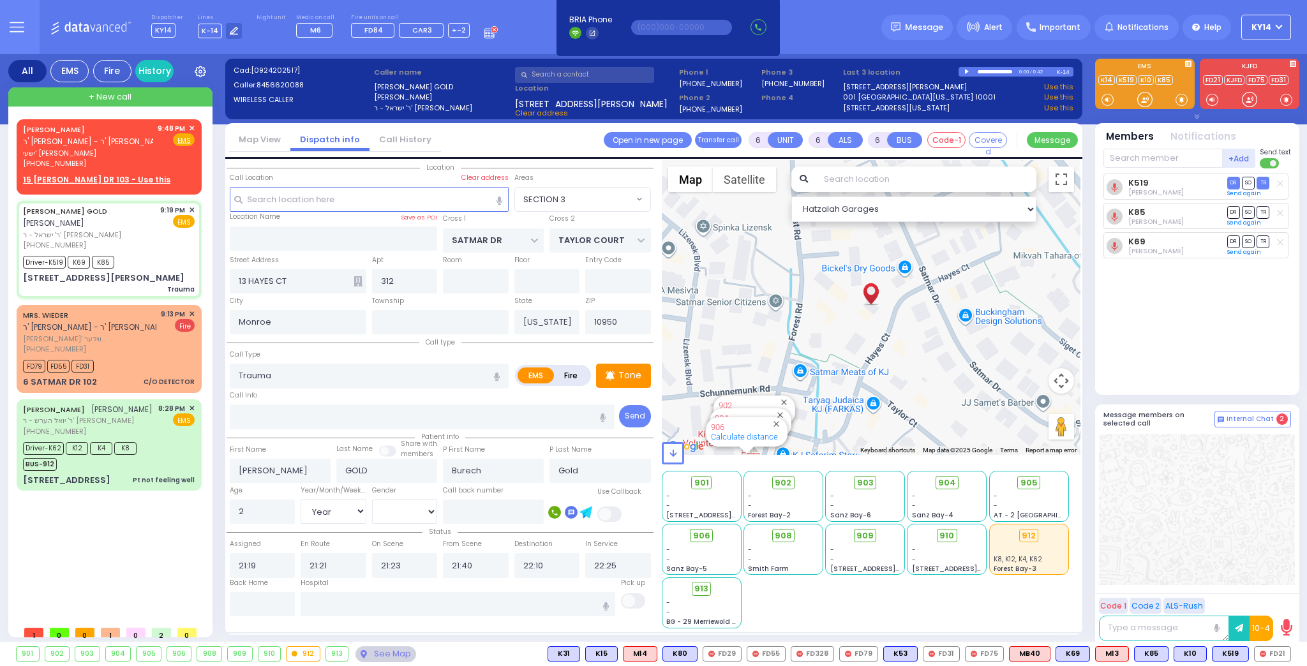
select select
radio input "true"
select select "Year"
select select "[DEMOGRAPHIC_DATA]"
select select "Hatzalah Garages"
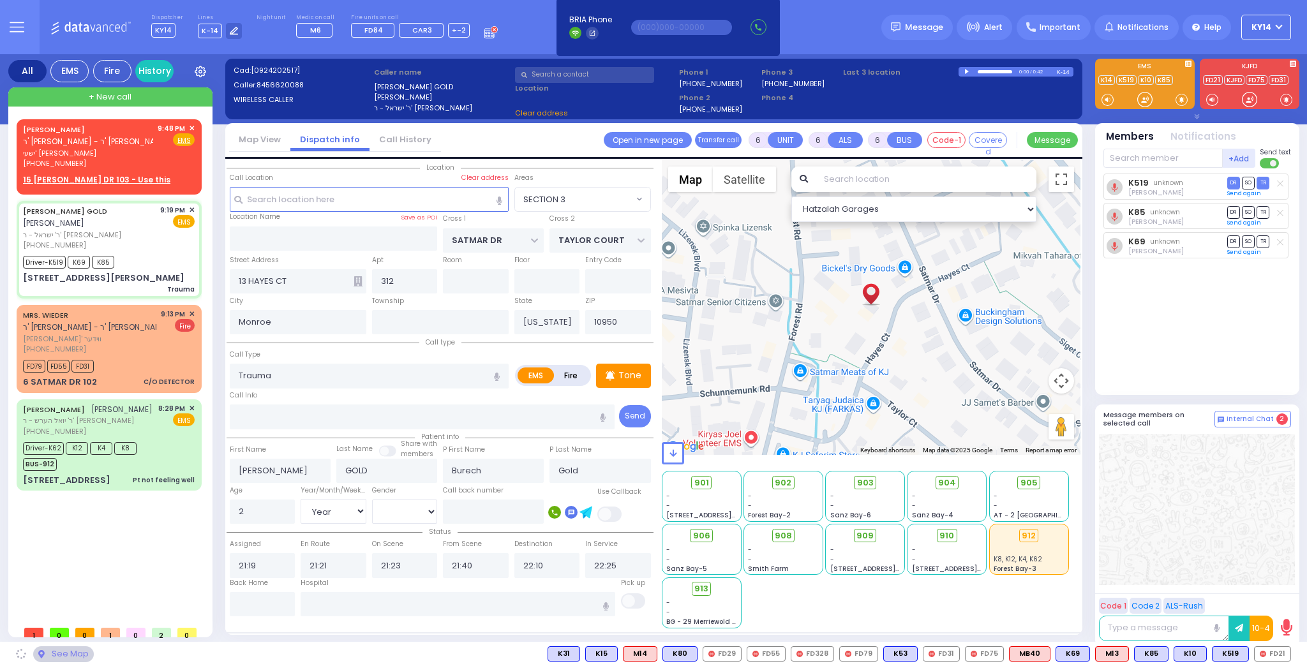
select select "SECTION 3"
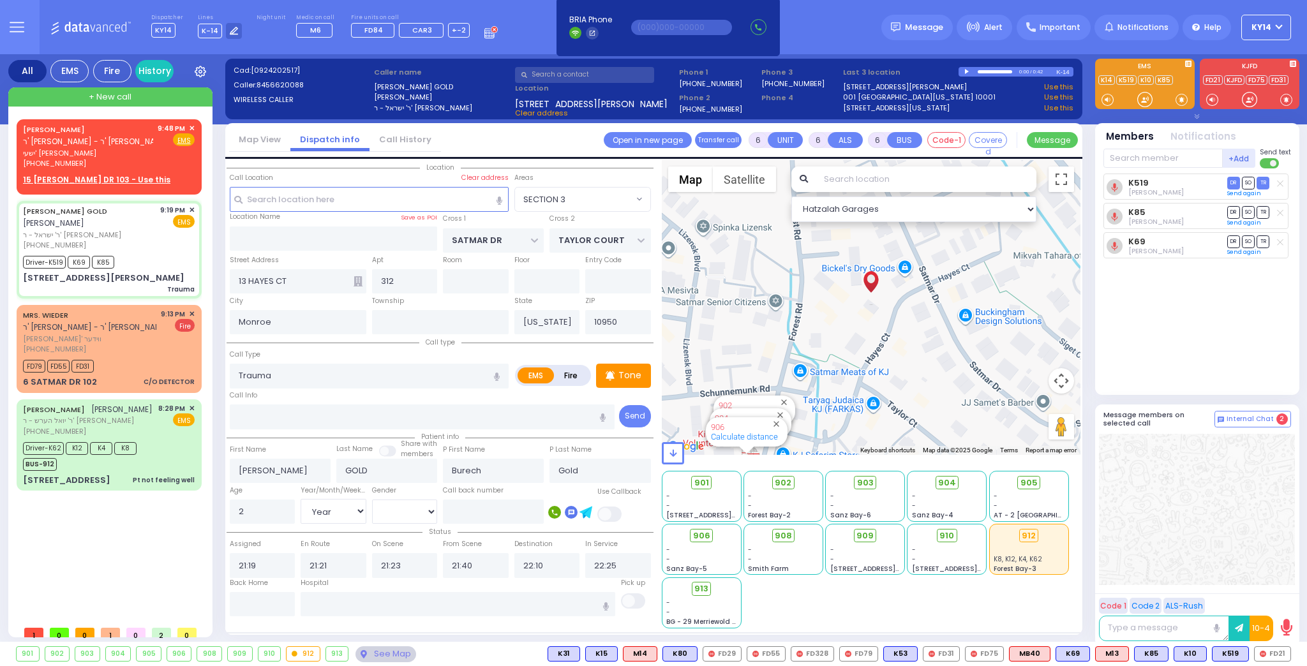
select select
radio input "true"
select select "Year"
select select "[DEMOGRAPHIC_DATA]"
select select "Hatzalah Garages"
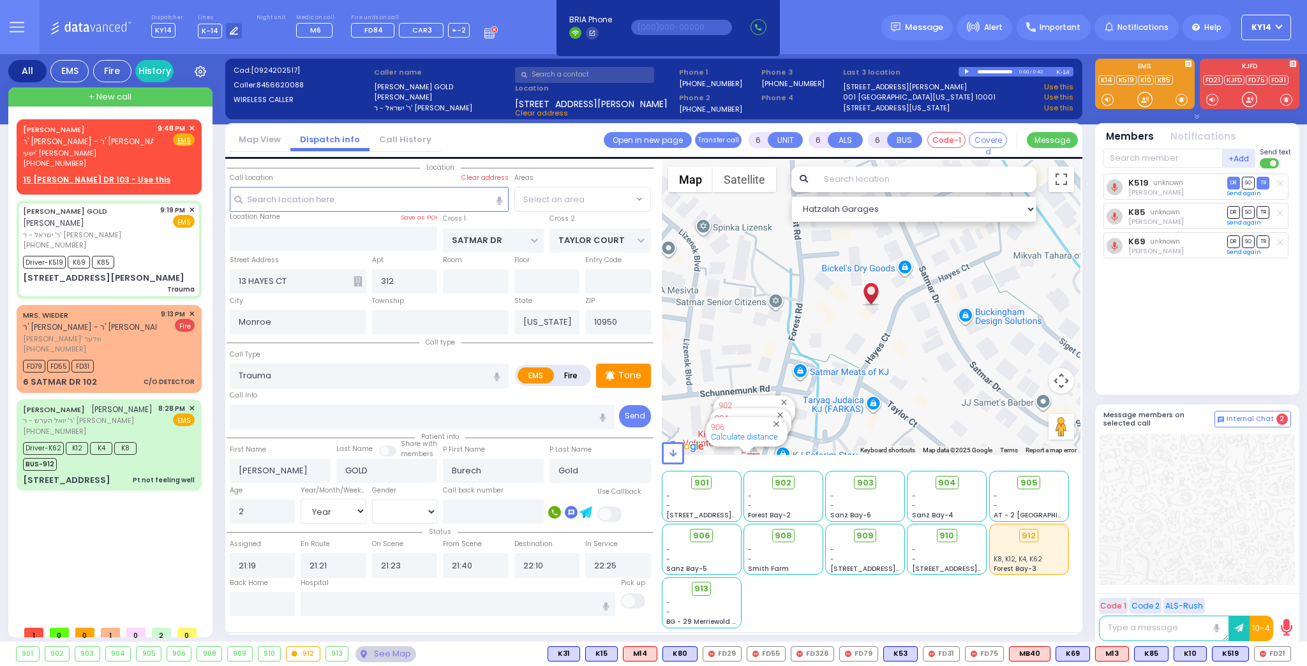
select select "SECTION 3"
select select
radio input "true"
select select "Year"
select select "[DEMOGRAPHIC_DATA]"
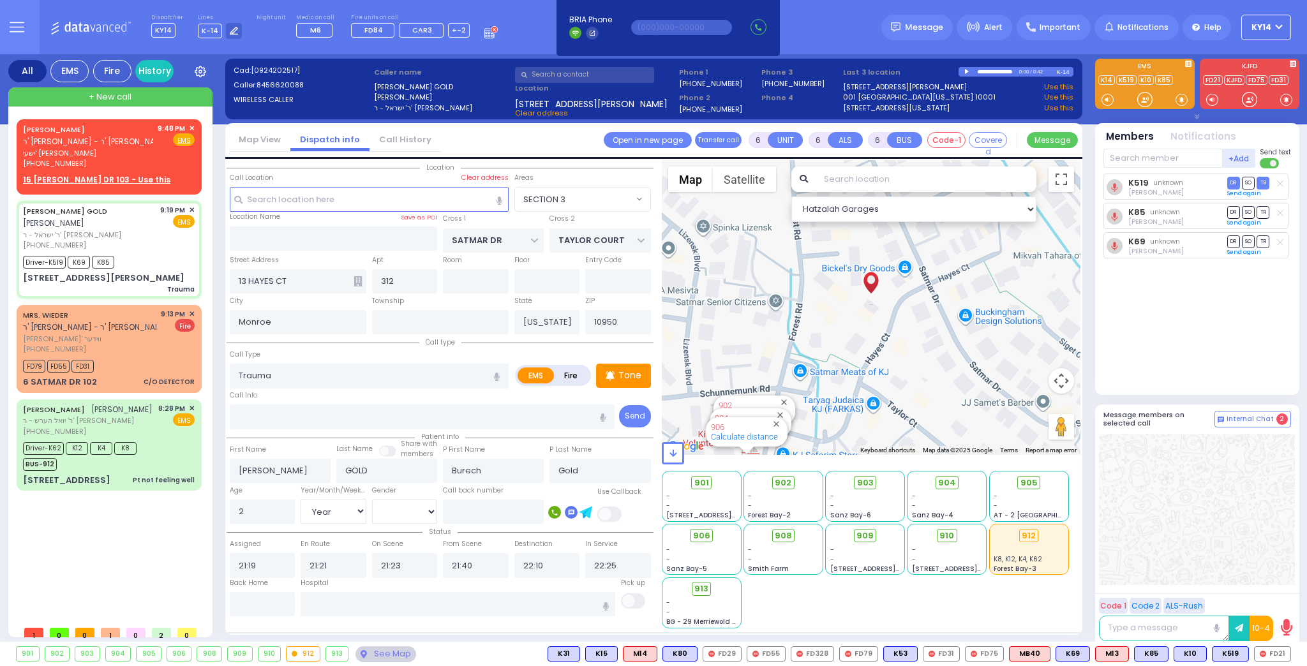
select select "SECTION 3"
select select "Hatzalah Garages"
select select
radio input "true"
select select "Year"
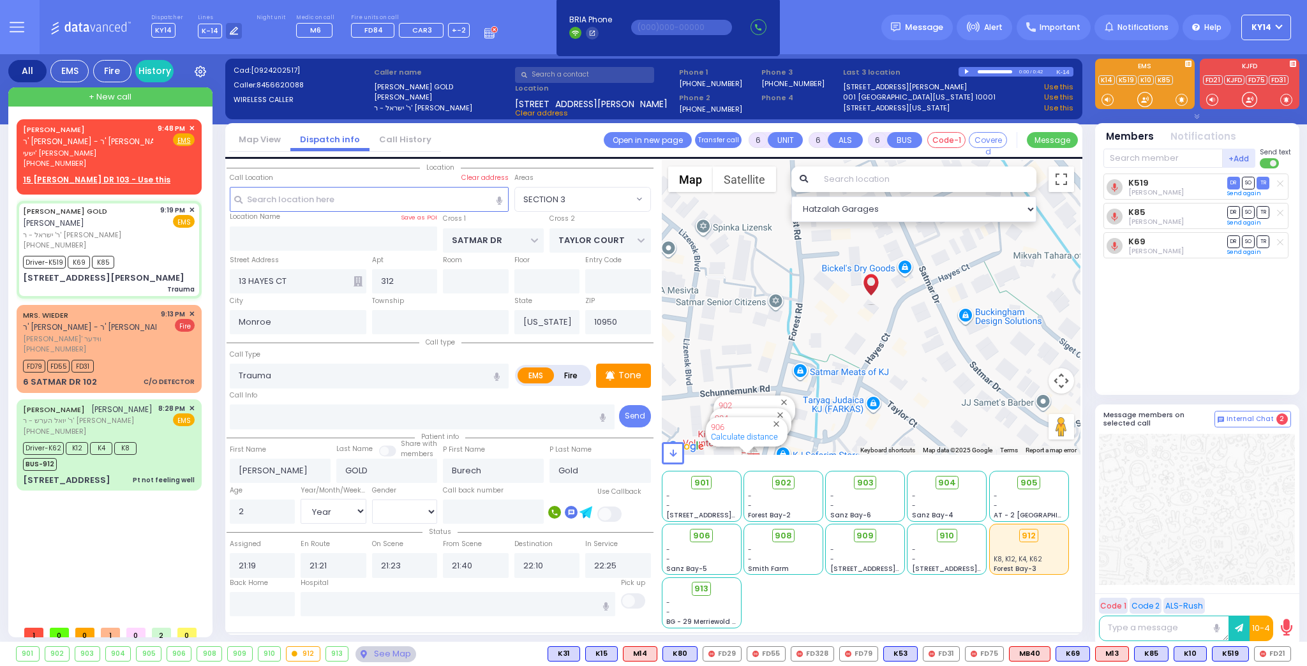
select select "[DEMOGRAPHIC_DATA]"
select select "Hatzalah Garages"
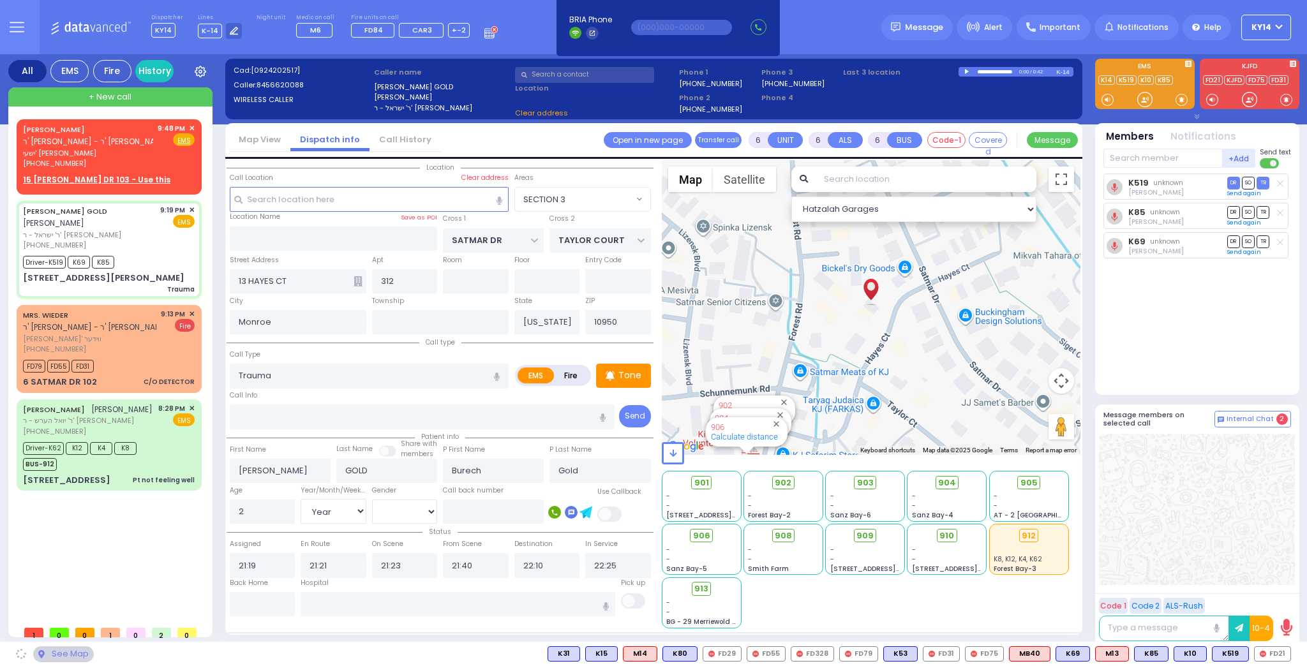
select select "SECTION 3"
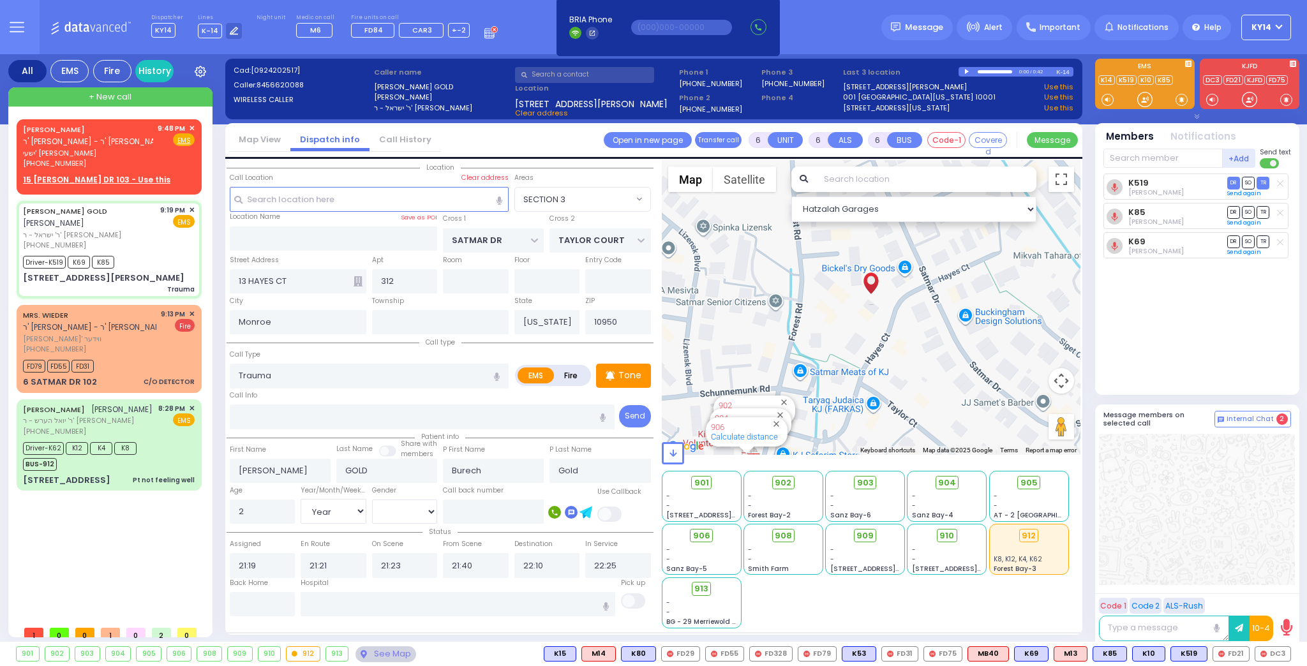
select select
radio input "true"
select select "Year"
select select "[DEMOGRAPHIC_DATA]"
select select "Hatzalah Garages"
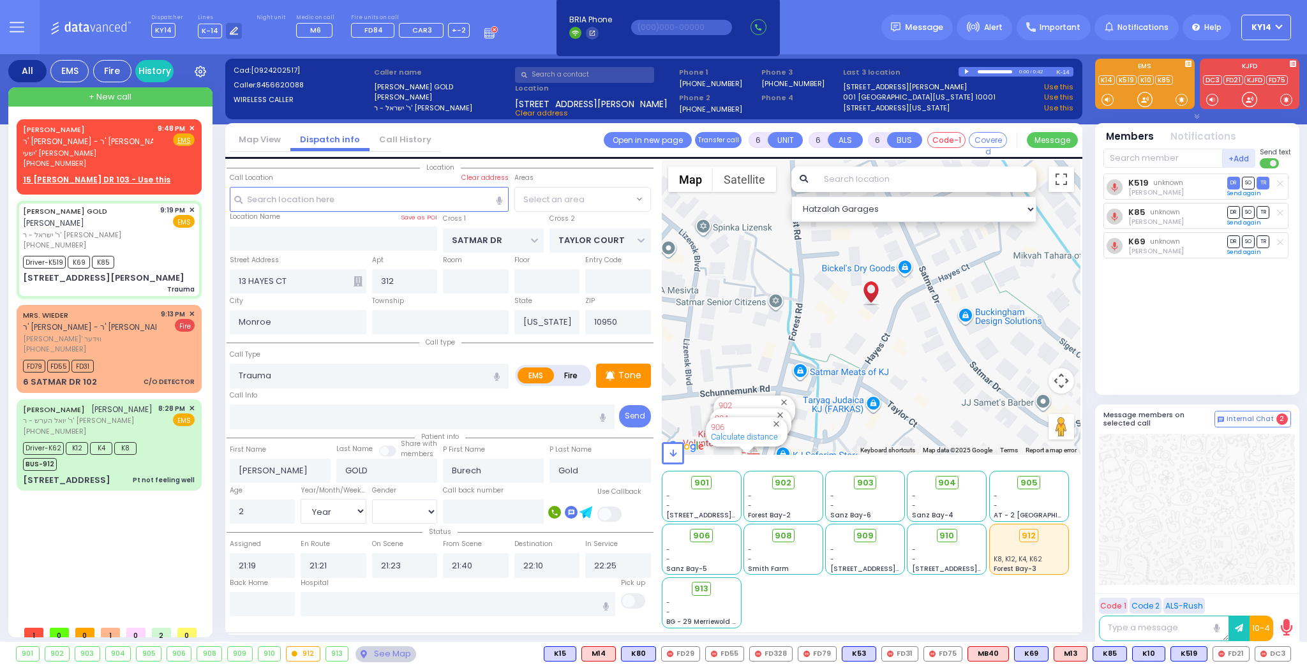
select select "SECTION 3"
select select
radio input "true"
select select "Year"
select select "[DEMOGRAPHIC_DATA]"
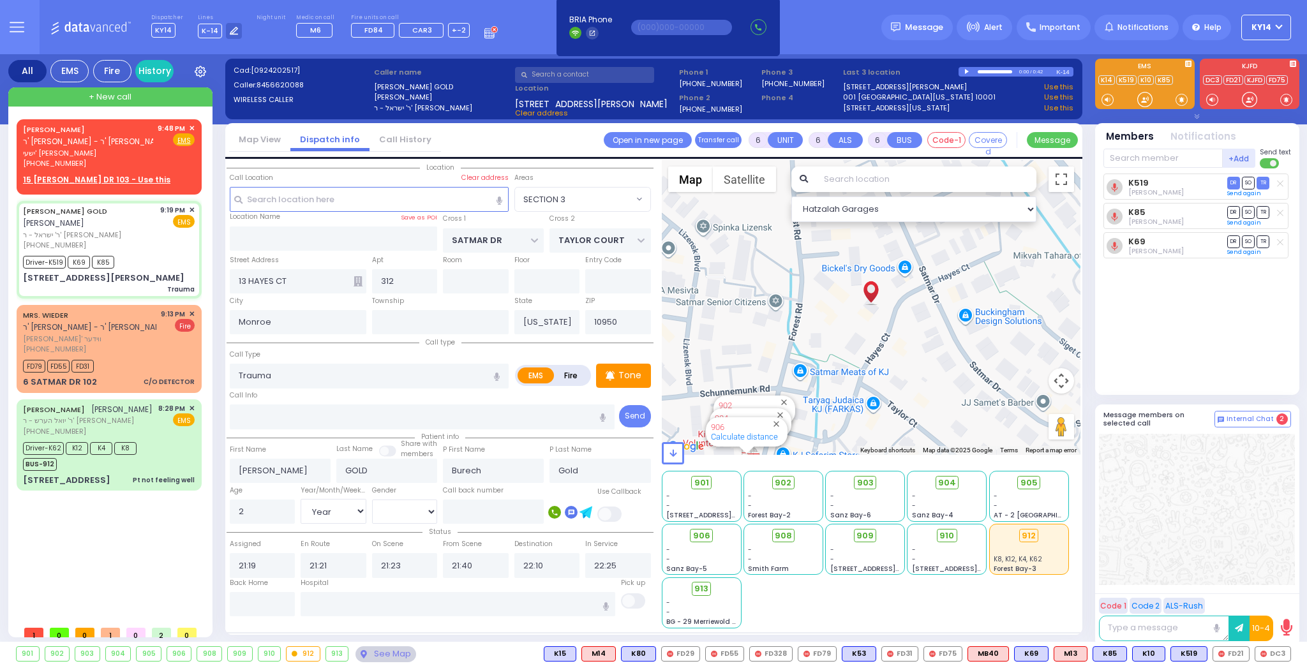
select select "Hatzalah Garages"
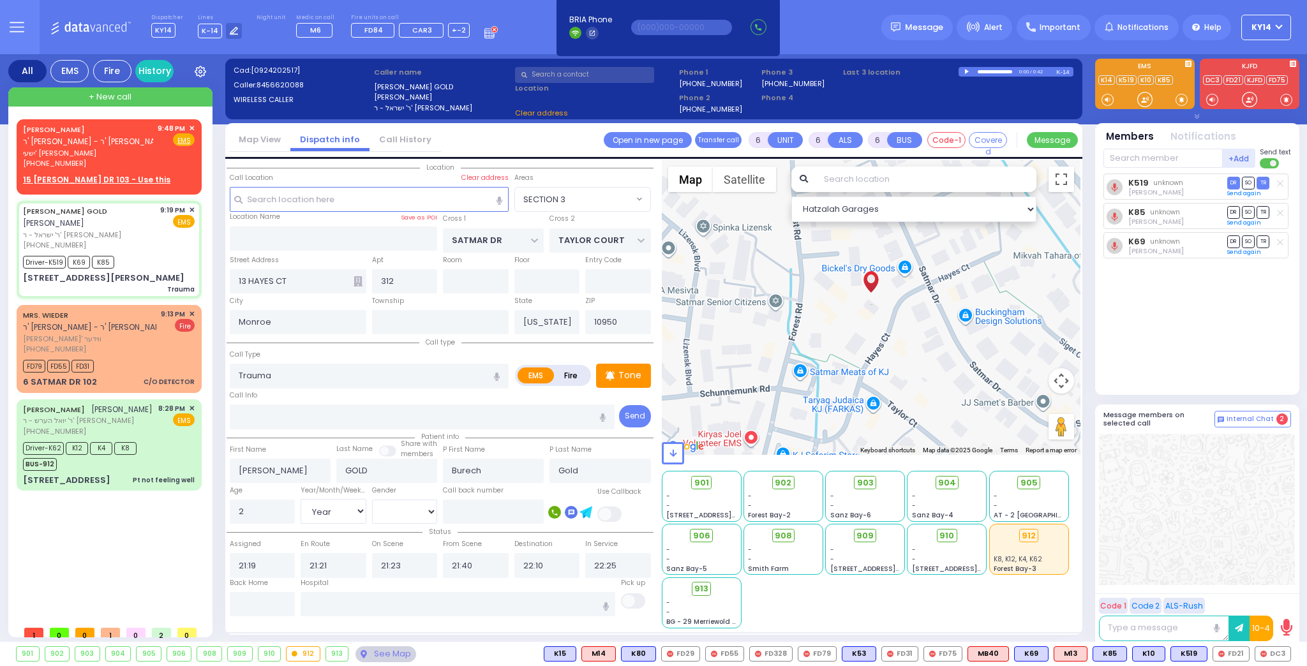
select select "SECTION 3"
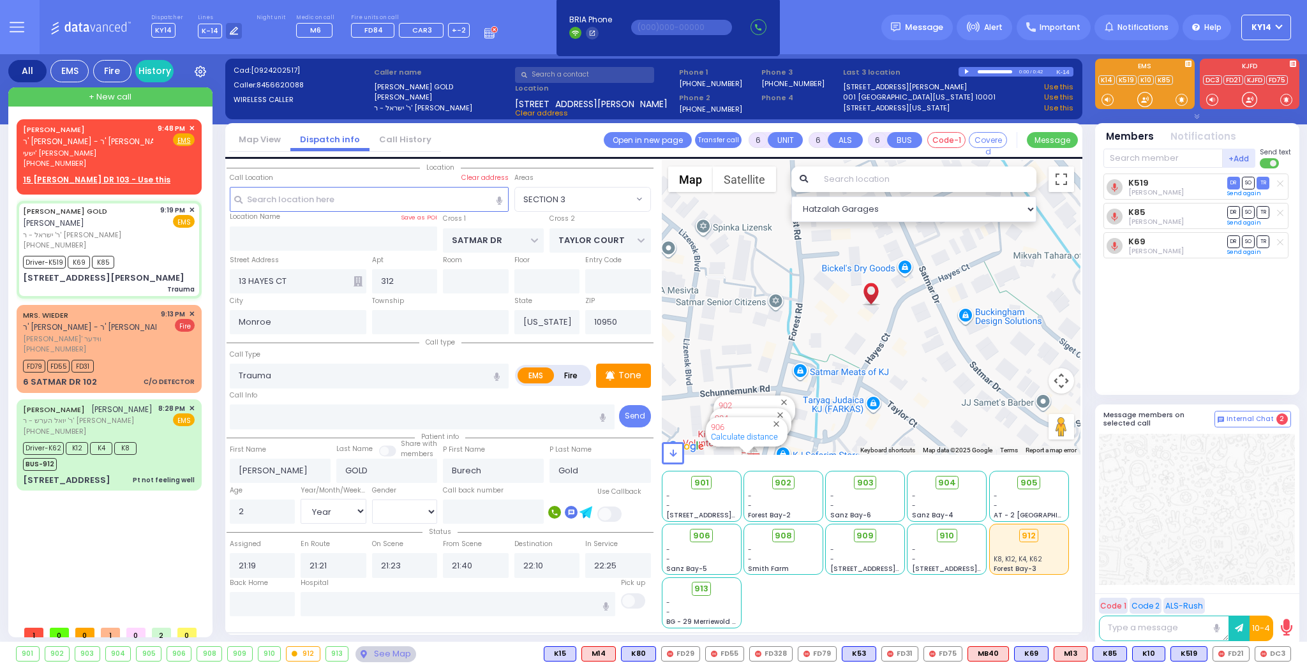
select select
radio input "true"
select select "Year"
select select "[DEMOGRAPHIC_DATA]"
select select "Hatzalah Garages"
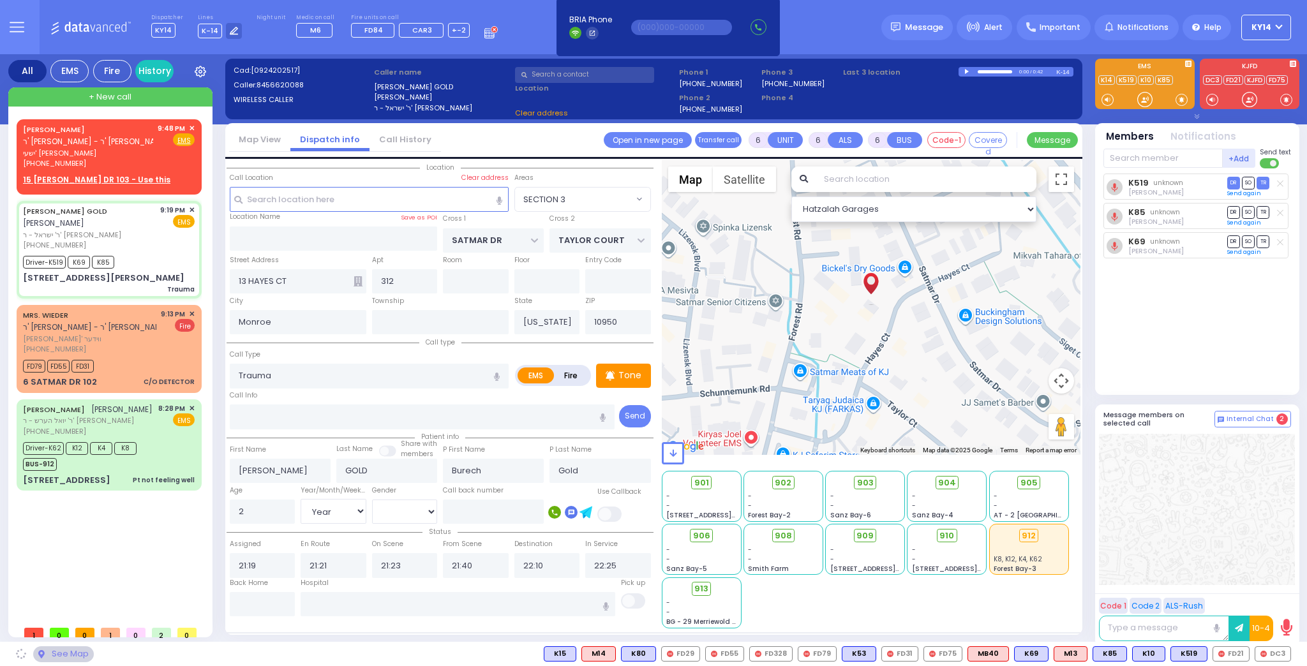
select select "SECTION 3"
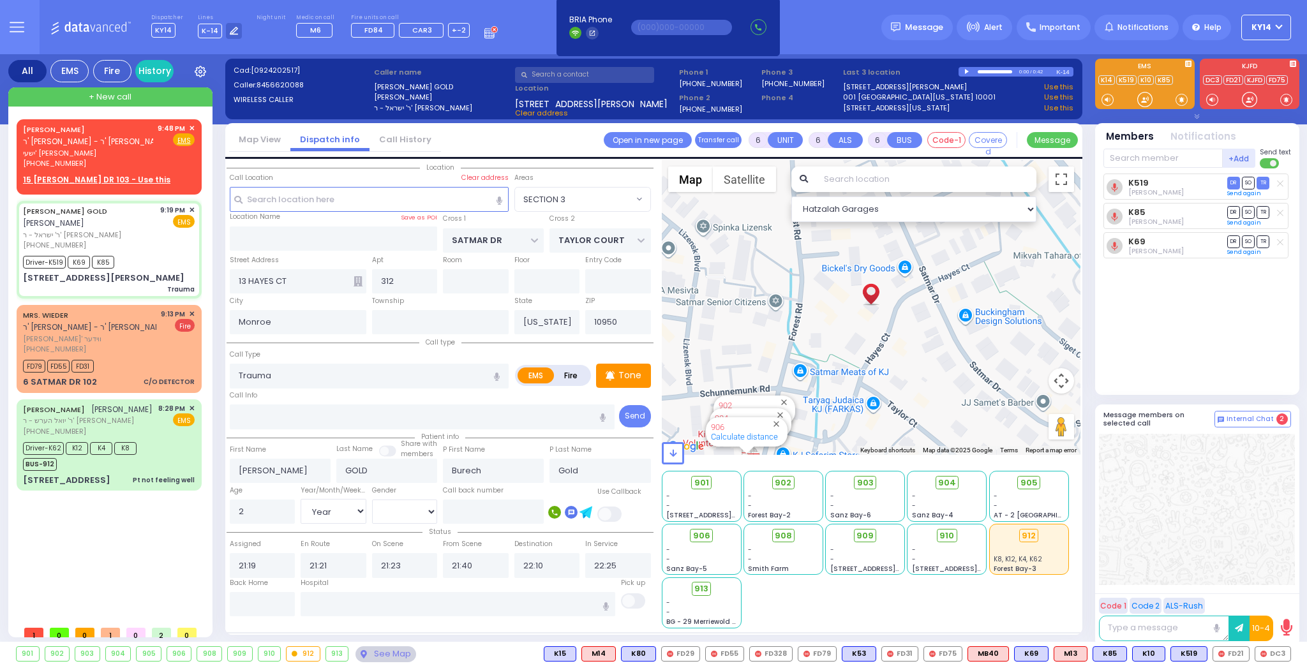
select select
radio input "true"
select select "Year"
select select "[DEMOGRAPHIC_DATA]"
select select "Hatzalah Garages"
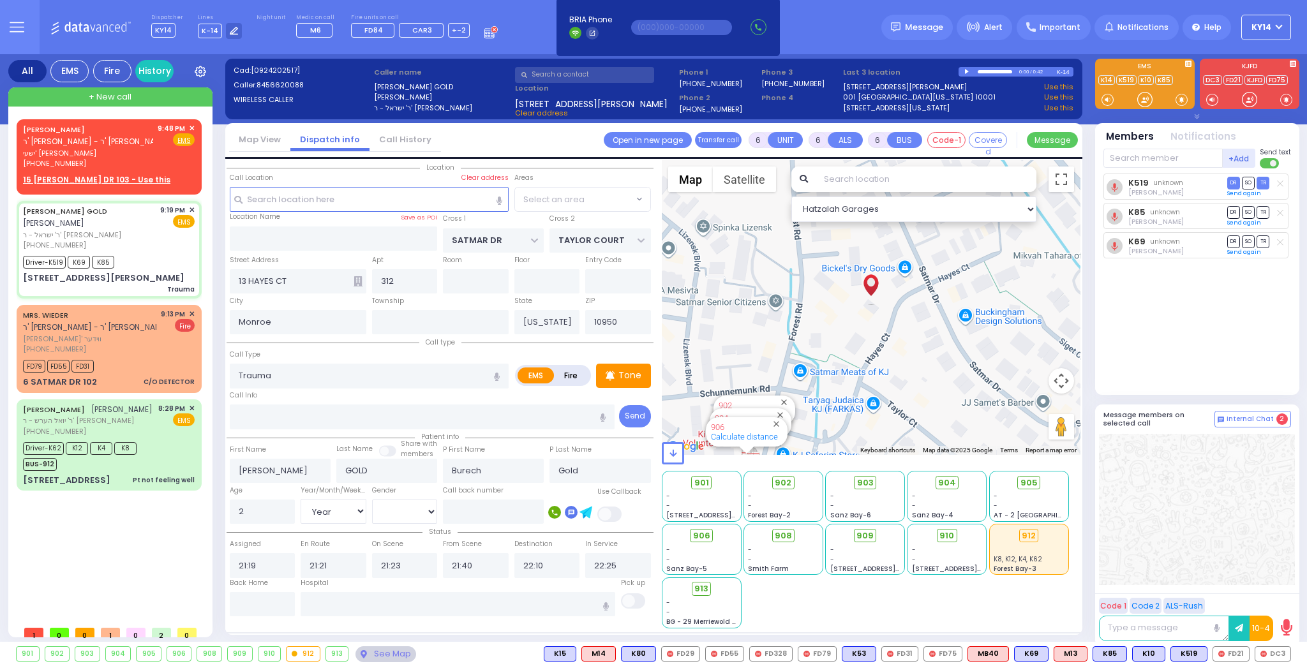
select select "SECTION 3"
select select
radio input "true"
select select "Year"
select select "[DEMOGRAPHIC_DATA]"
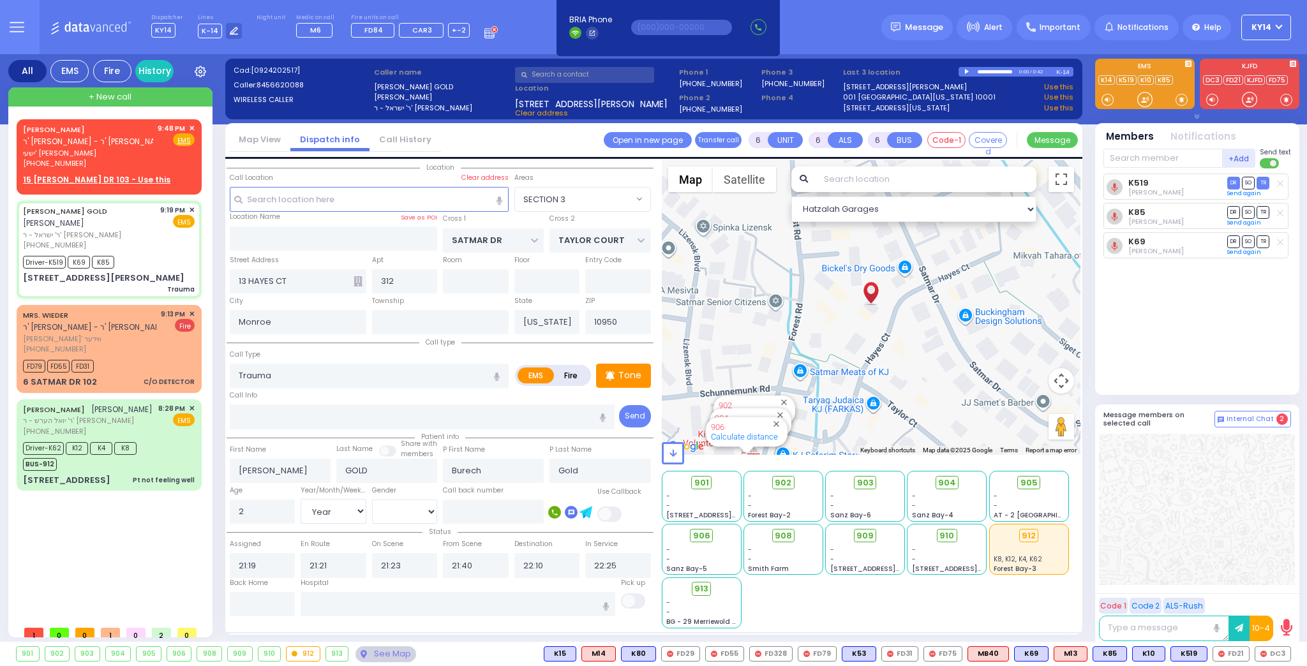
select select "Hatzalah Garages"
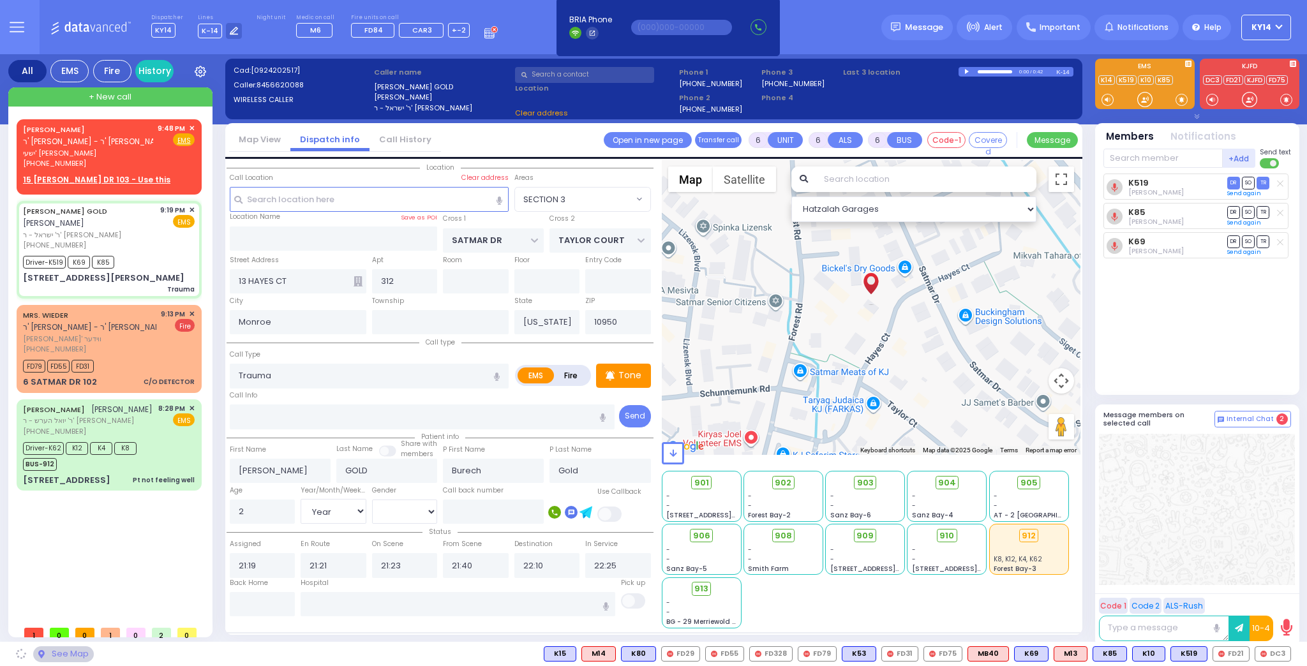
select select "SECTION 3"
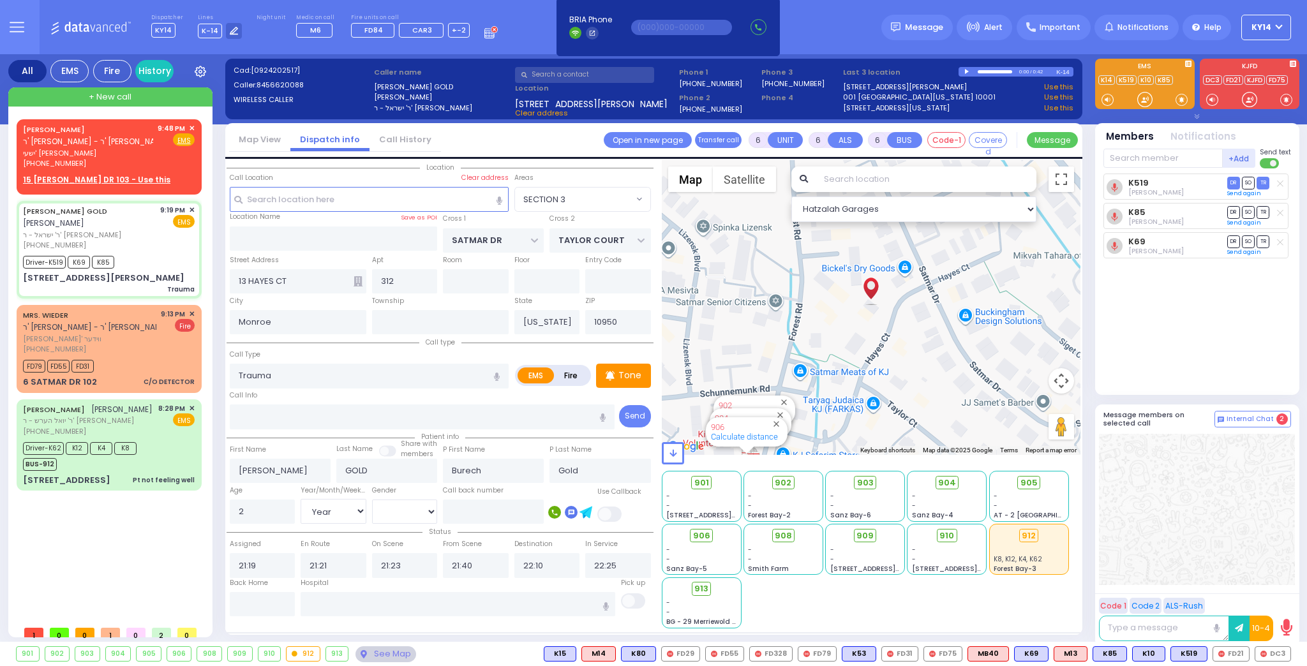
select select
radio input "true"
select select "Year"
select select "[DEMOGRAPHIC_DATA]"
select select "Hatzalah Garages"
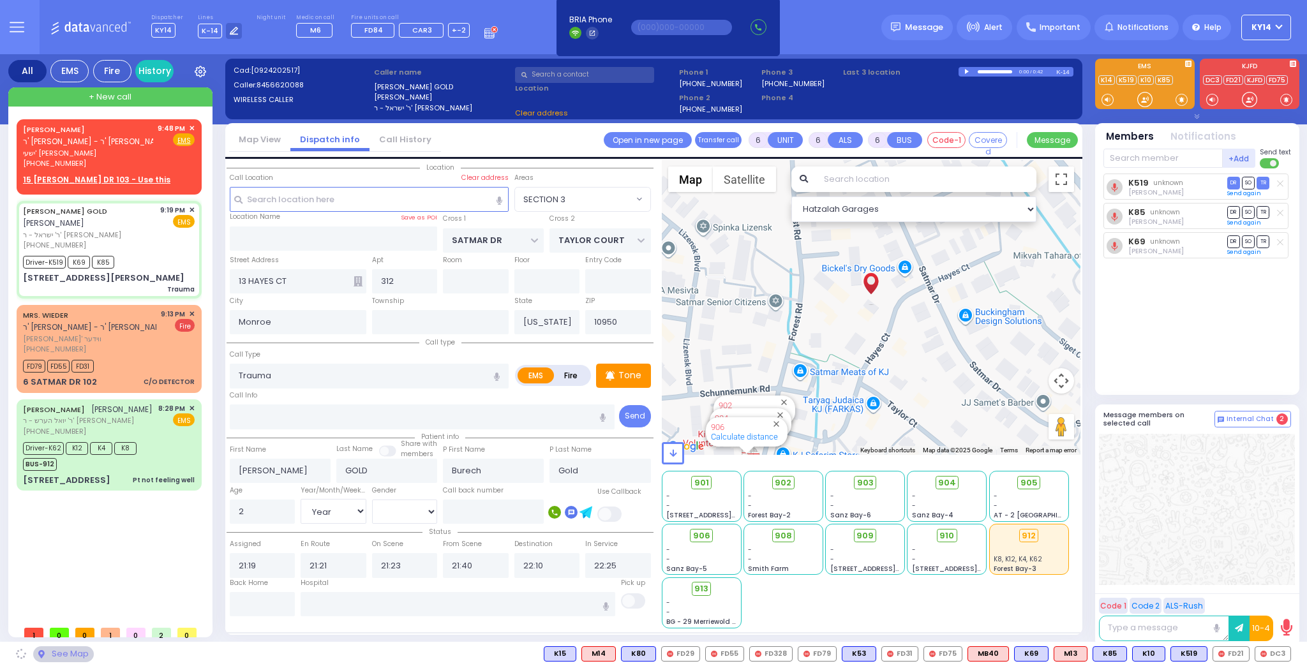
select select "SECTION 3"
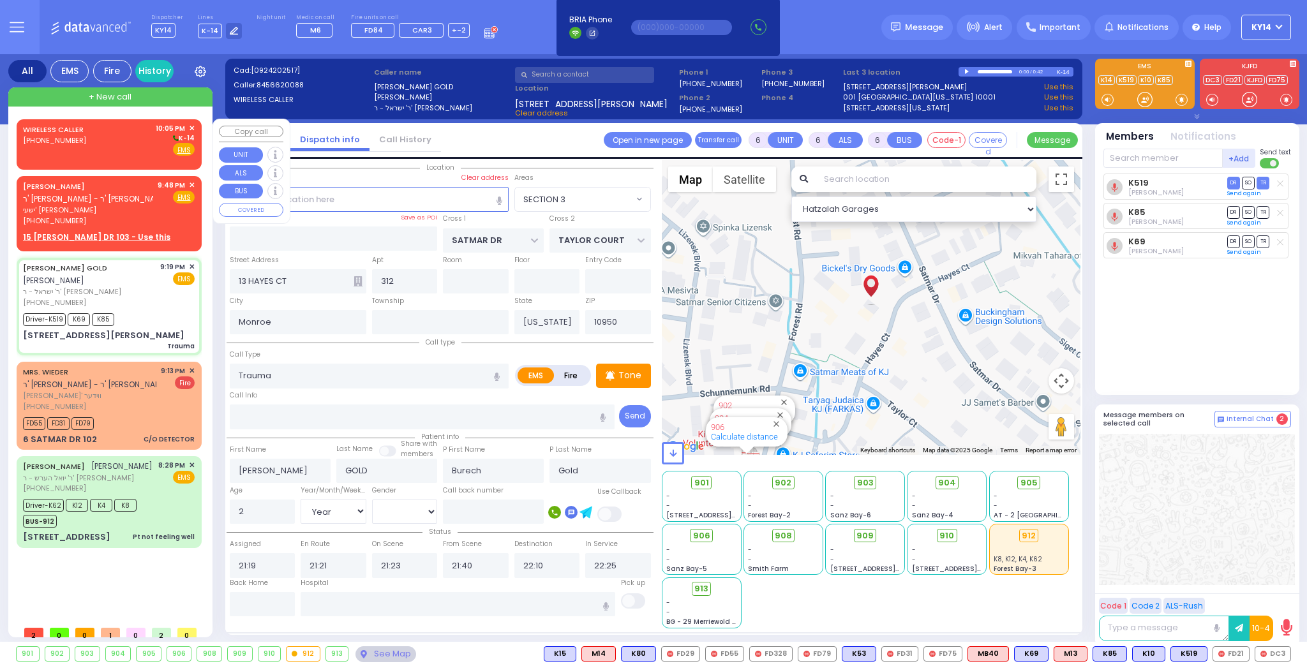
click at [140, 149] on div "WIRELESS CALLER [PHONE_NUMBER] 10:05 PM ✕ K-14" at bounding box center [109, 139] width 172 height 33
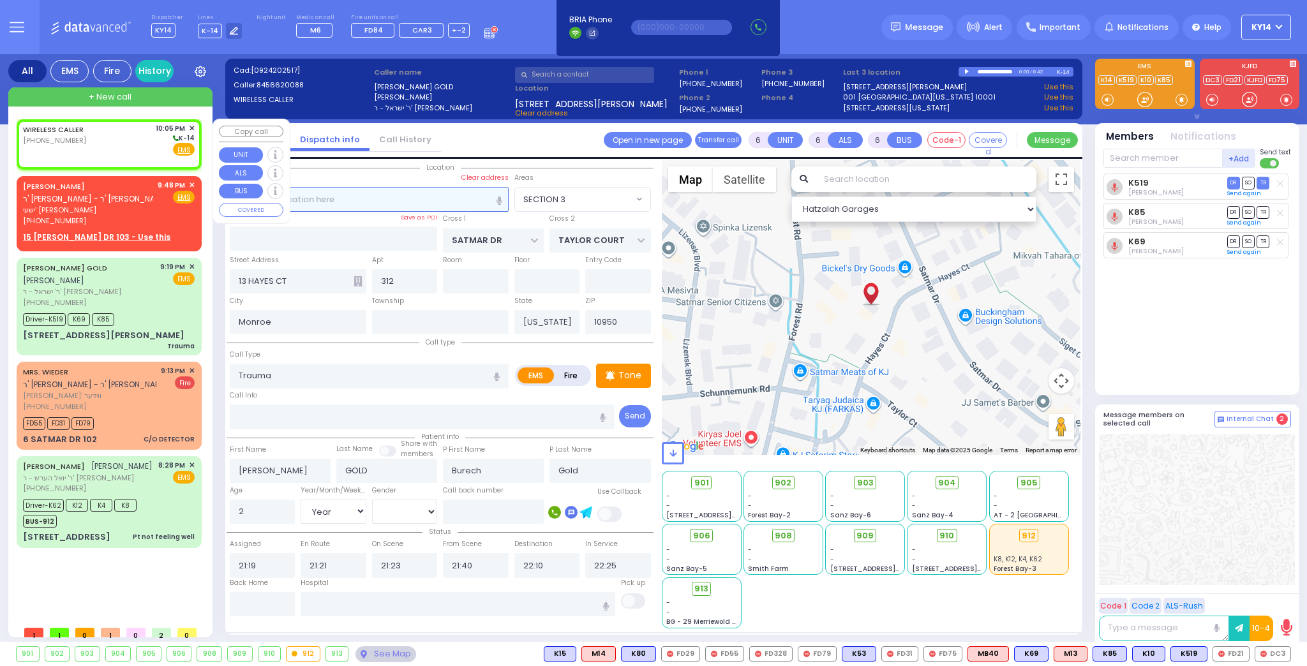
type input "2"
type input "1"
select select
radio input "true"
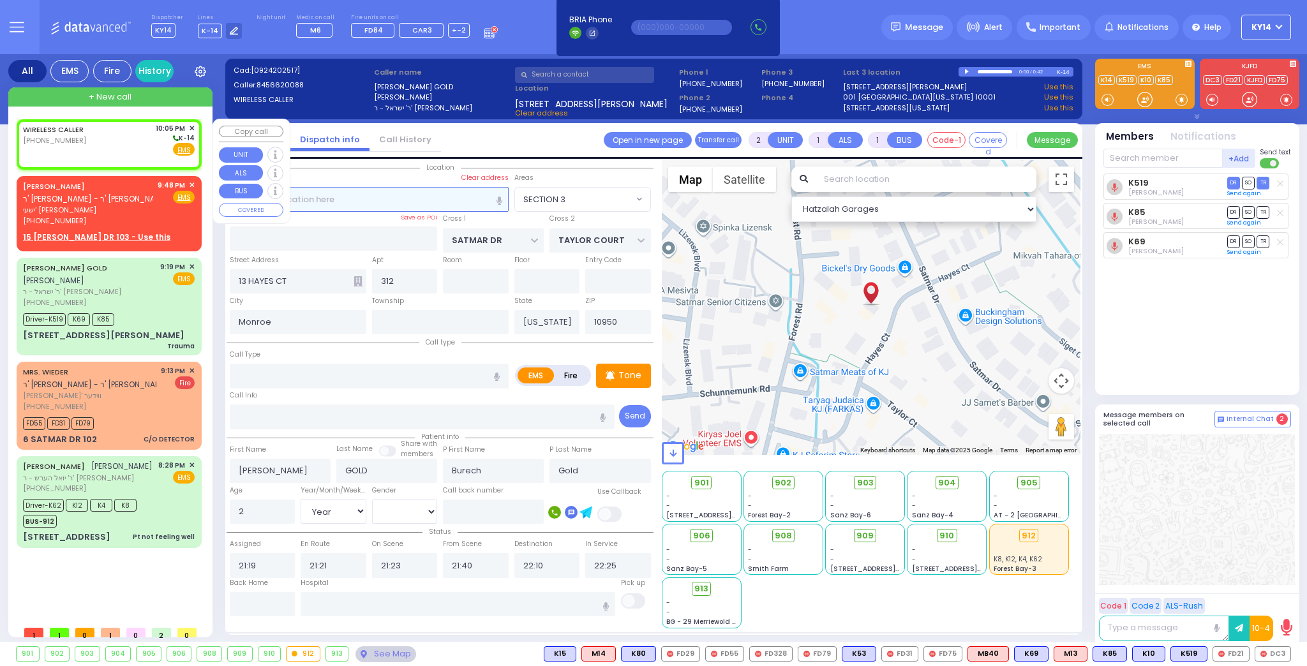
select select
type input "22:05"
select select "Hatzalah Garages"
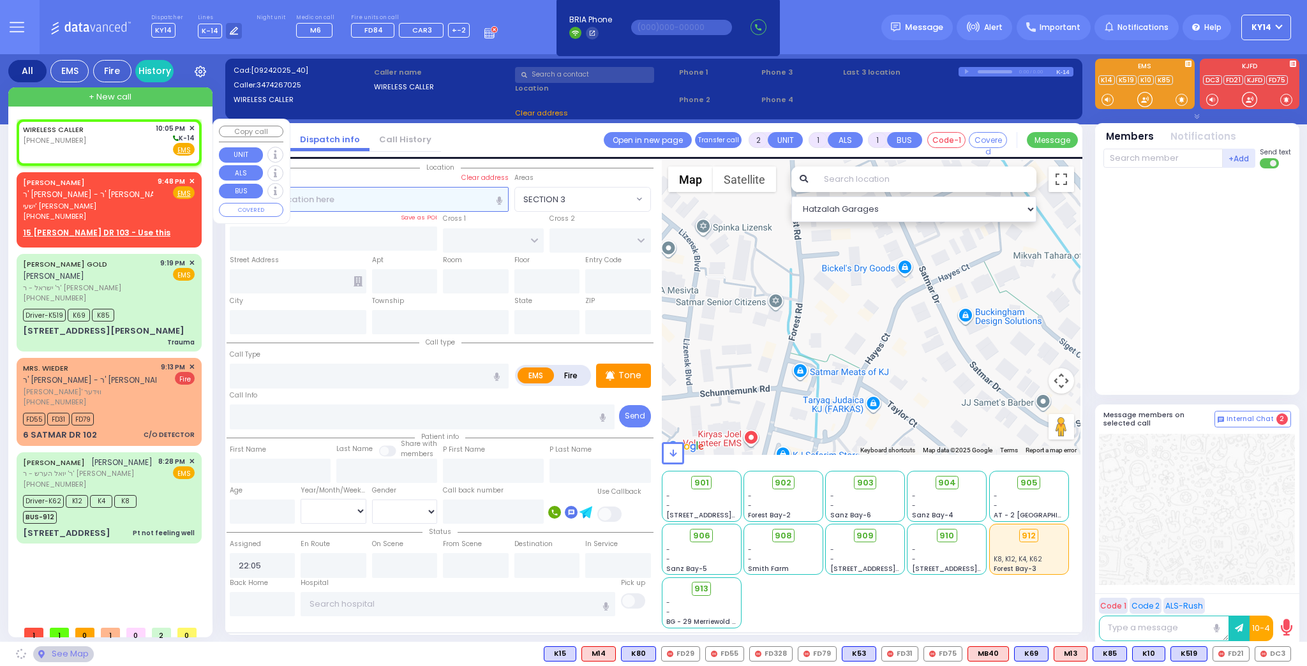
select select
radio input "true"
select select
select select "Hatzalah Garages"
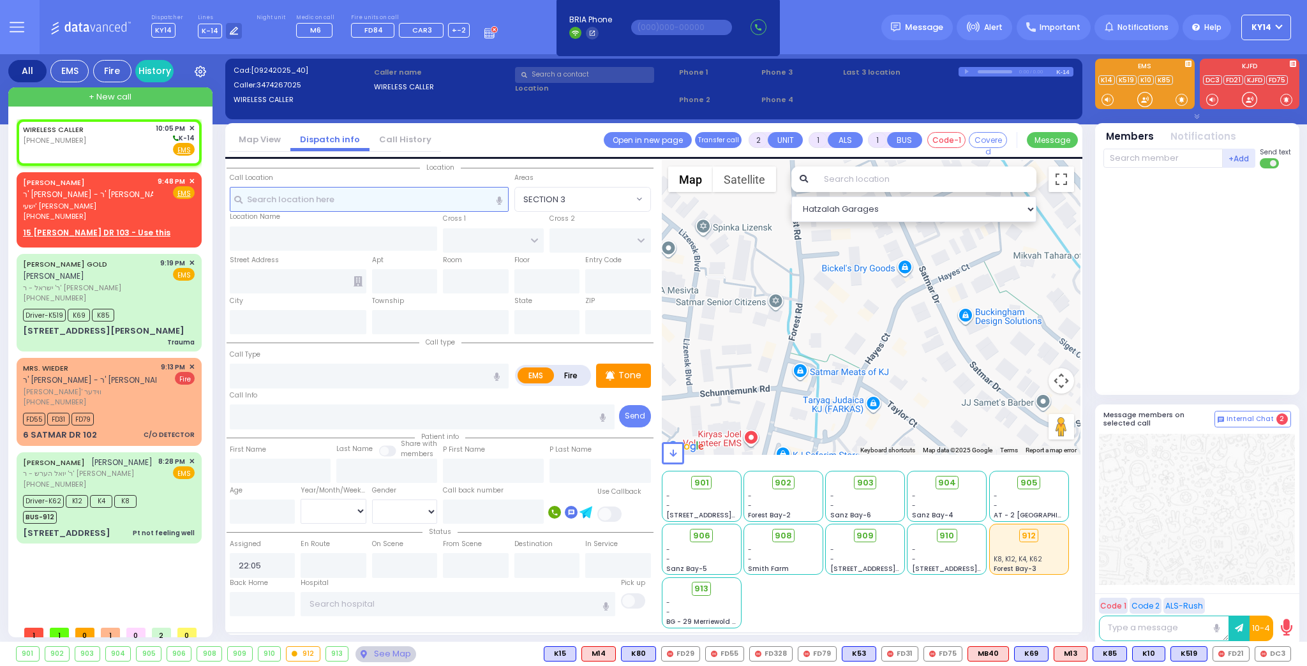
click at [343, 205] on input "text" at bounding box center [369, 199] width 279 height 24
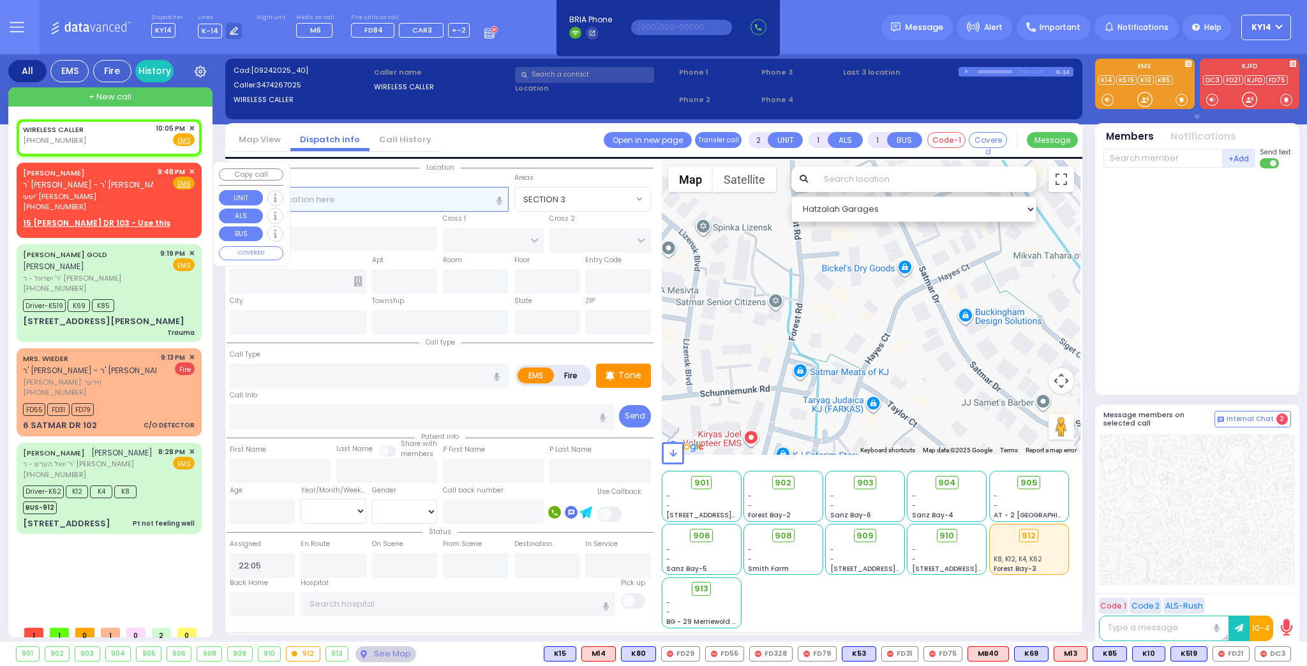
select select
radio input "true"
select select
select select "Hatzalah Garages"
click at [191, 127] on span "✕" at bounding box center [192, 128] width 6 height 11
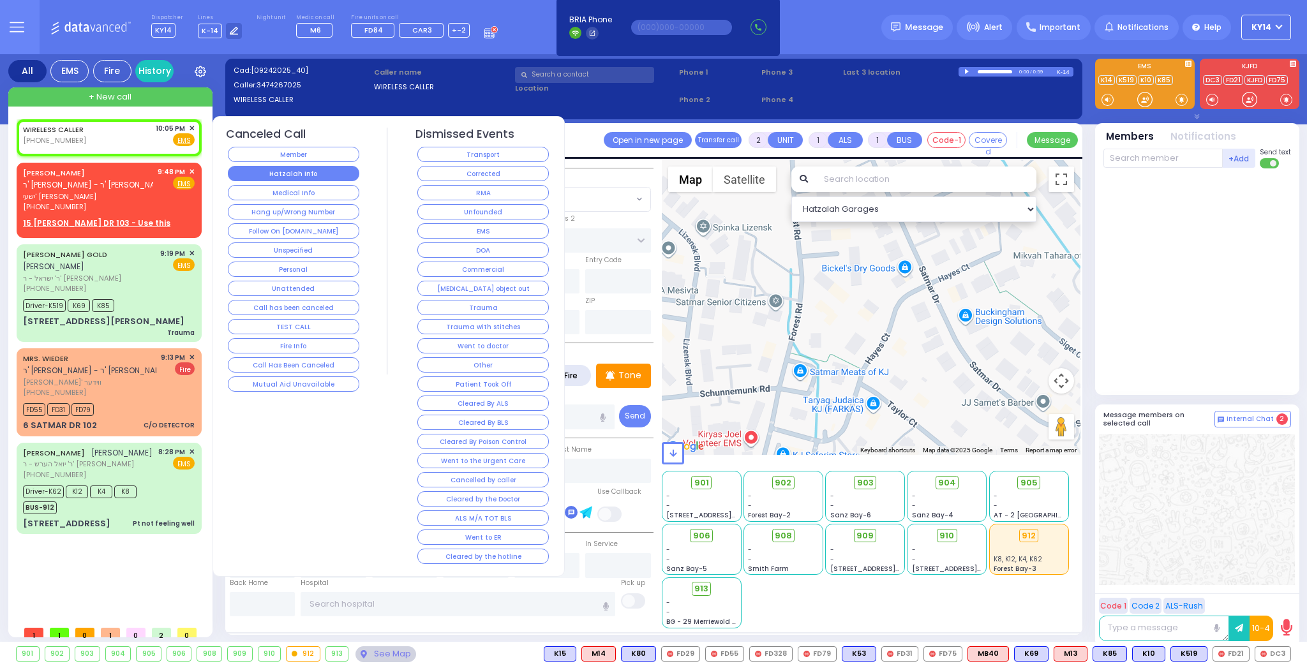
click at [273, 169] on button "Hatzalah Info" at bounding box center [293, 173] width 131 height 15
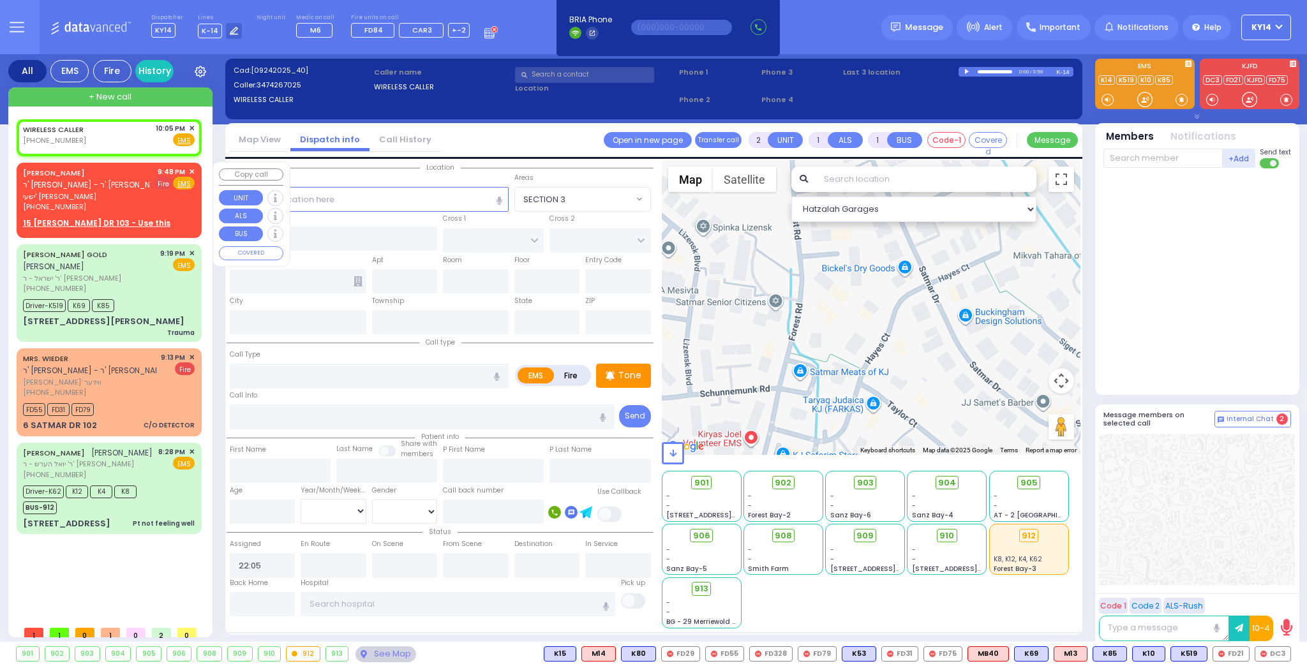
select select
radio input "true"
select select
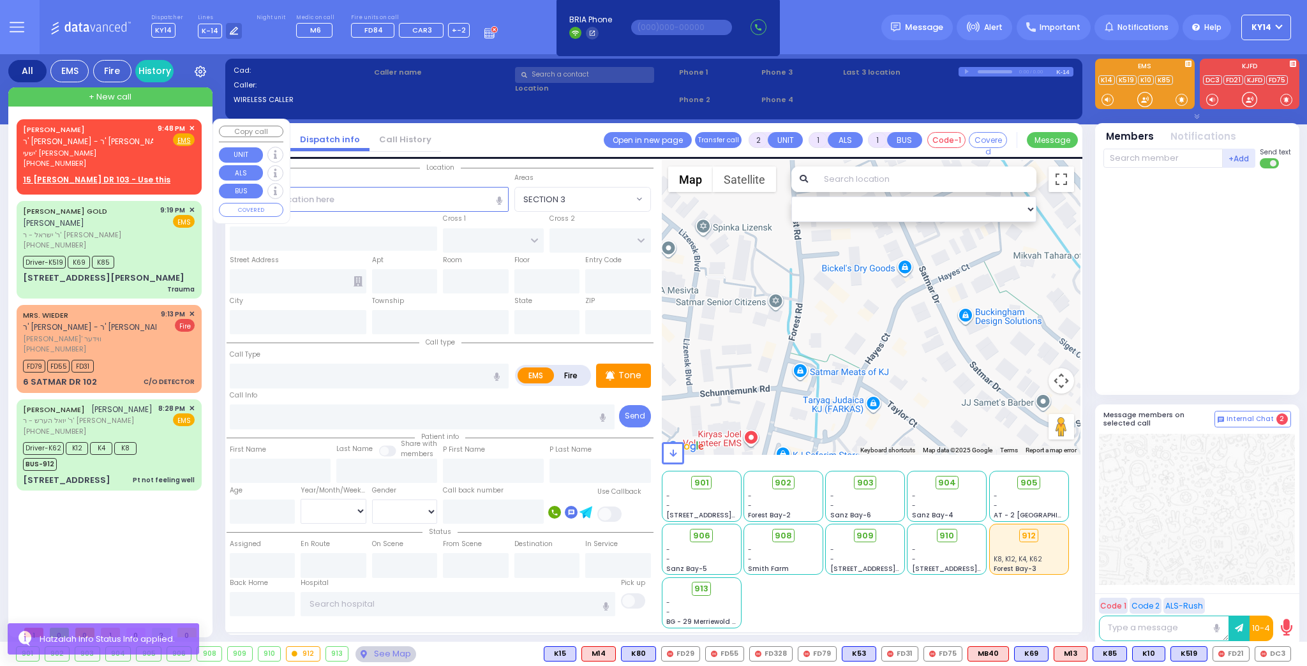
click at [135, 154] on span "ישעי' [PERSON_NAME]" at bounding box center [88, 153] width 130 height 11
select select
radio input "true"
type input "[PERSON_NAME]"
type input "BIENER"
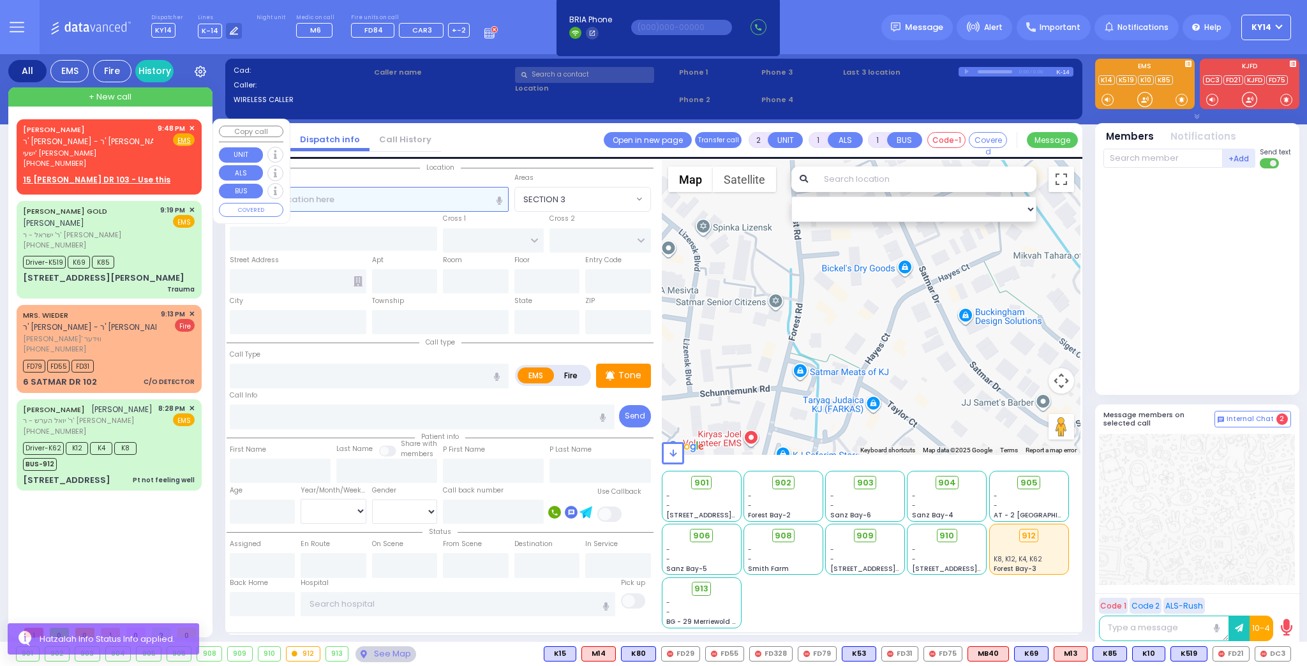
select select
type input "21:48"
select select "Hatzalah Garages"
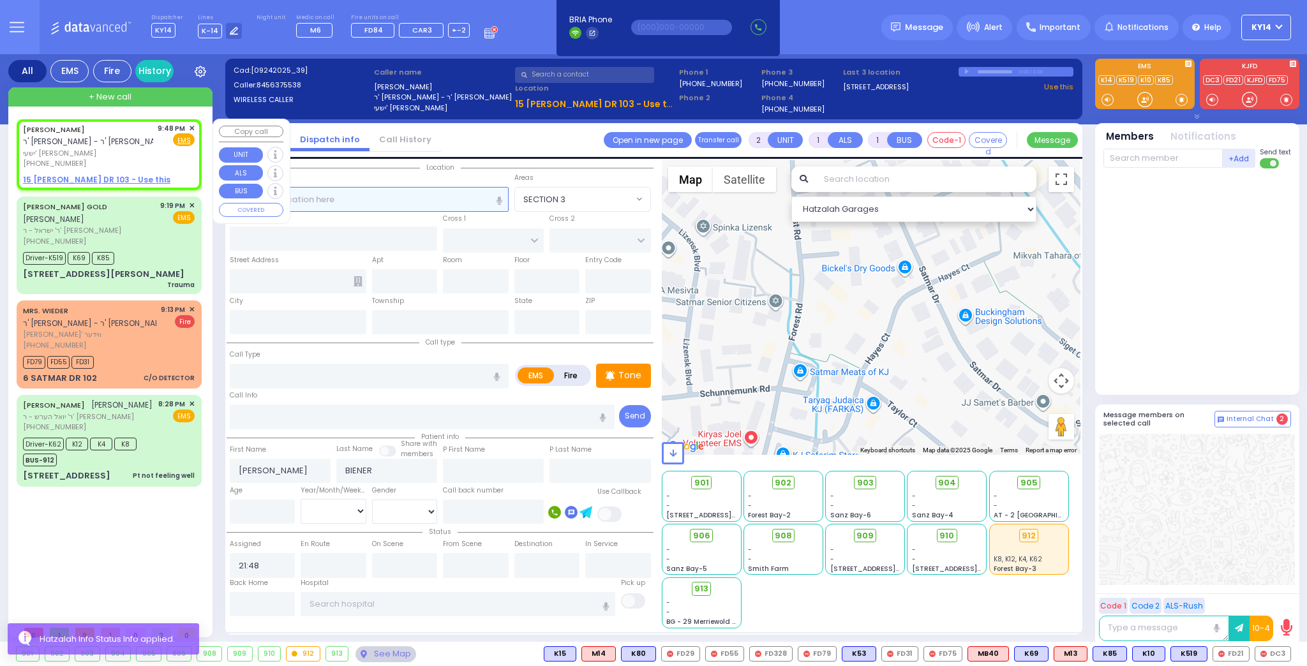
select select
radio input "true"
select select
select select "Hatzalah Garages"
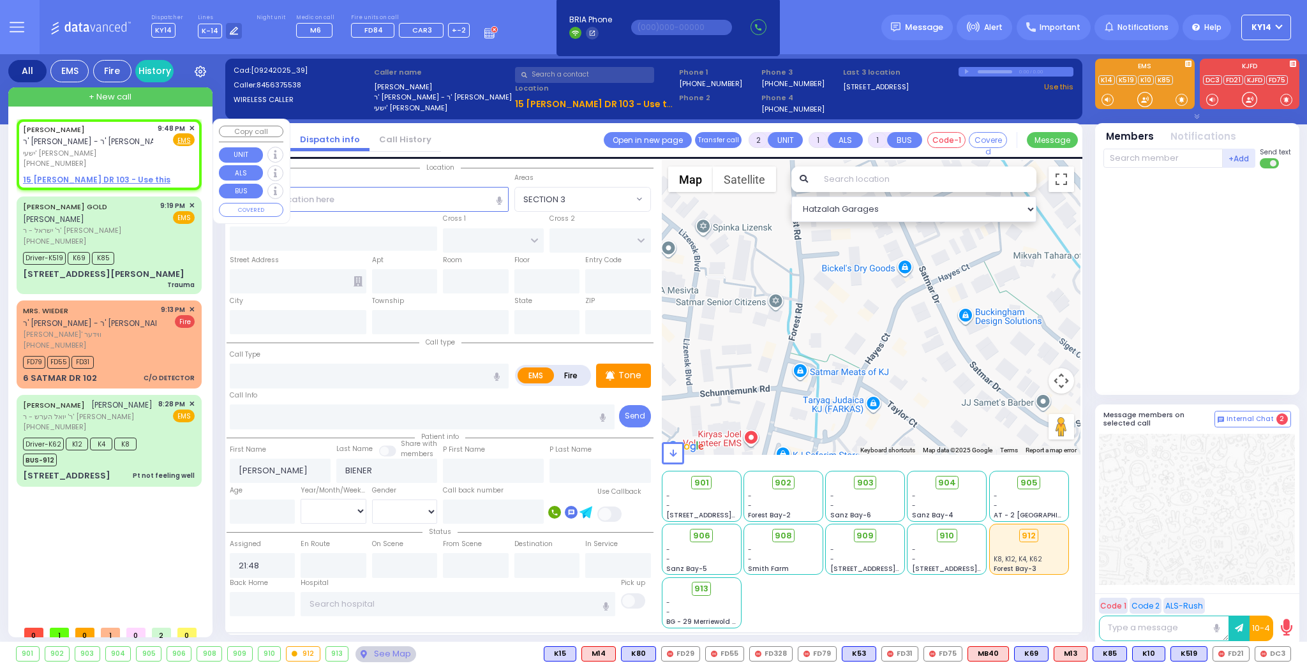
click at [193, 128] on span "✕" at bounding box center [192, 128] width 6 height 11
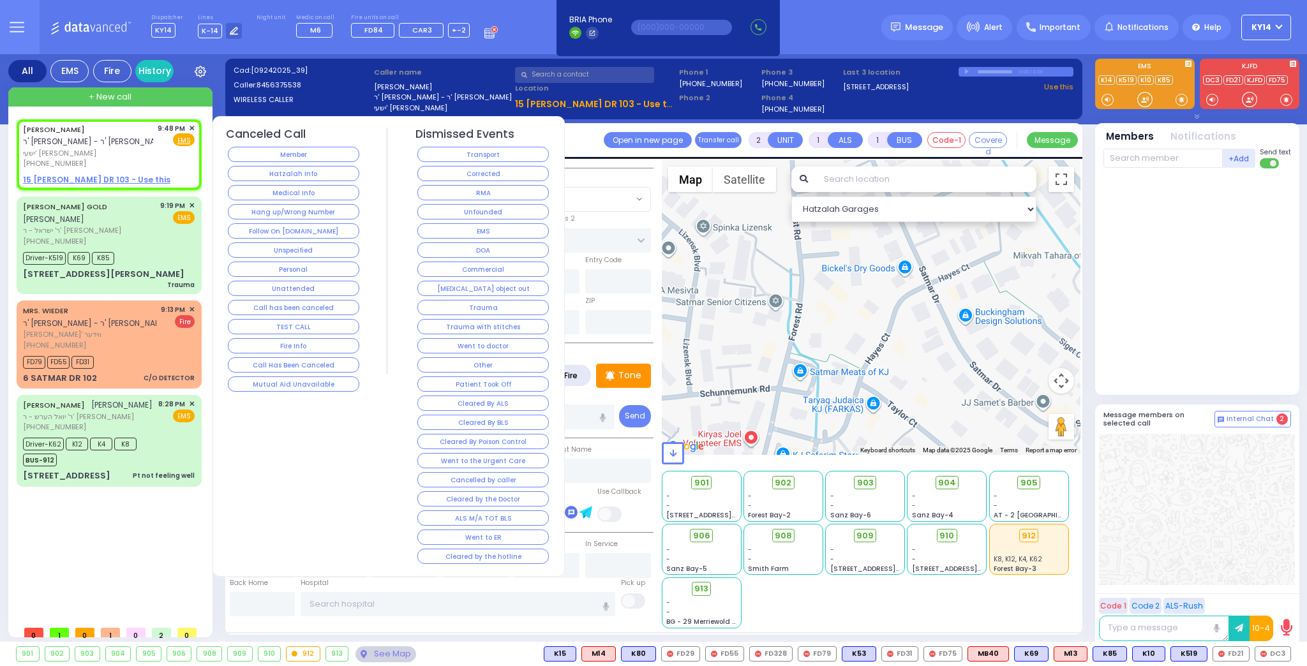
click at [107, 144] on span "ר' [PERSON_NAME] - ר' [PERSON_NAME]" at bounding box center [96, 141] width 146 height 11
select select
radio input "true"
select select
select select "Hatzalah Garages"
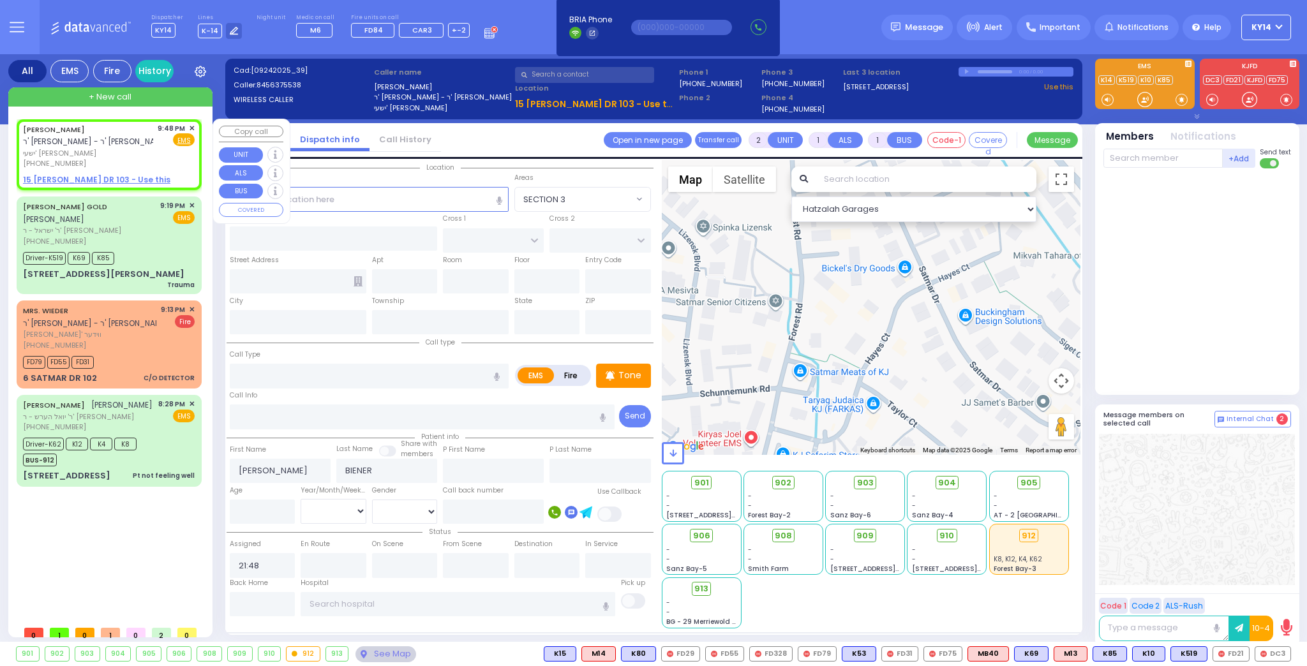
click at [193, 124] on span "✕" at bounding box center [192, 128] width 6 height 11
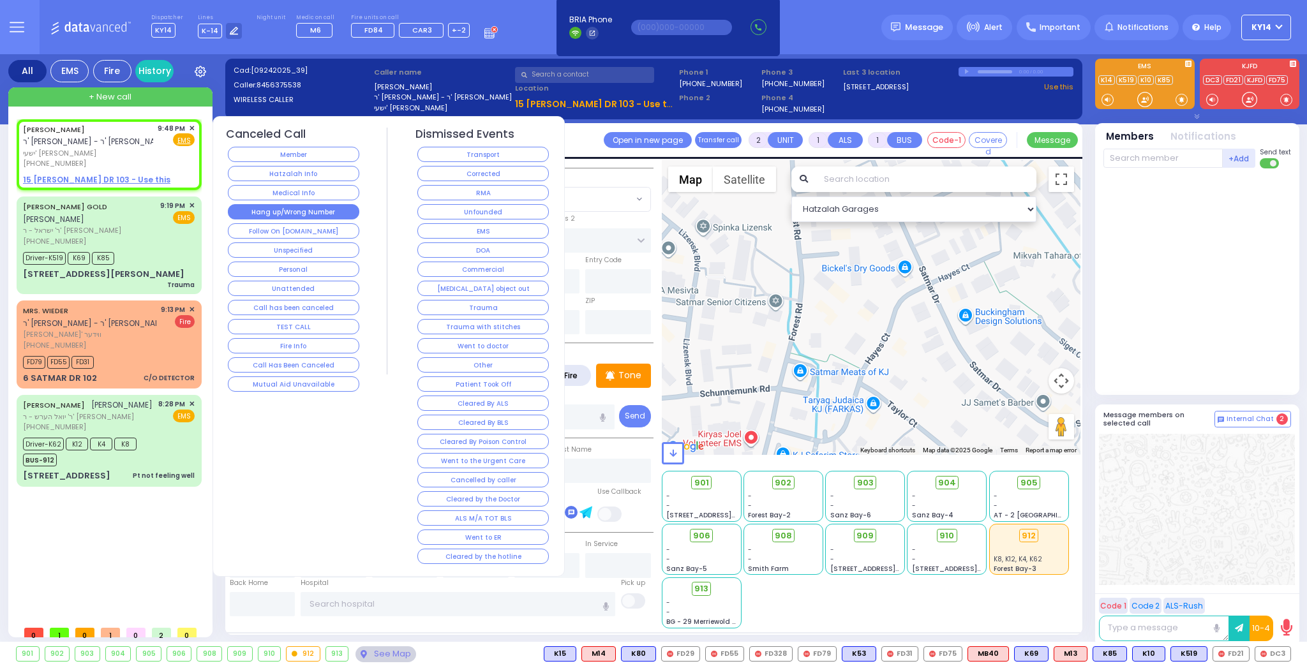
click at [260, 207] on button "Hang up/Wrong Number" at bounding box center [293, 211] width 131 height 15
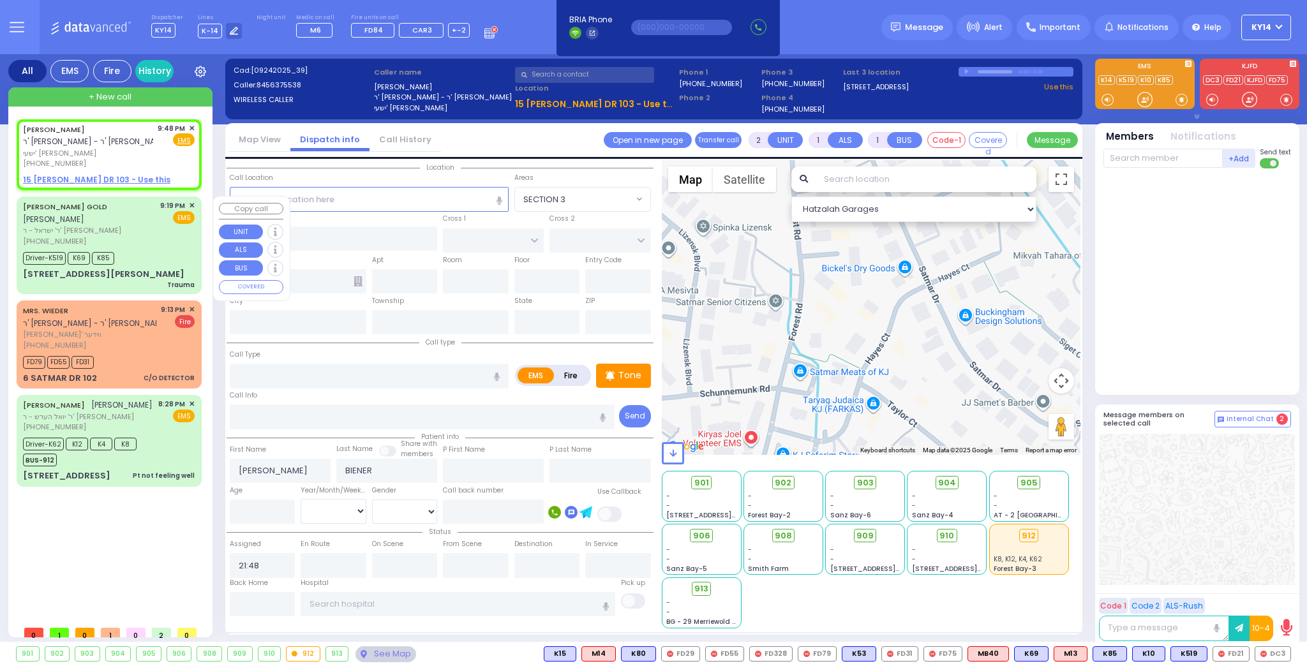
select select
radio input "true"
select select
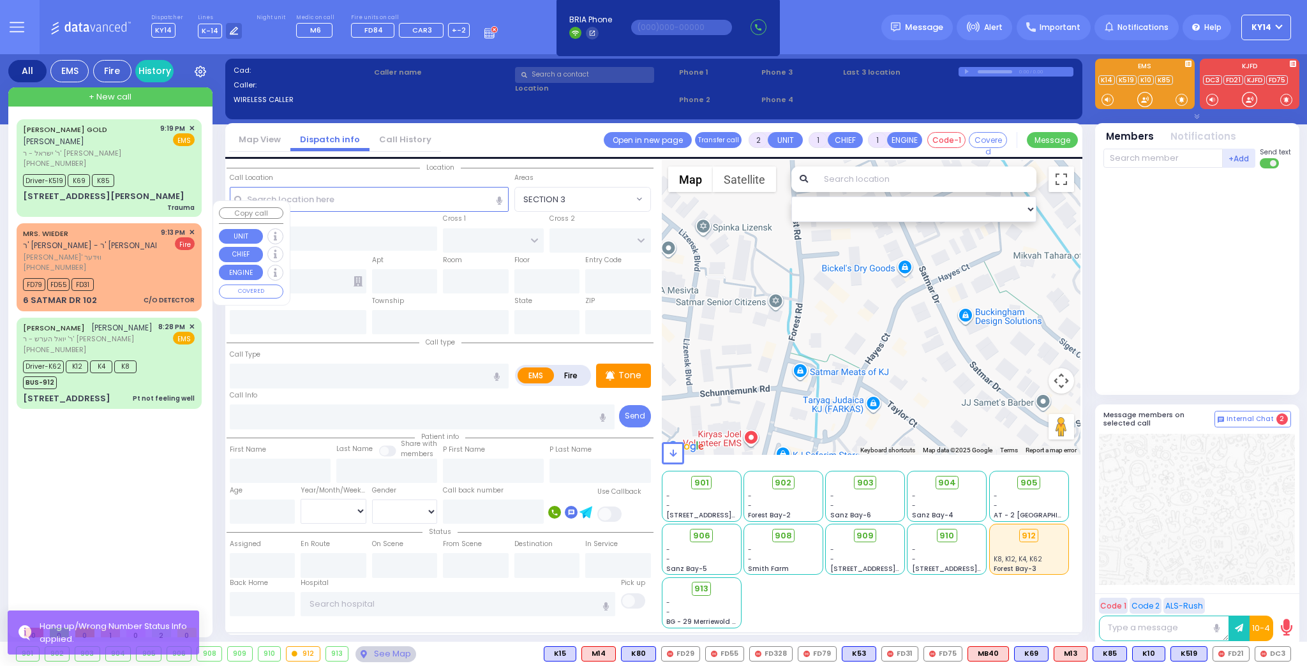
click at [192, 227] on span "✕" at bounding box center [192, 232] width 6 height 11
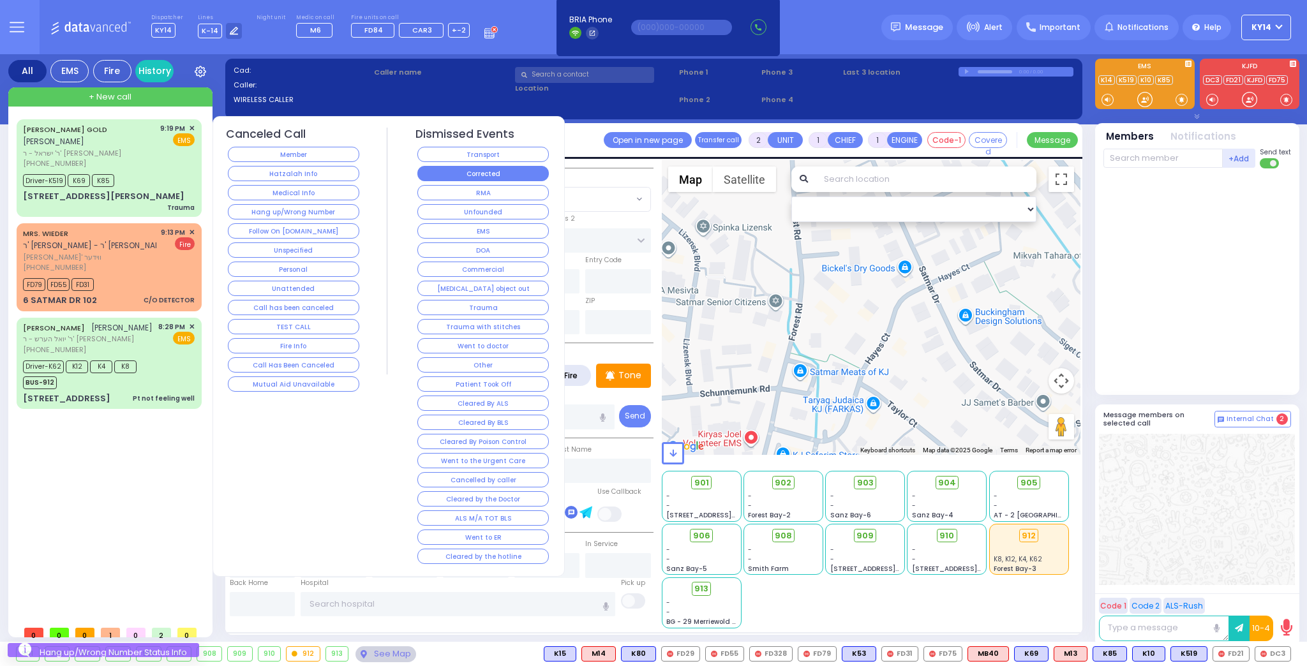
click at [510, 174] on button "Corrected" at bounding box center [482, 173] width 131 height 15
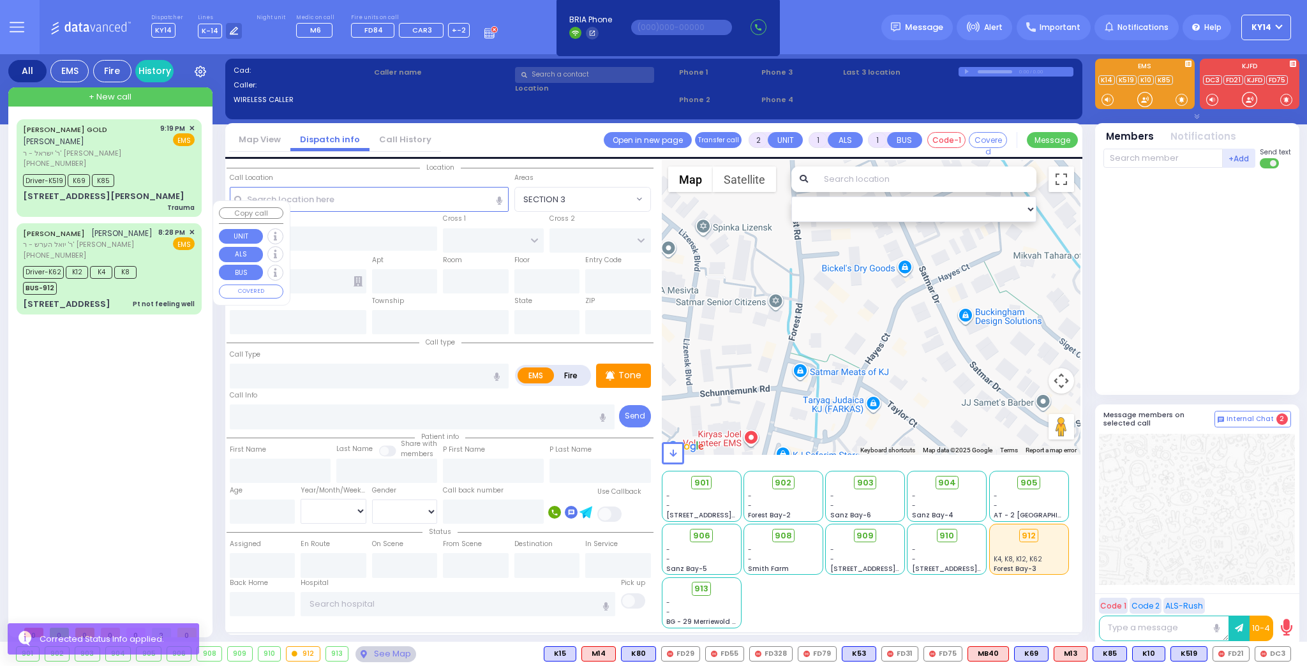
click at [135, 263] on div "Driver-K62 K12 K4 K8 BUS-912" at bounding box center [82, 279] width 118 height 32
type input "6"
select select
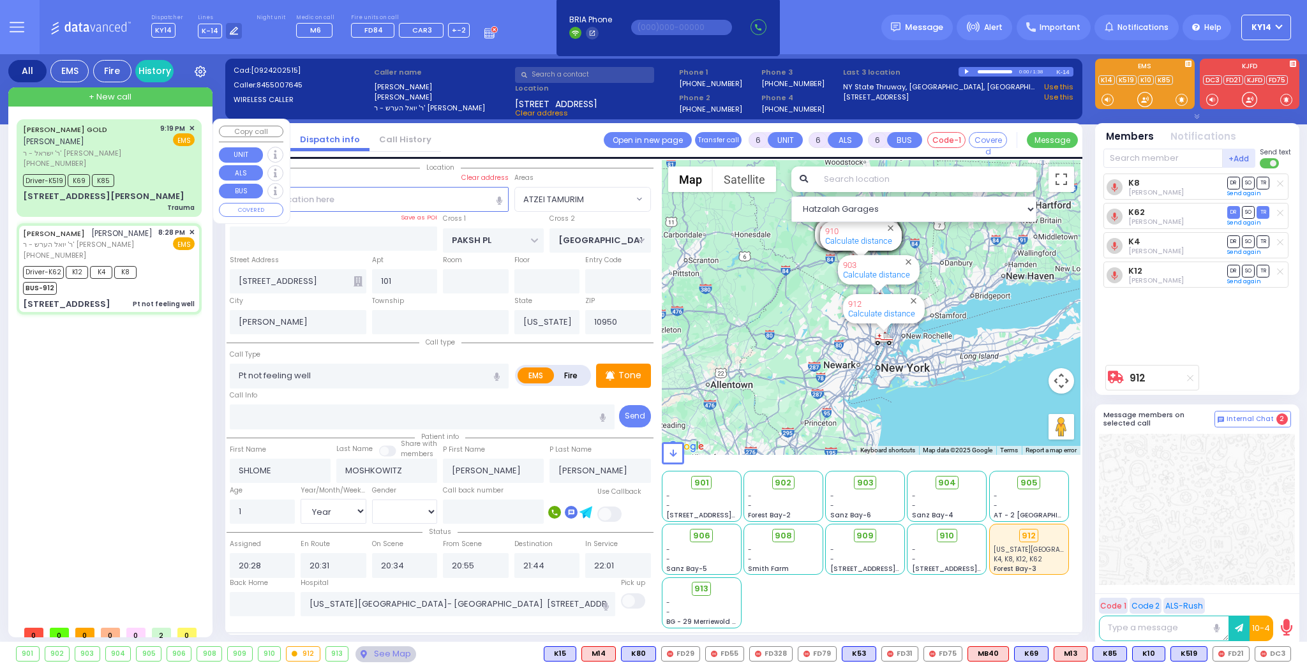
click at [126, 158] on div "[PHONE_NUMBER]" at bounding box center [89, 163] width 133 height 11
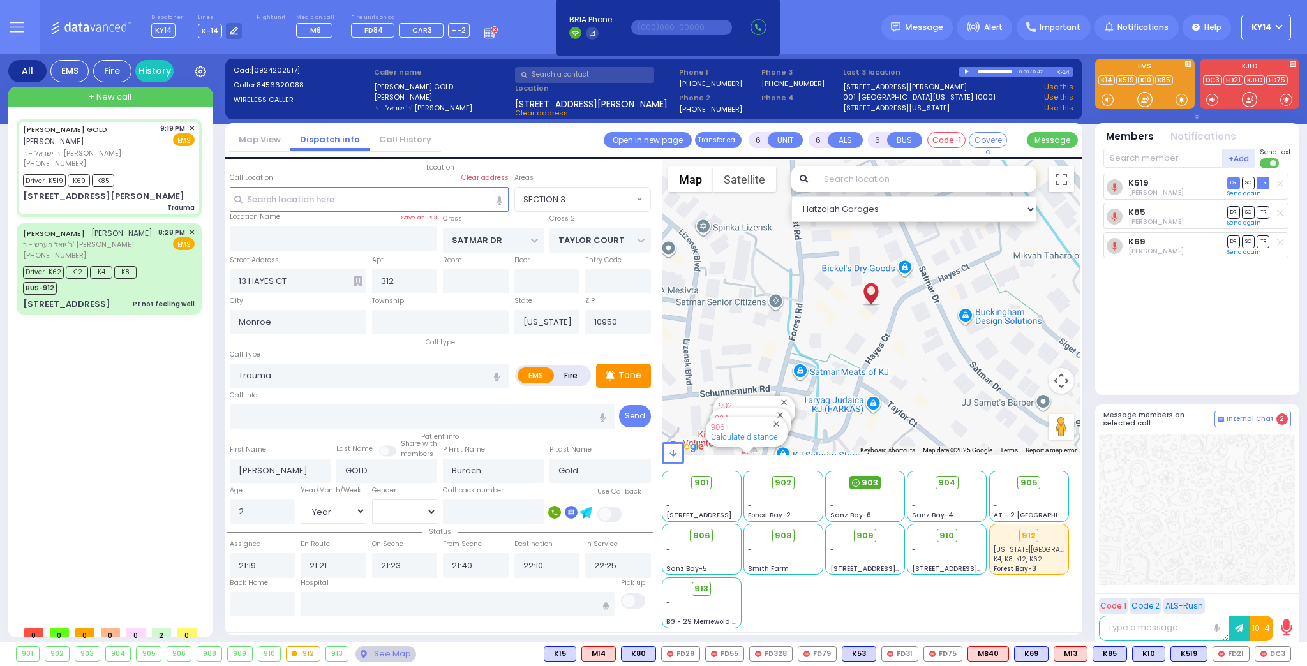
click at [865, 483] on span "903" at bounding box center [870, 483] width 17 height 13
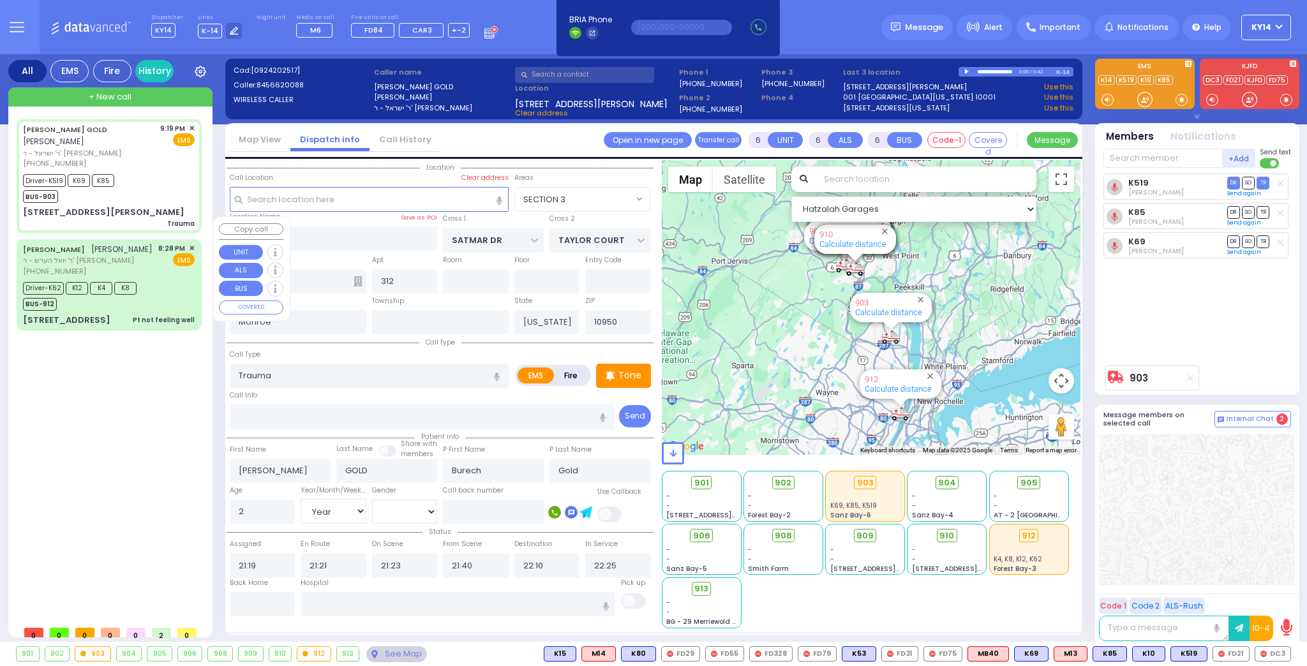
click at [135, 243] on div "[PERSON_NAME] [PERSON_NAME]" at bounding box center [88, 249] width 130 height 13
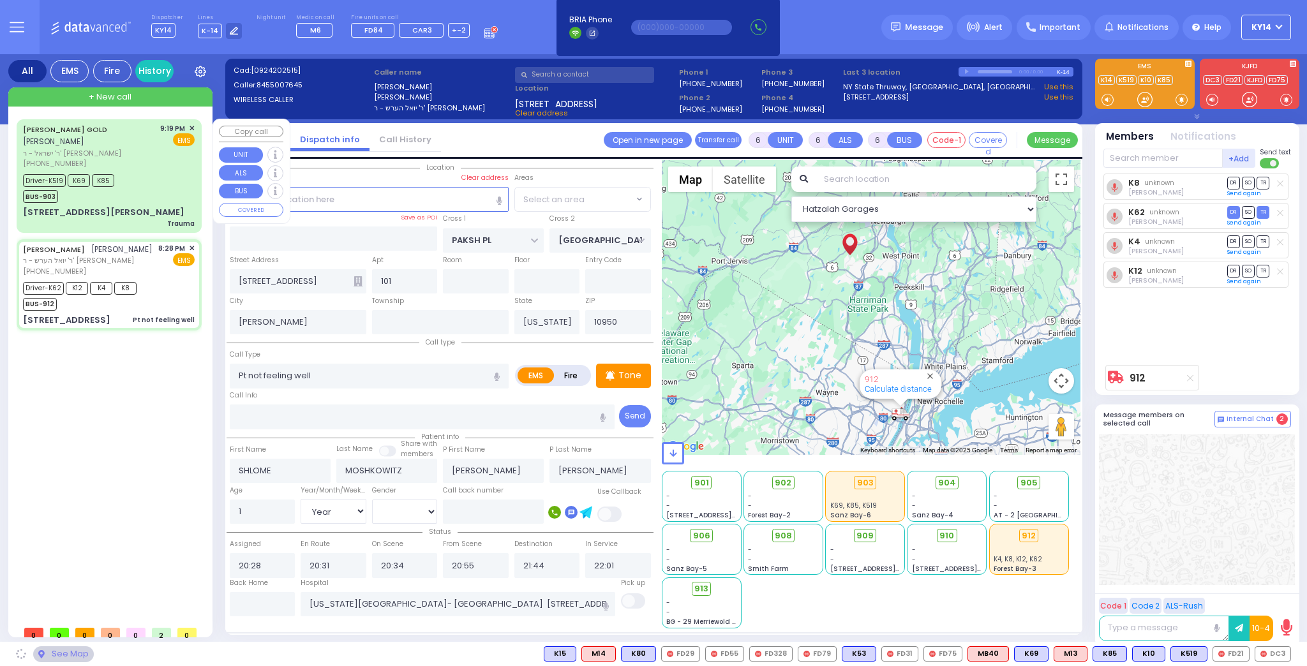
click at [142, 171] on div "Driver-K519 K69 K85 BUS-903" at bounding box center [109, 187] width 172 height 32
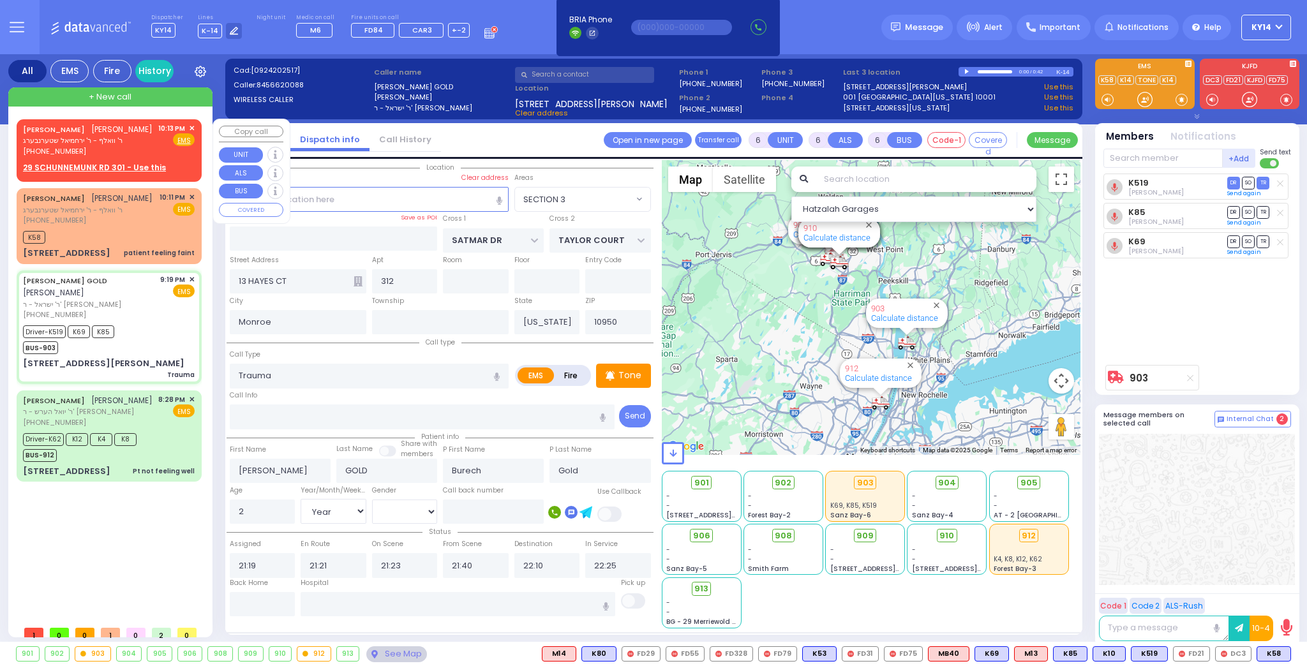
select select "SECTION 3"
select select "Year"
select select "[DEMOGRAPHIC_DATA]"
select select
radio input "true"
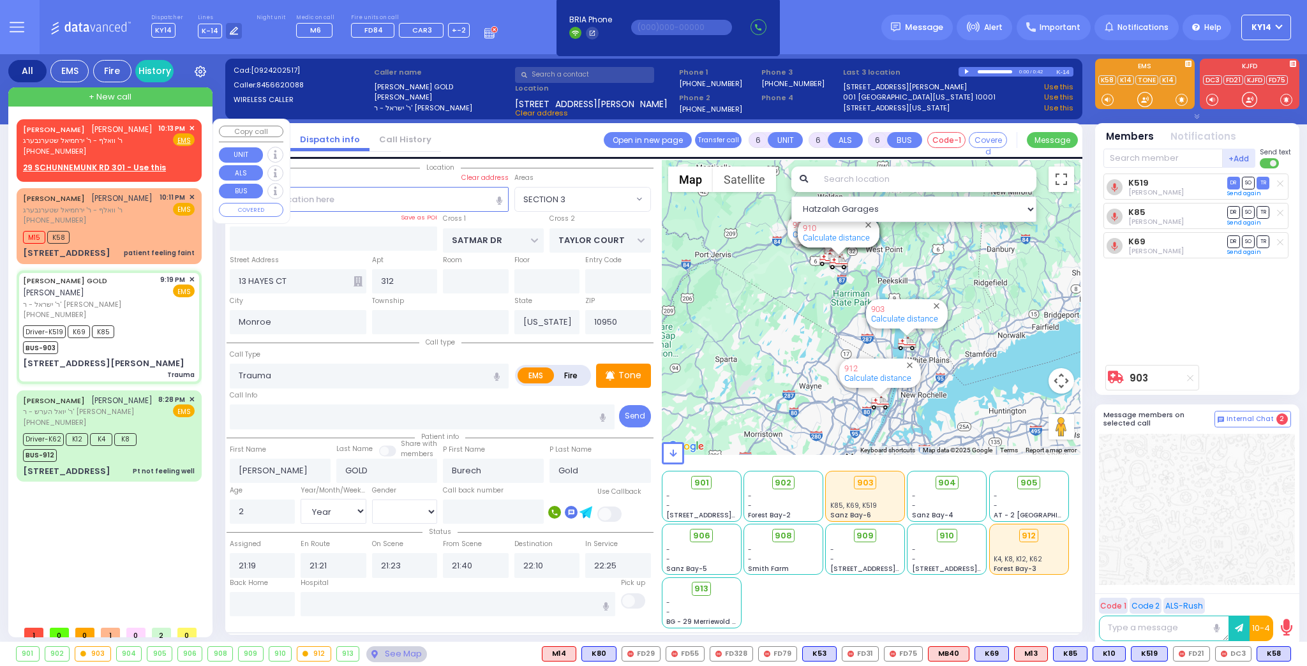
select select "Year"
select select "[DEMOGRAPHIC_DATA]"
type input "Westchester Medical Center 100 Woods Rd Valhalla"
select select "Hatzalah Garages"
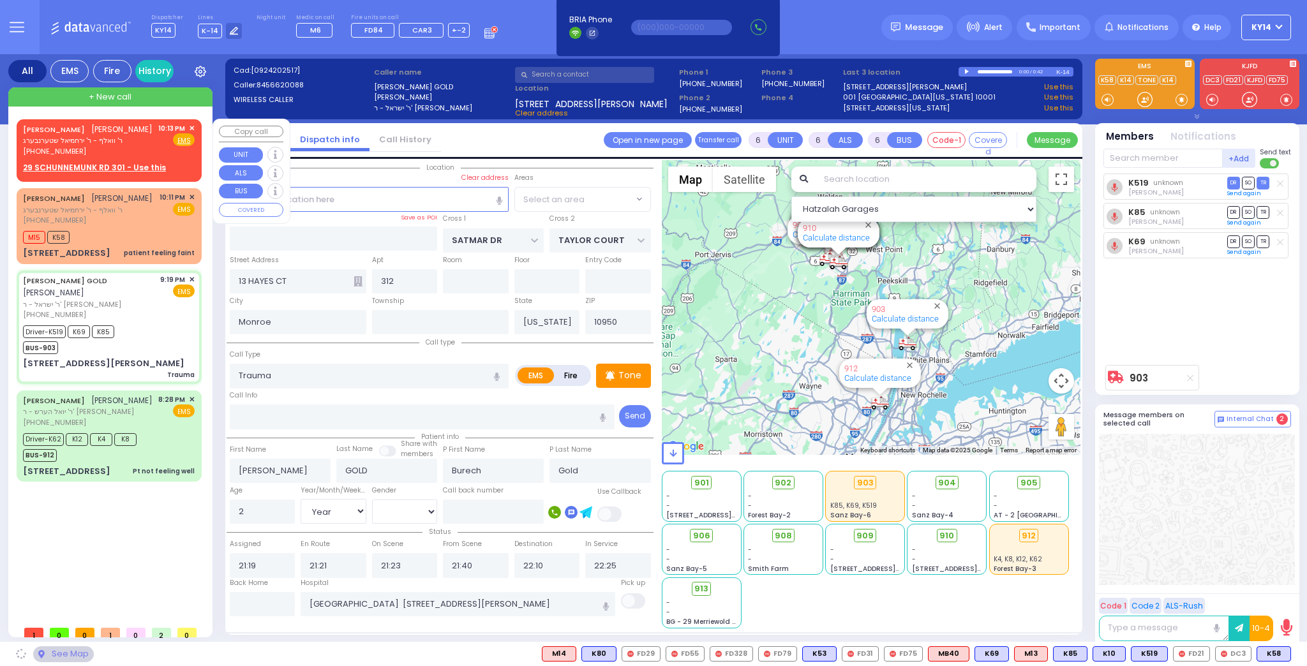
select select "SECTION 3"
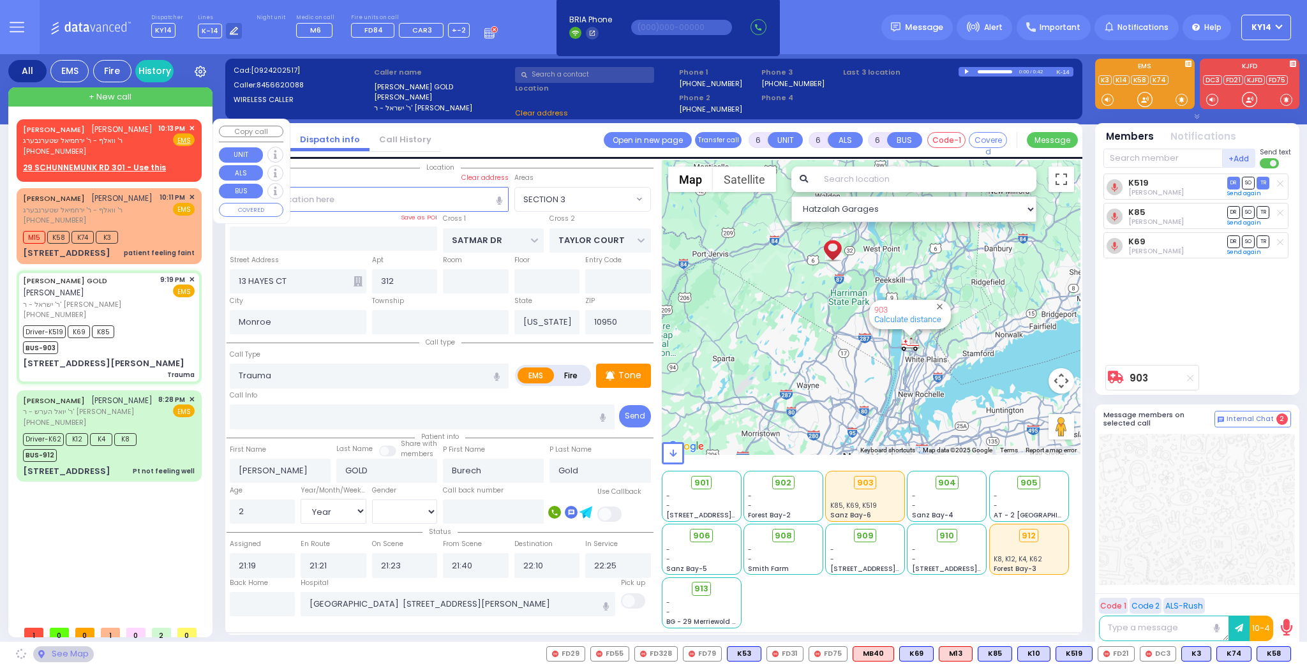
select select
radio input "true"
select select "Year"
select select "[DEMOGRAPHIC_DATA]"
select select "Hatzalah Garages"
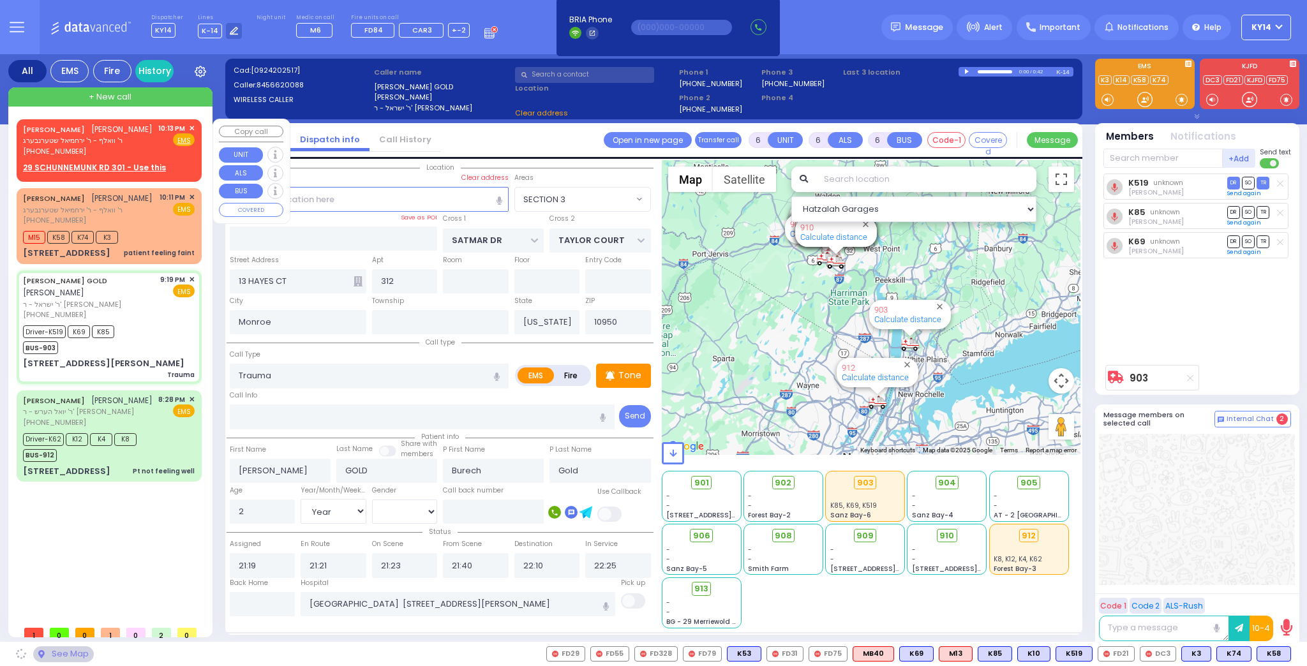
select select "SECTION 3"
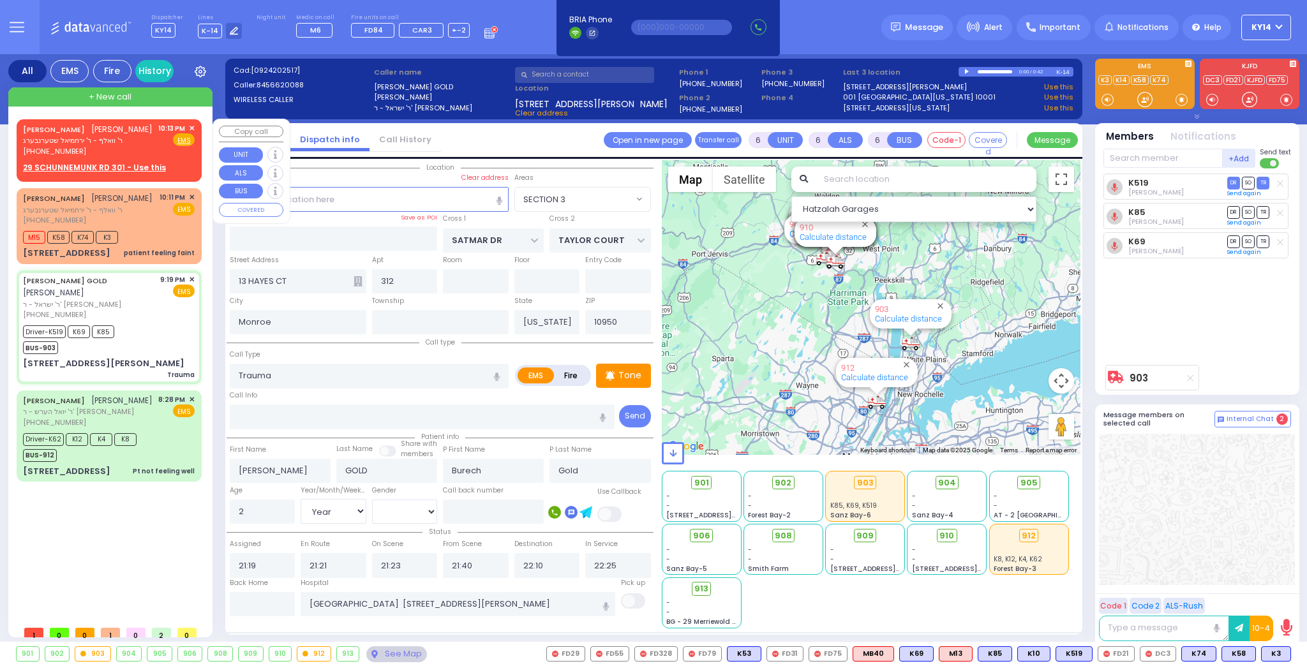
select select
radio input "true"
select select "Year"
select select "[DEMOGRAPHIC_DATA]"
select select "Hatzalah Garages"
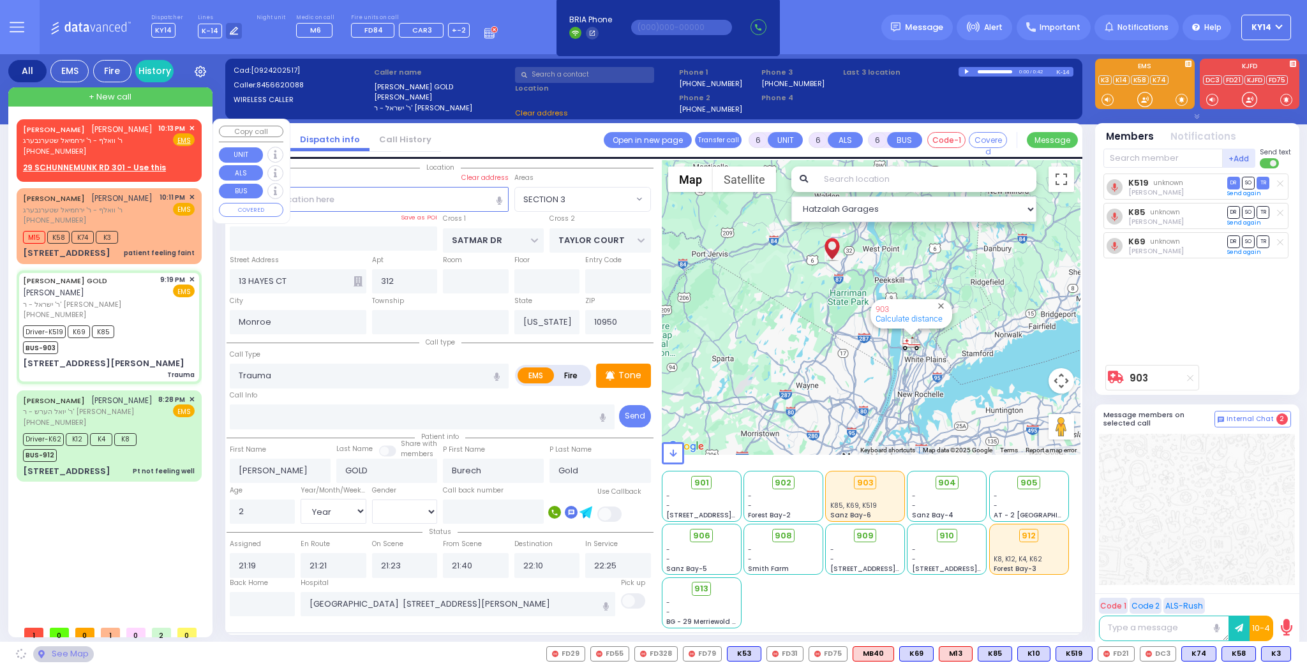
select select "SECTION 3"
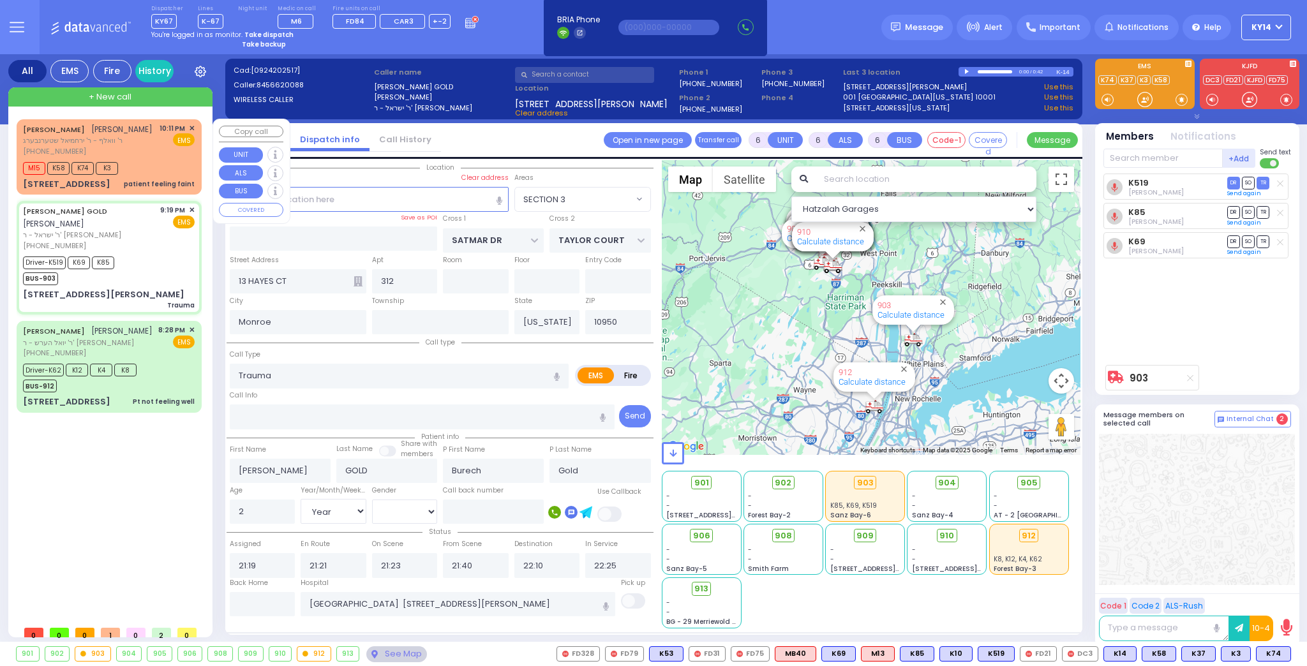
select select
radio input "true"
select select "Year"
select select "[DEMOGRAPHIC_DATA]"
select select "Hatzalah Garages"
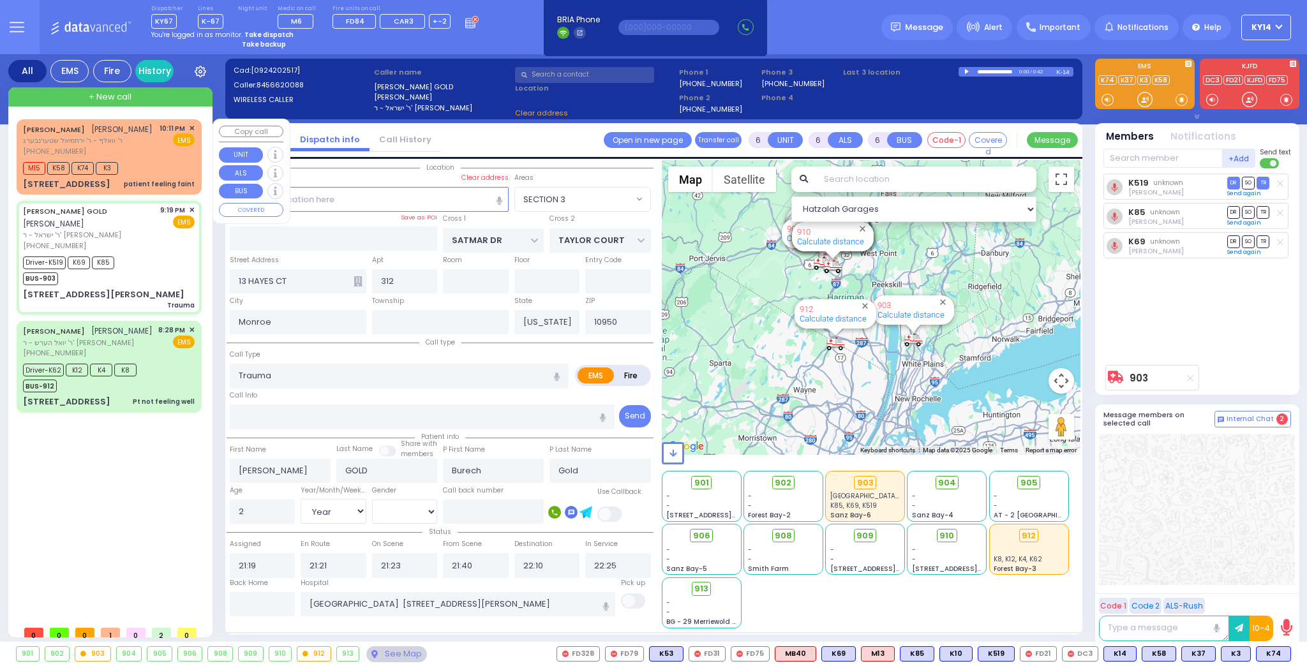
select select "SECTION 3"
select select
radio input "true"
select select "Year"
select select "[DEMOGRAPHIC_DATA]"
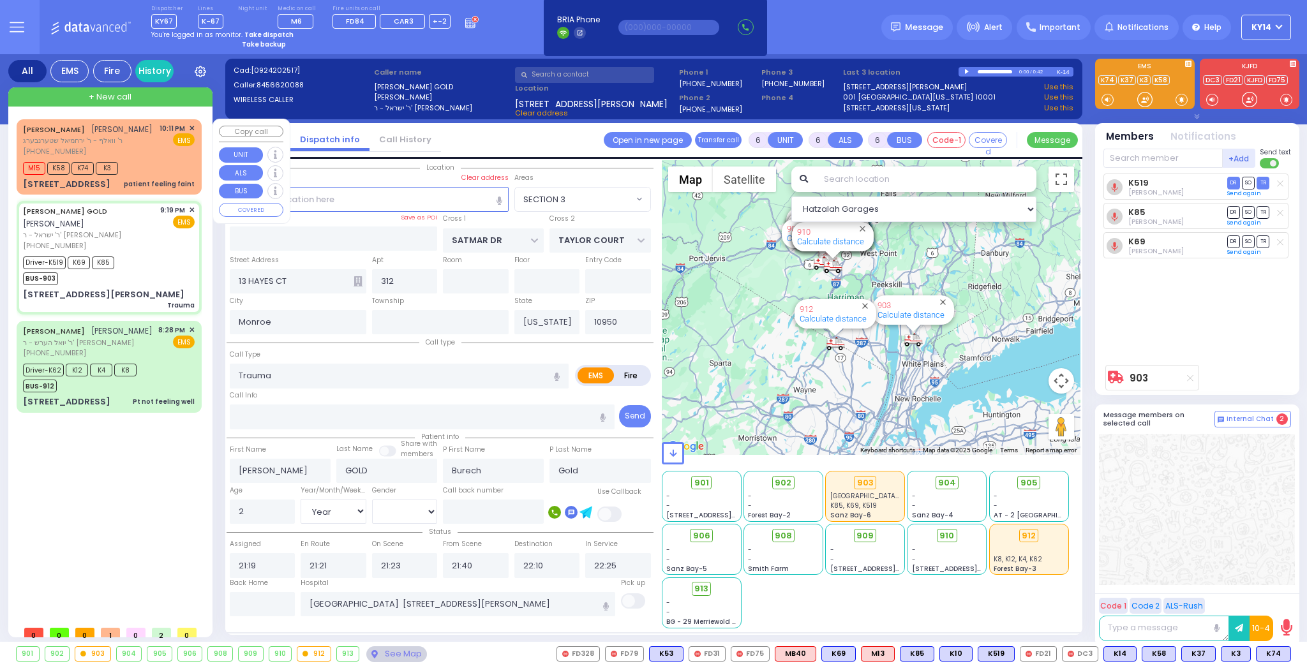
select select "Hatzalah Garages"
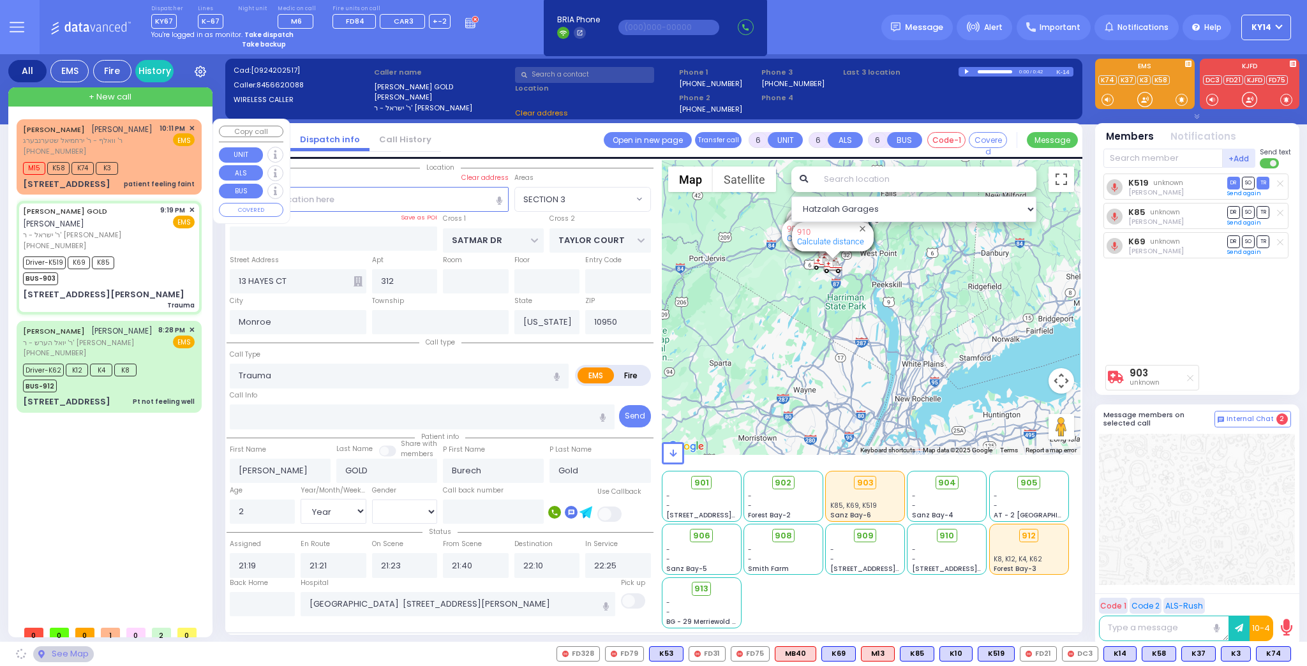
select select "SECTION 3"
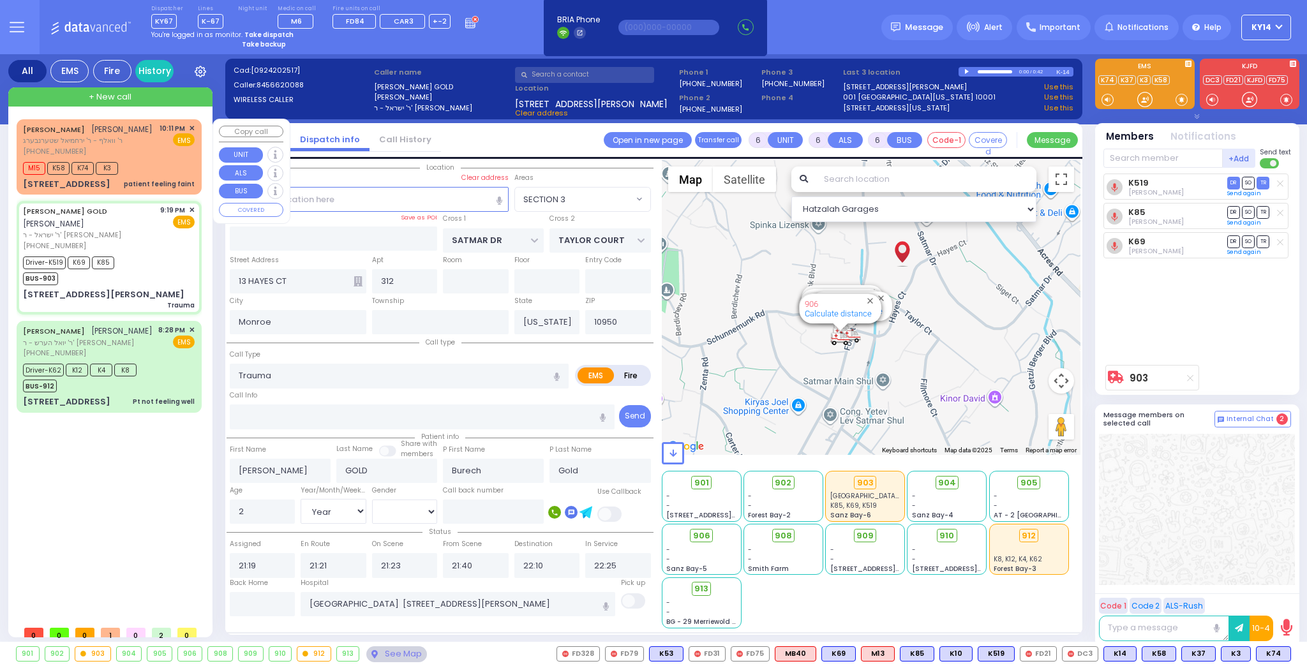
select select
radio input "true"
select select "Year"
select select "[DEMOGRAPHIC_DATA]"
select select "Hatzalah Garages"
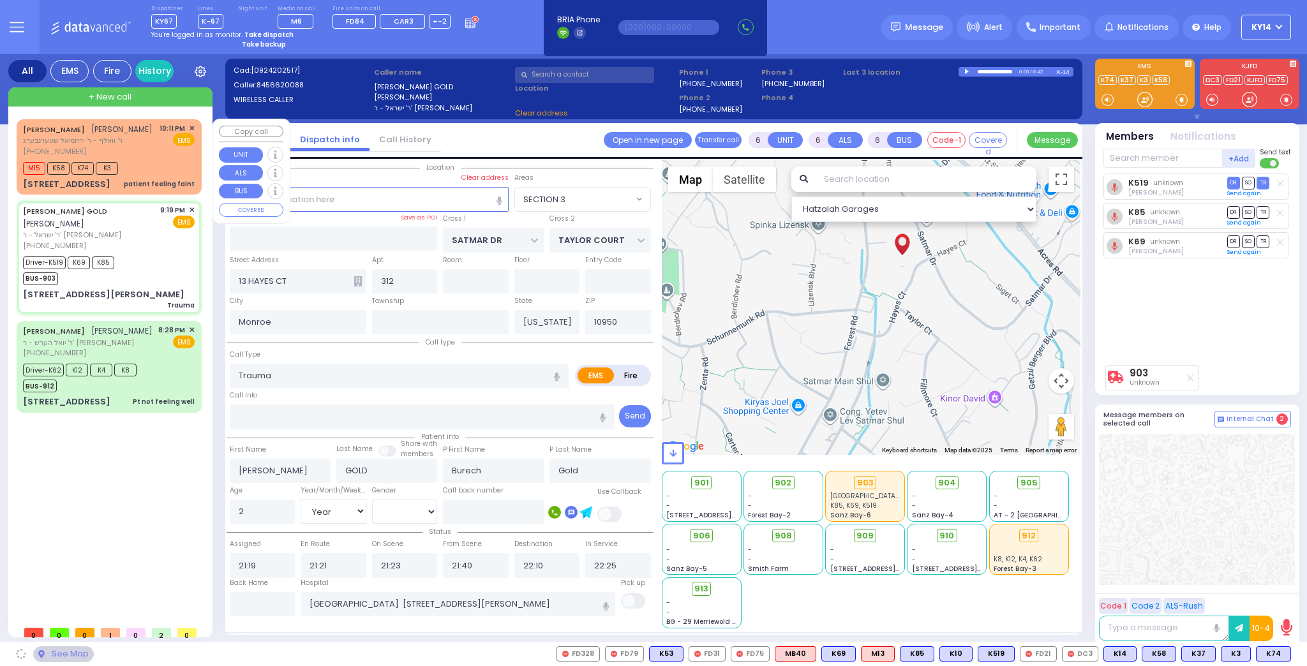
select select "SECTION 3"
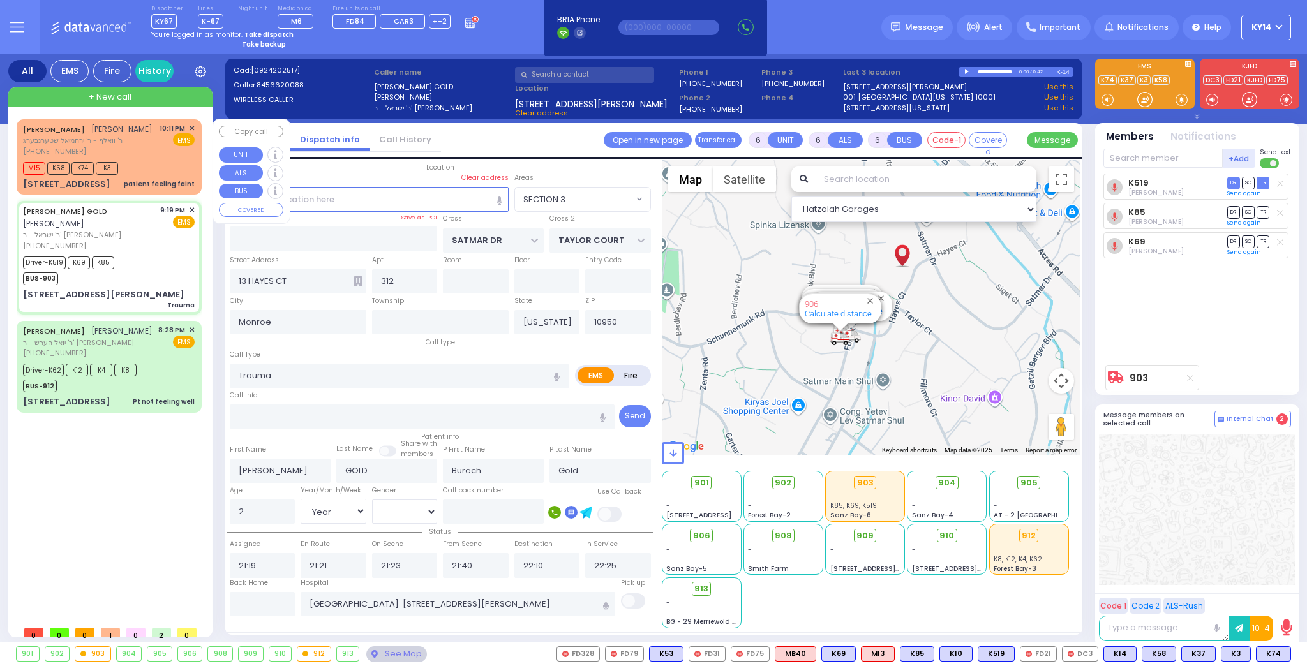
select select
radio input "true"
select select "Year"
select select "[DEMOGRAPHIC_DATA]"
select select "SECTION 3"
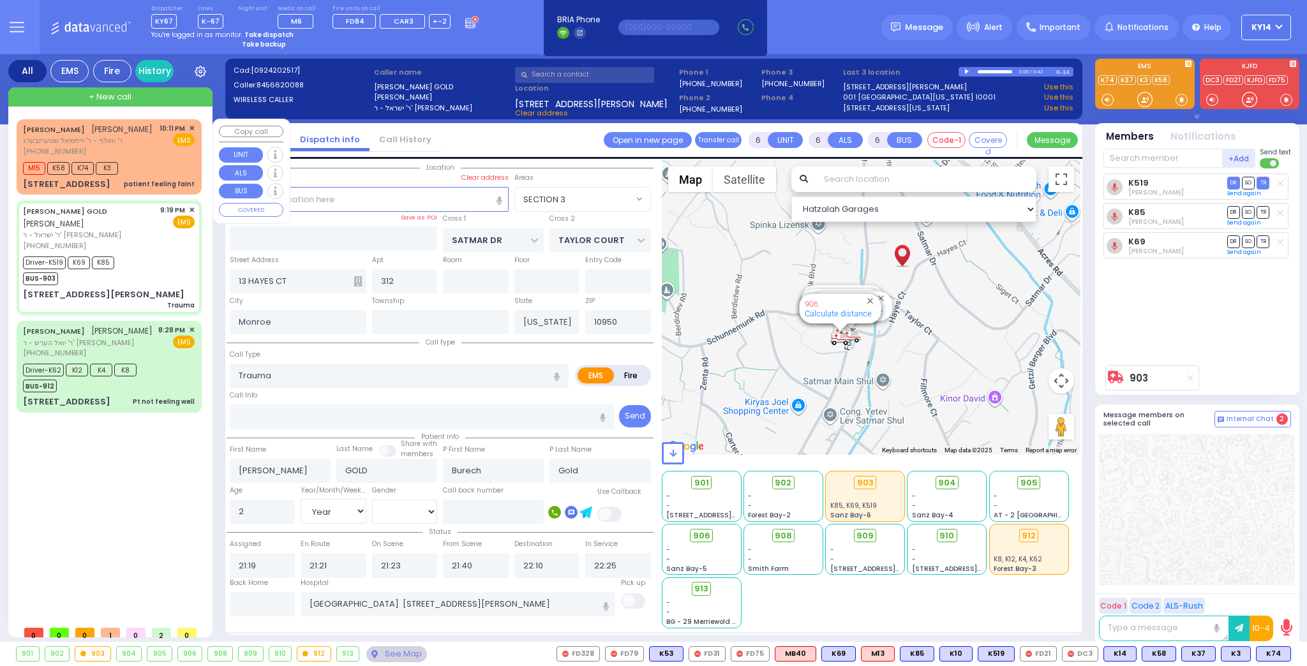
select select "Hatzalah Garages"
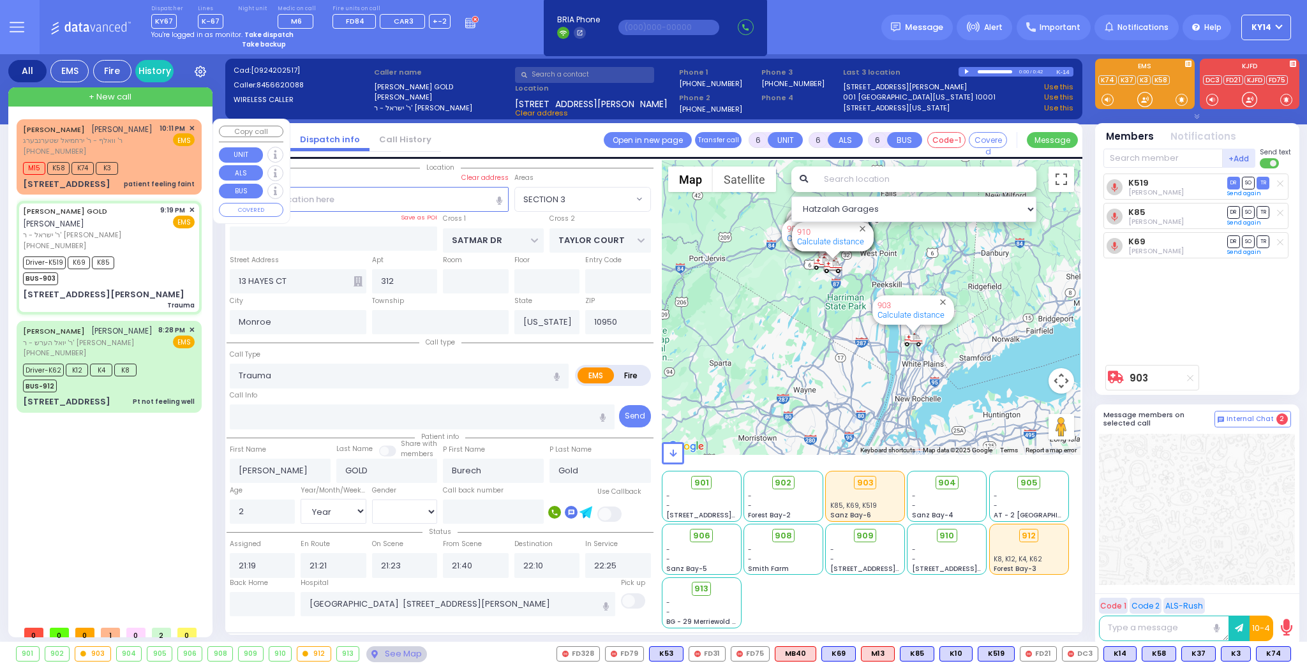
select select
radio input "true"
select select "Year"
select select "[DEMOGRAPHIC_DATA]"
select select "Hatzalah Garages"
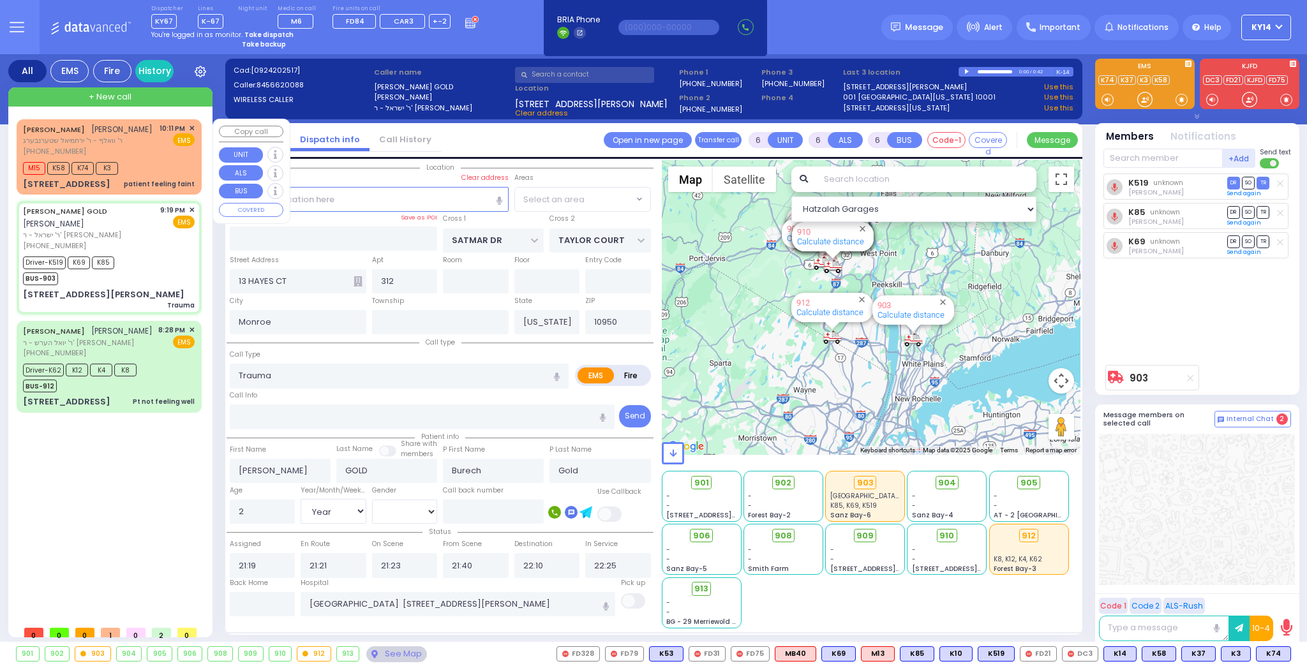
select select "SECTION 3"
select select
radio input "true"
select select "Year"
select select "[DEMOGRAPHIC_DATA]"
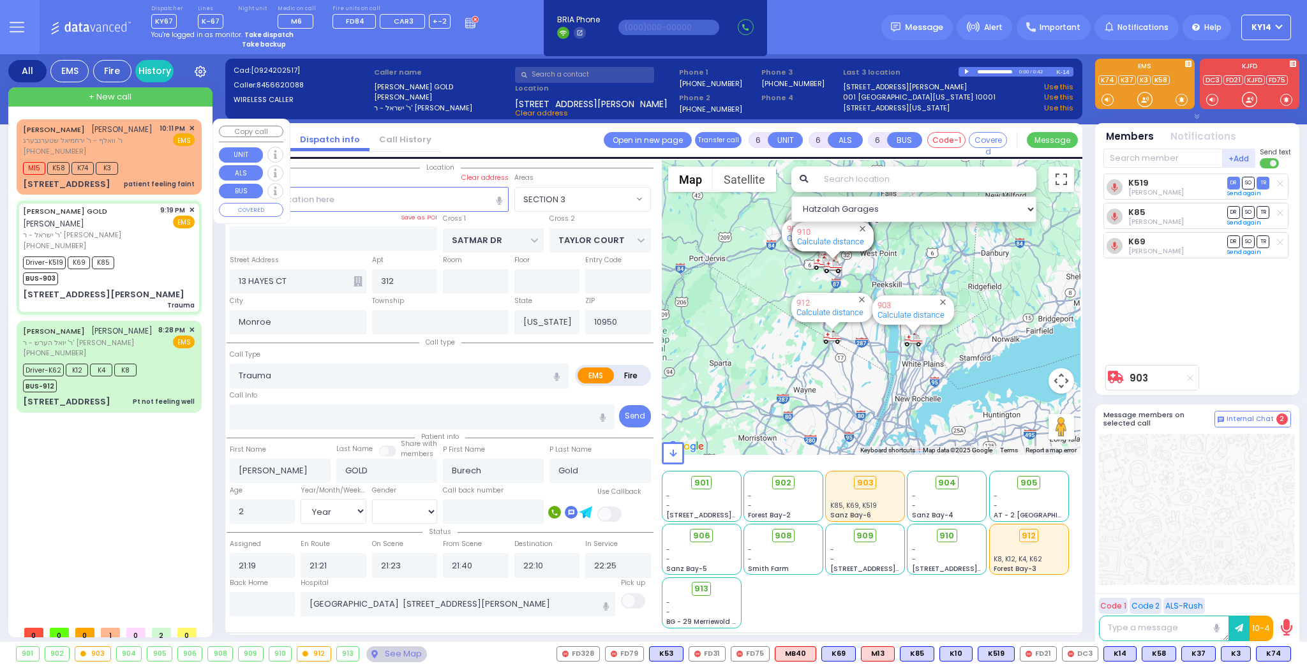
select select
radio input "true"
select select "Year"
select select "[DEMOGRAPHIC_DATA]"
select select "Hatzalah Garages"
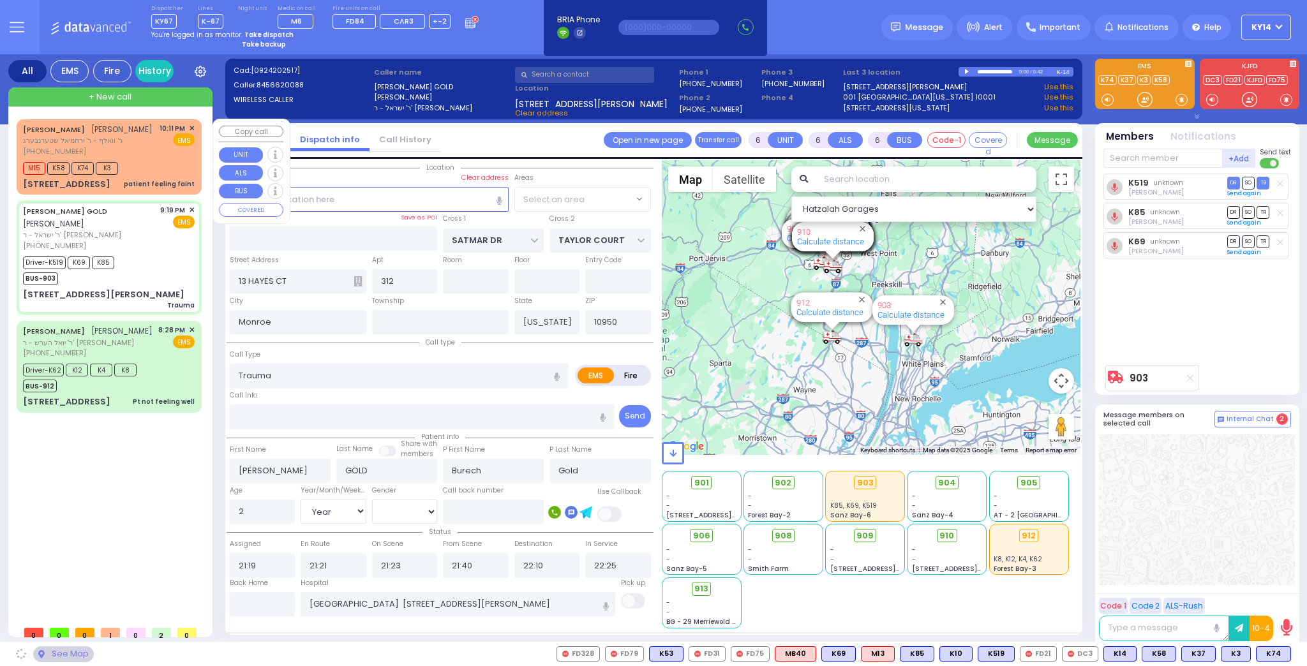
select select "SECTION 3"
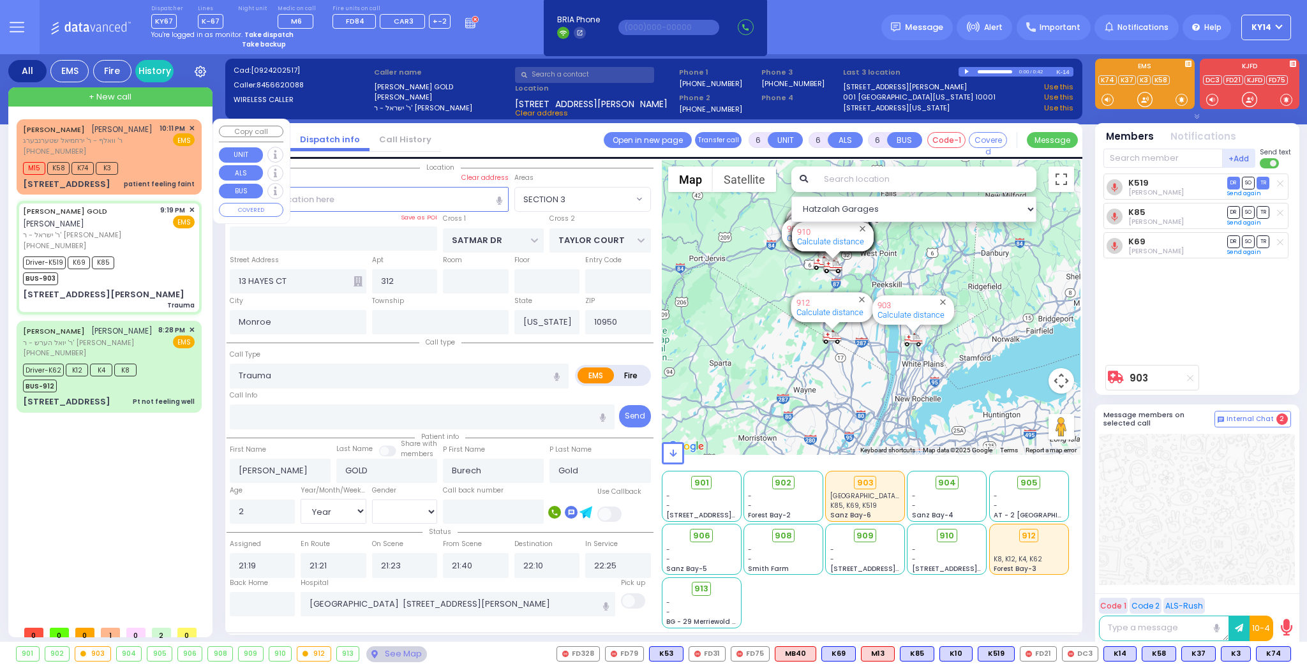
select select
radio input "true"
select select "Year"
select select "[DEMOGRAPHIC_DATA]"
select select "Hatzalah Garages"
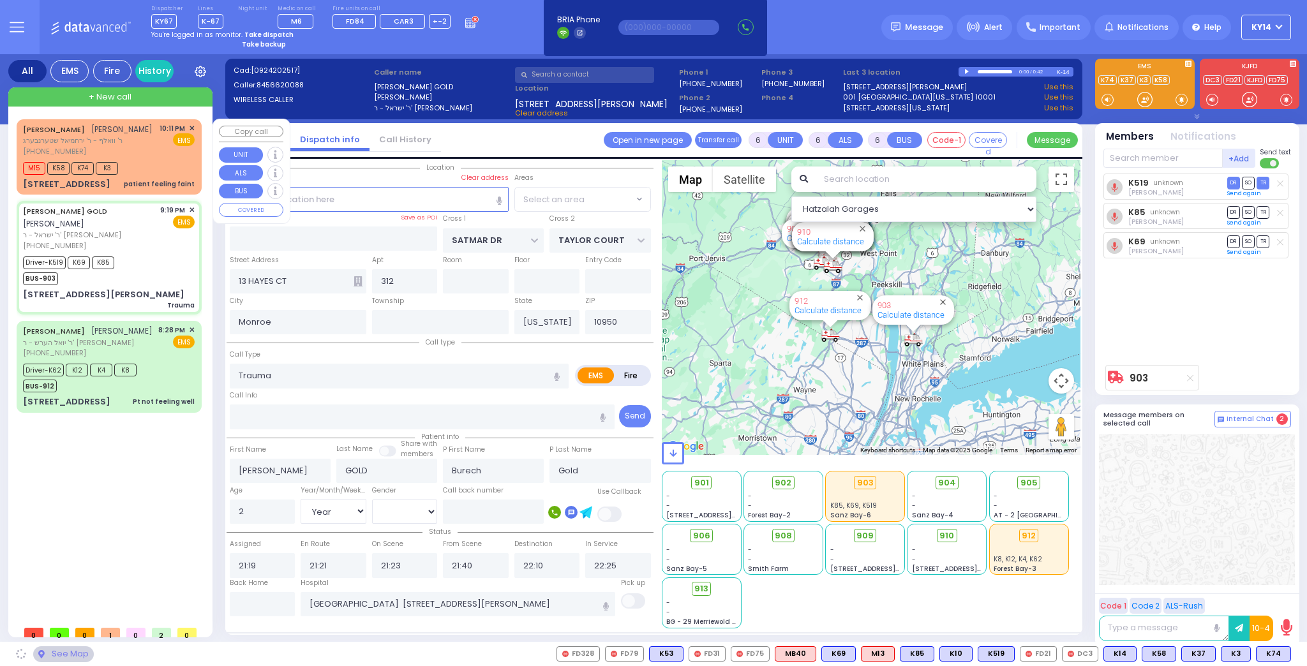
select select "SECTION 3"
select select
radio input "true"
select select "Year"
select select "[DEMOGRAPHIC_DATA]"
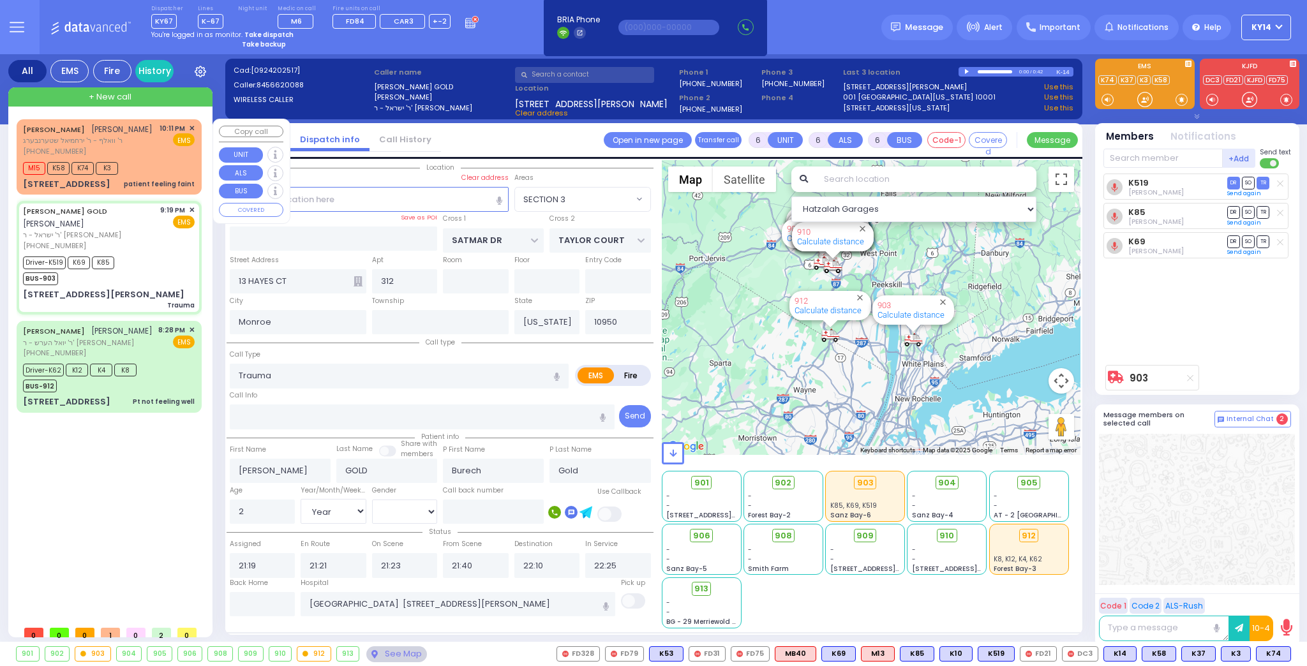
select select "Hatzalah Garages"
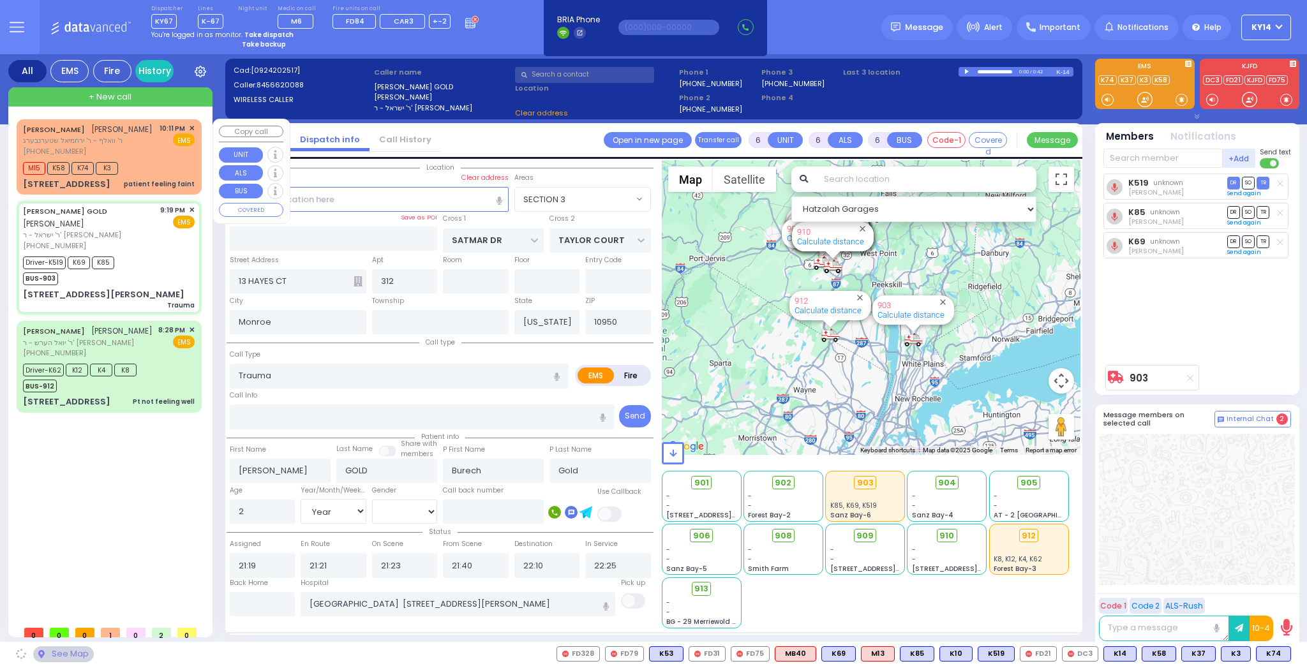
select select "SECTION 3"
